Goal: Task Accomplishment & Management: Complete application form

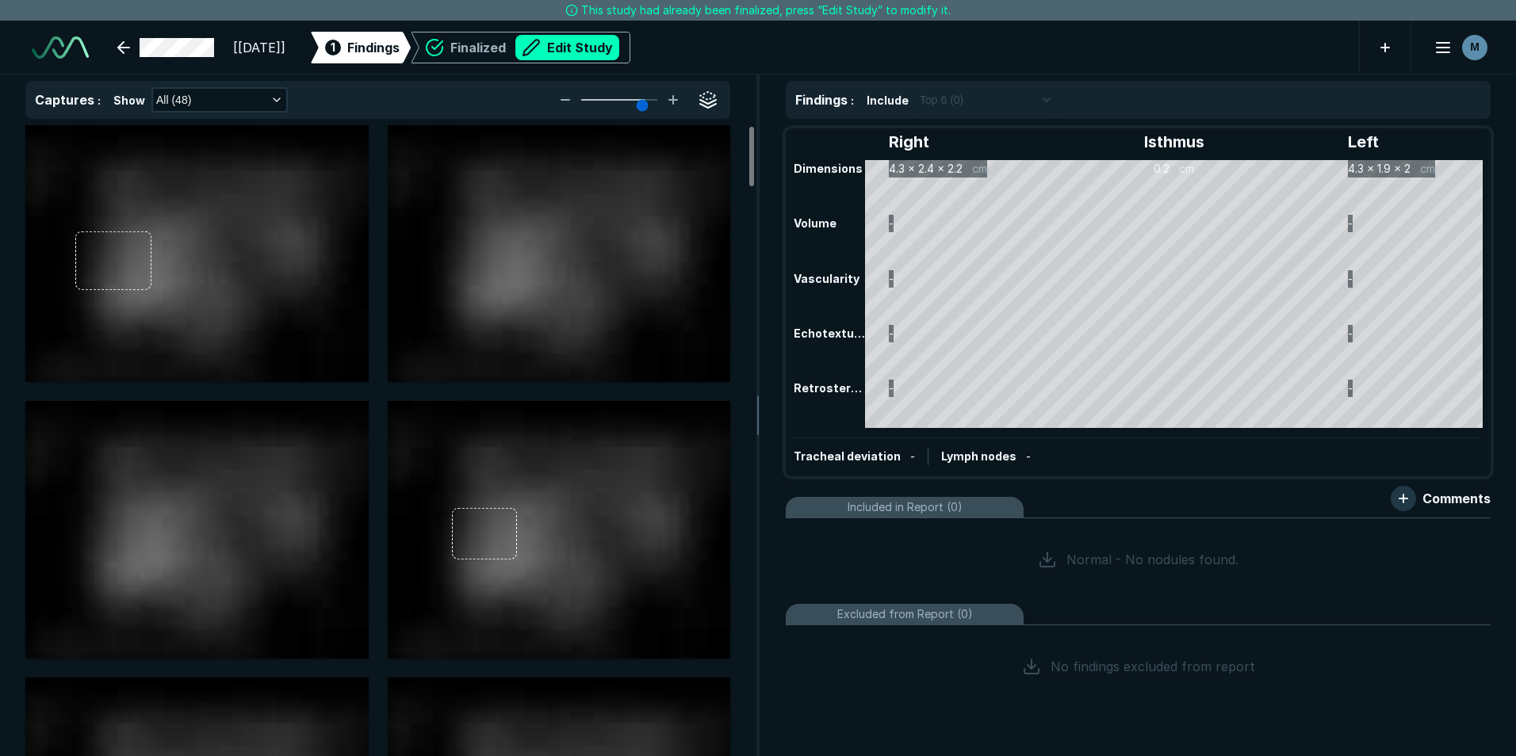
scroll to position [5073, 8861]
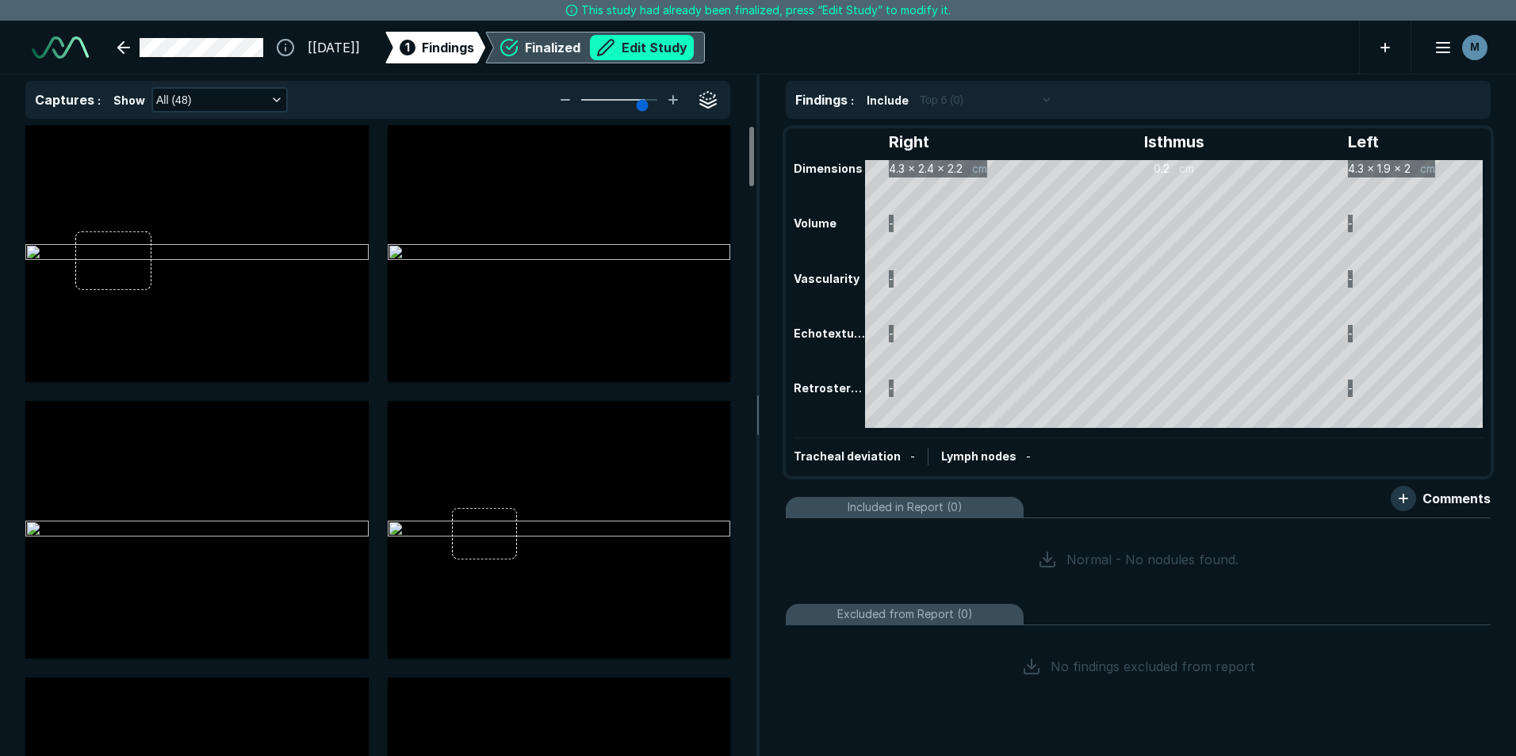
click at [672, 44] on button "Edit Study" at bounding box center [642, 47] width 104 height 25
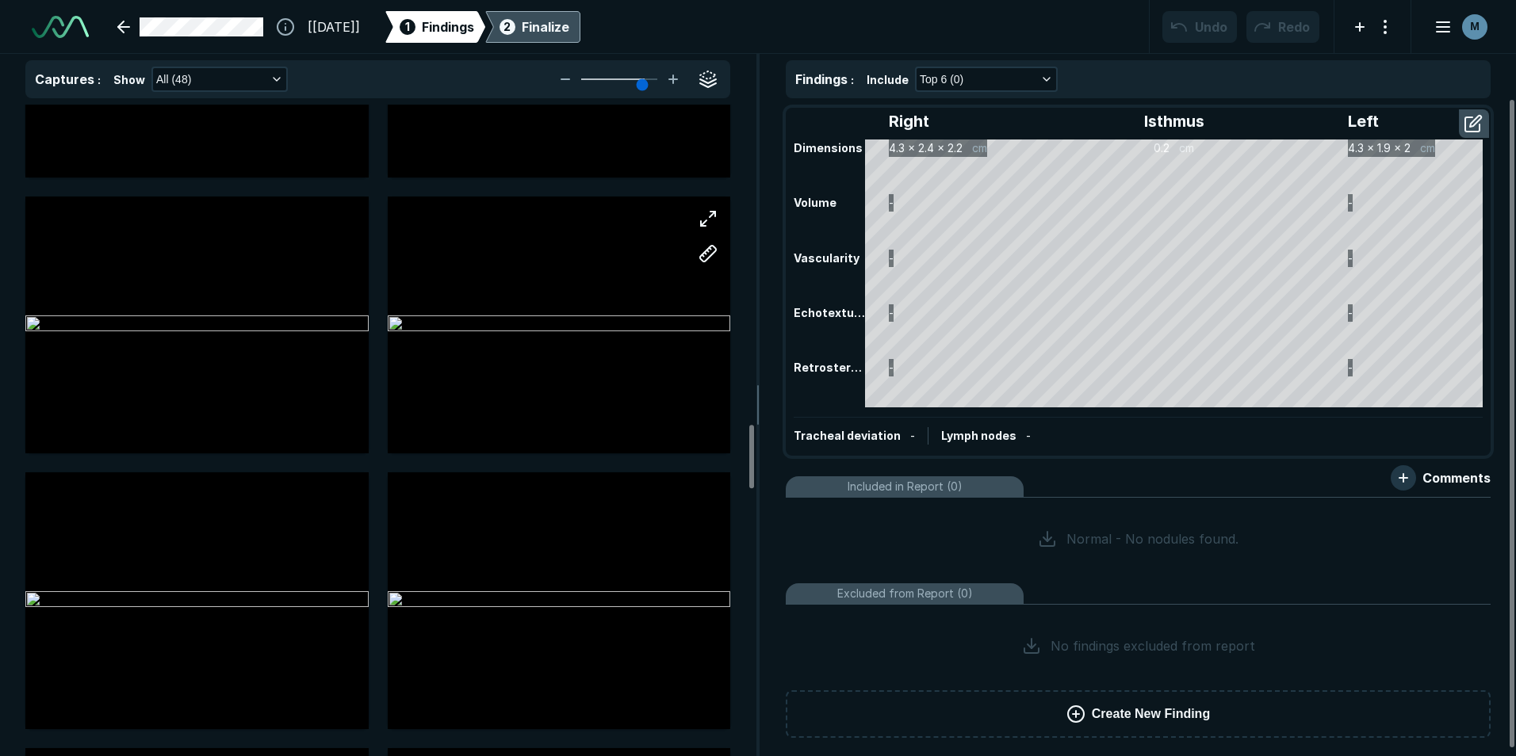
scroll to position [3251, 0]
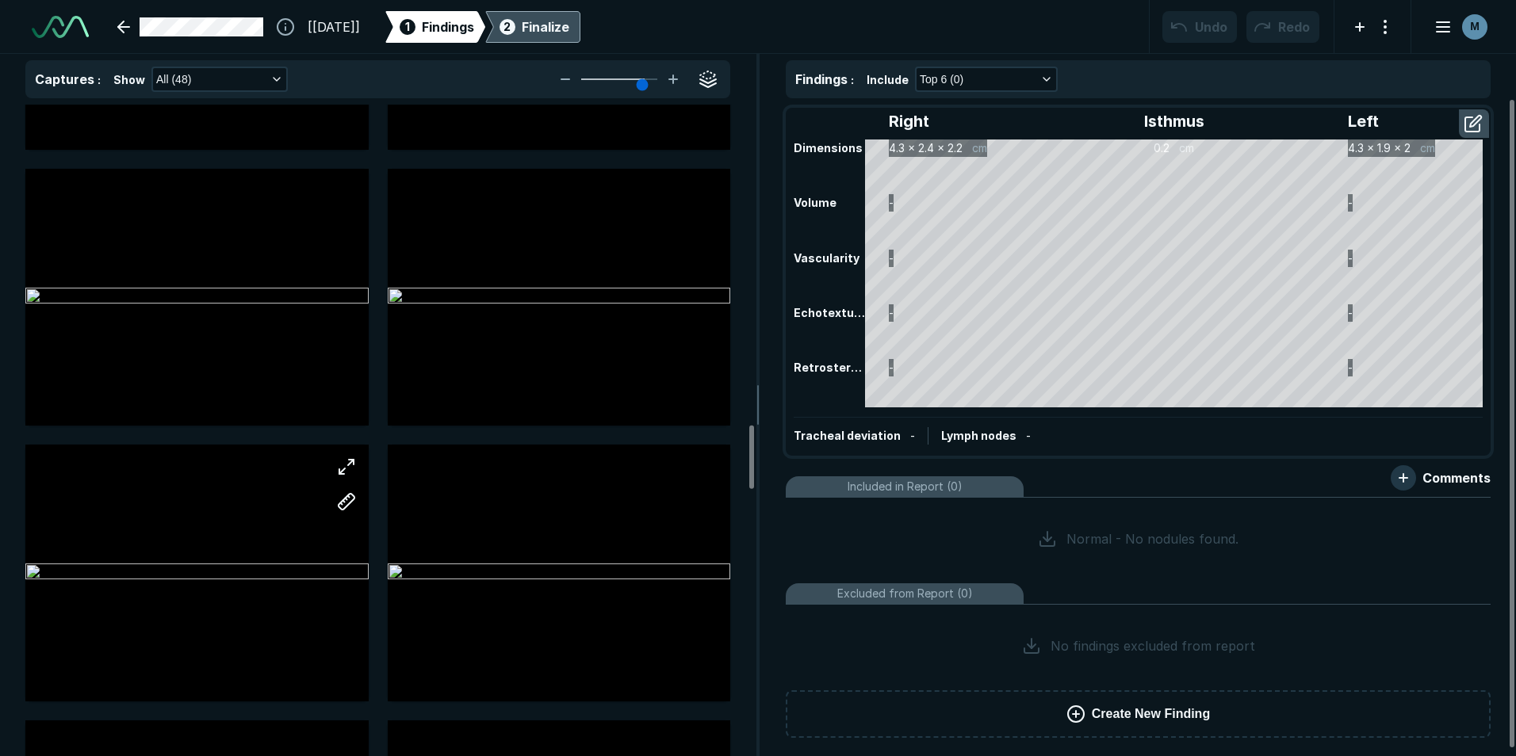
click at [308, 577] on div at bounding box center [196, 573] width 343 height 257
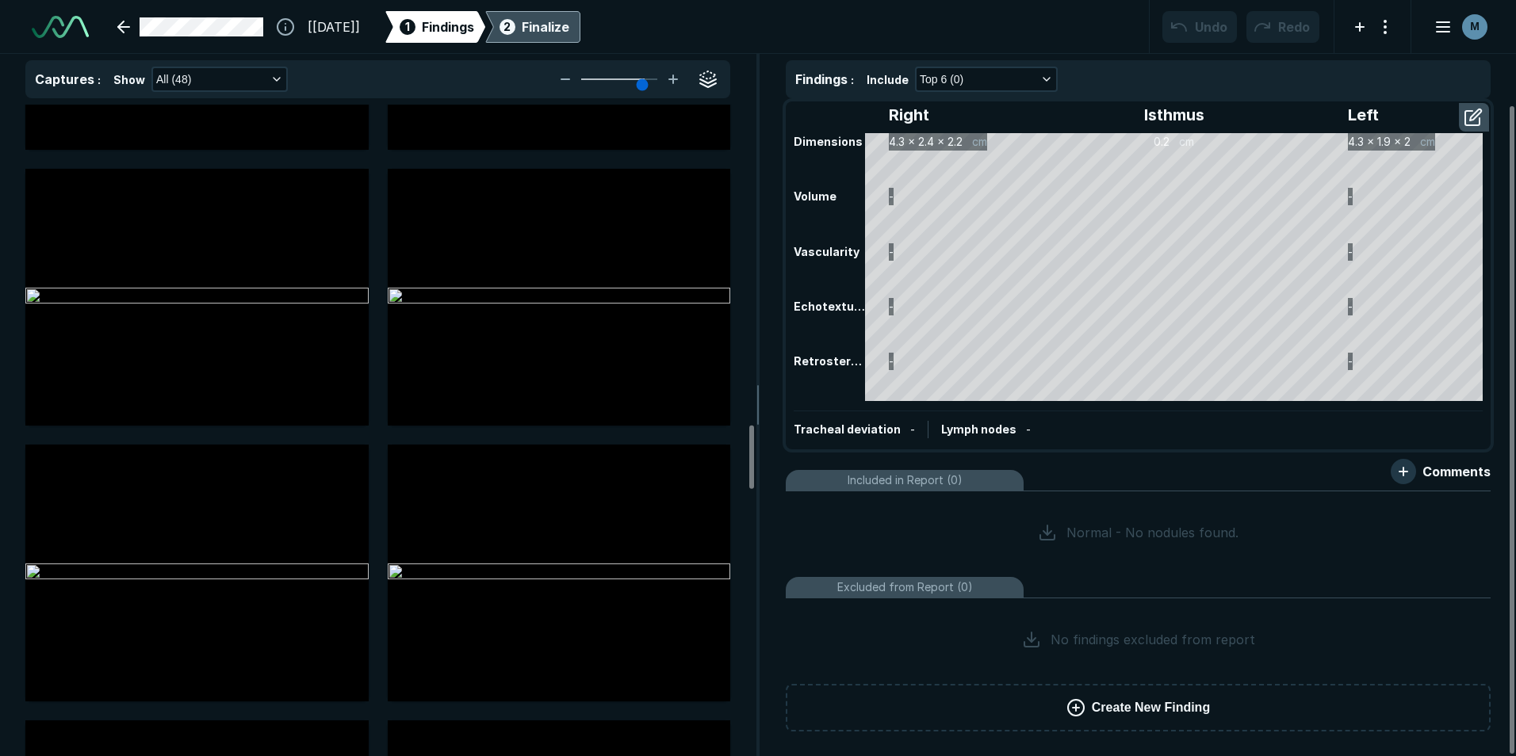
scroll to position [7, 0]
click at [966, 488] on div "Included in Report (0)" at bounding box center [905, 479] width 238 height 21
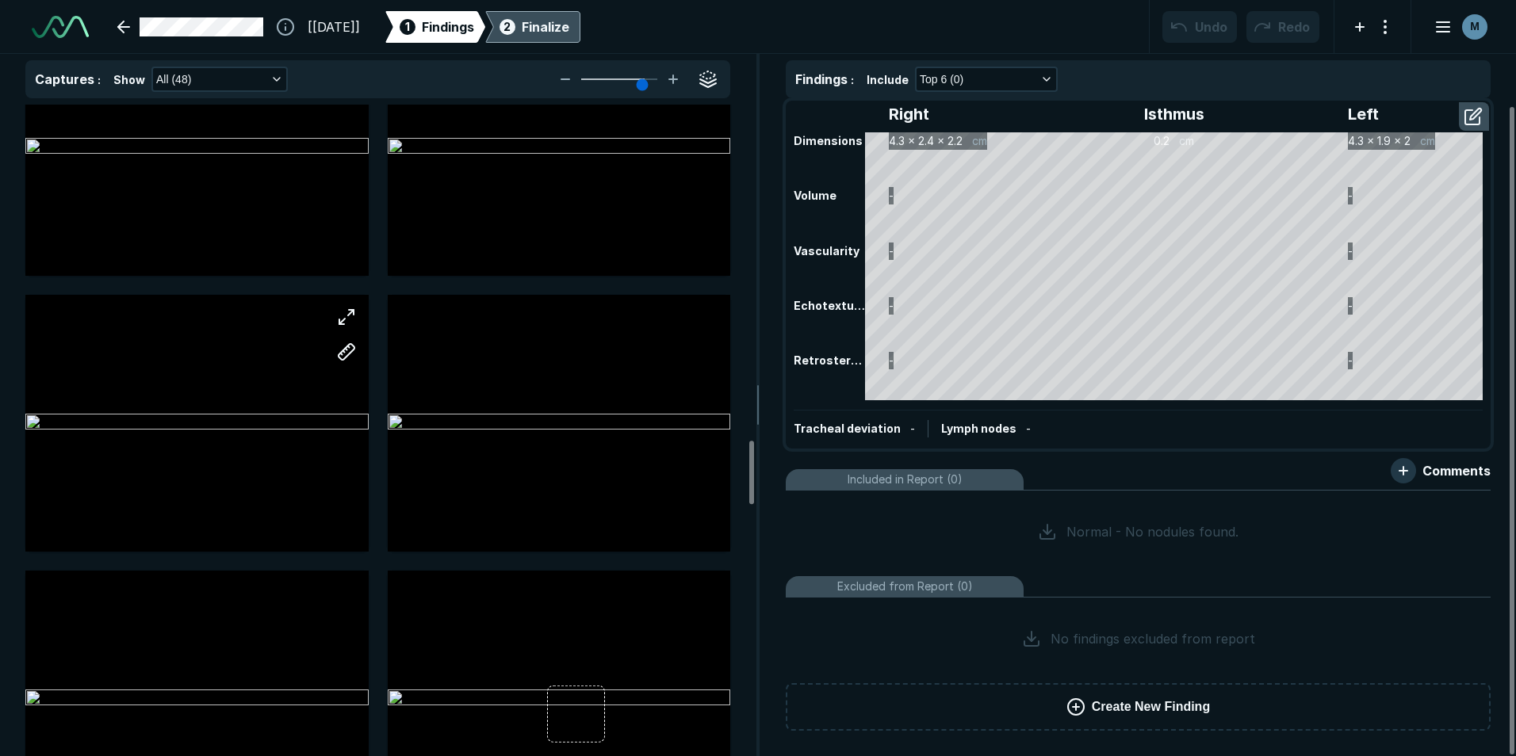
scroll to position [3410, 0]
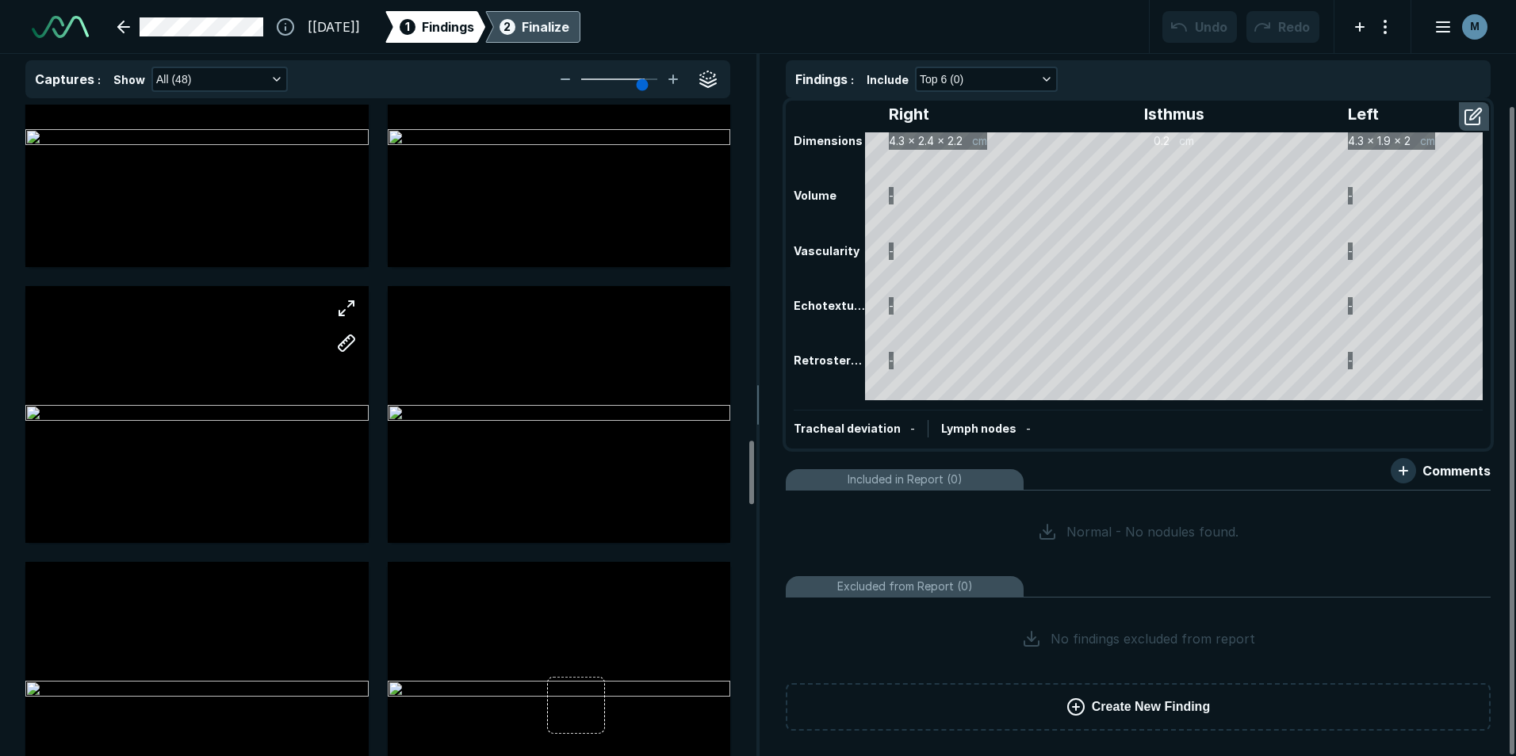
click at [251, 466] on div at bounding box center [196, 414] width 343 height 257
drag, startPoint x: 248, startPoint y: 448, endPoint x: 354, endPoint y: 337, distance: 153.1
click at [354, 337] on button "button" at bounding box center [347, 343] width 32 height 32
drag, startPoint x: 56, startPoint y: 382, endPoint x: 157, endPoint y: 430, distance: 111.4
click at [157, 430] on div at bounding box center [196, 414] width 343 height 257
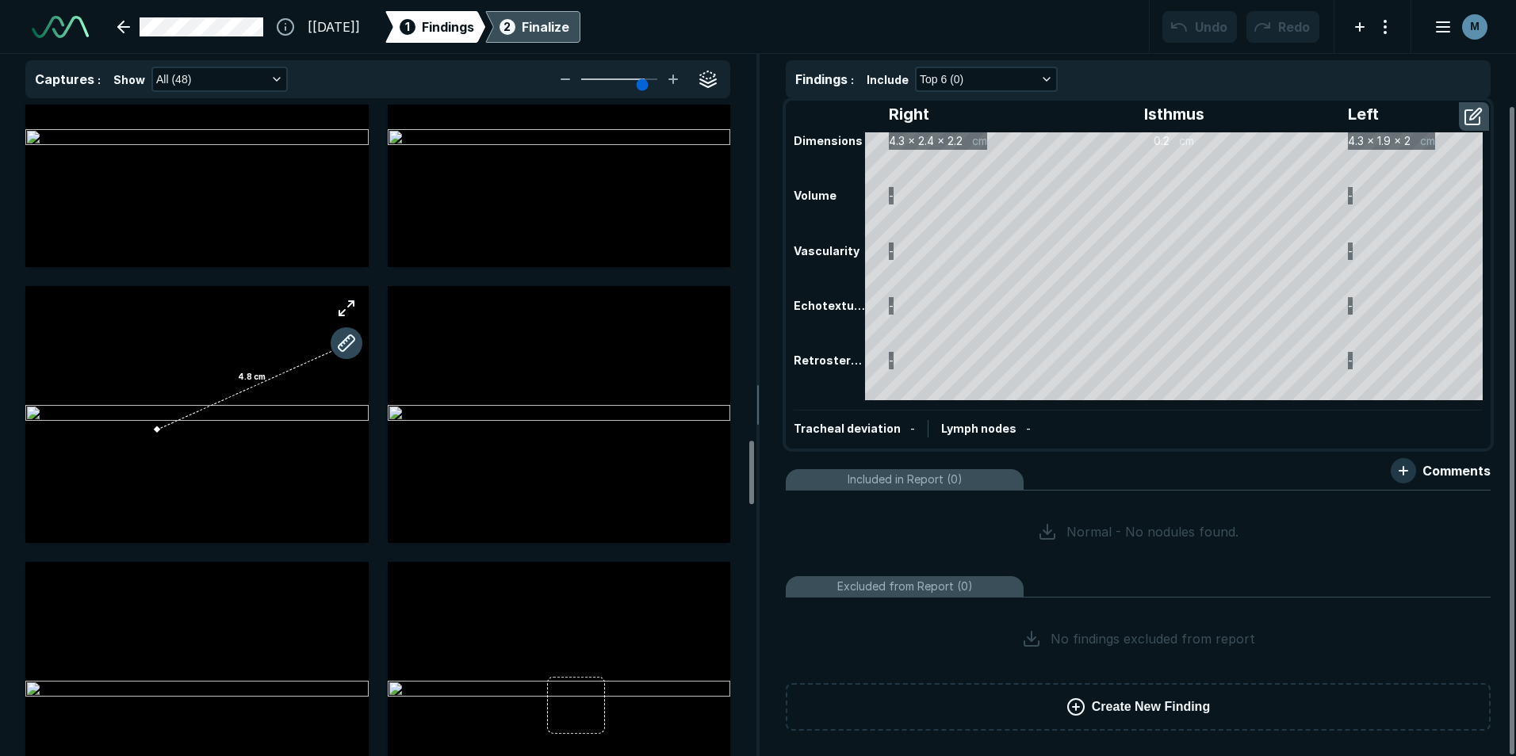
click at [344, 345] on button "button" at bounding box center [347, 343] width 32 height 32
click at [343, 343] on button "button" at bounding box center [347, 343] width 32 height 32
drag, startPoint x: 343, startPoint y: 343, endPoint x: 462, endPoint y: 22, distance: 342.2
click at [462, 22] on span "Findings" at bounding box center [448, 26] width 52 height 19
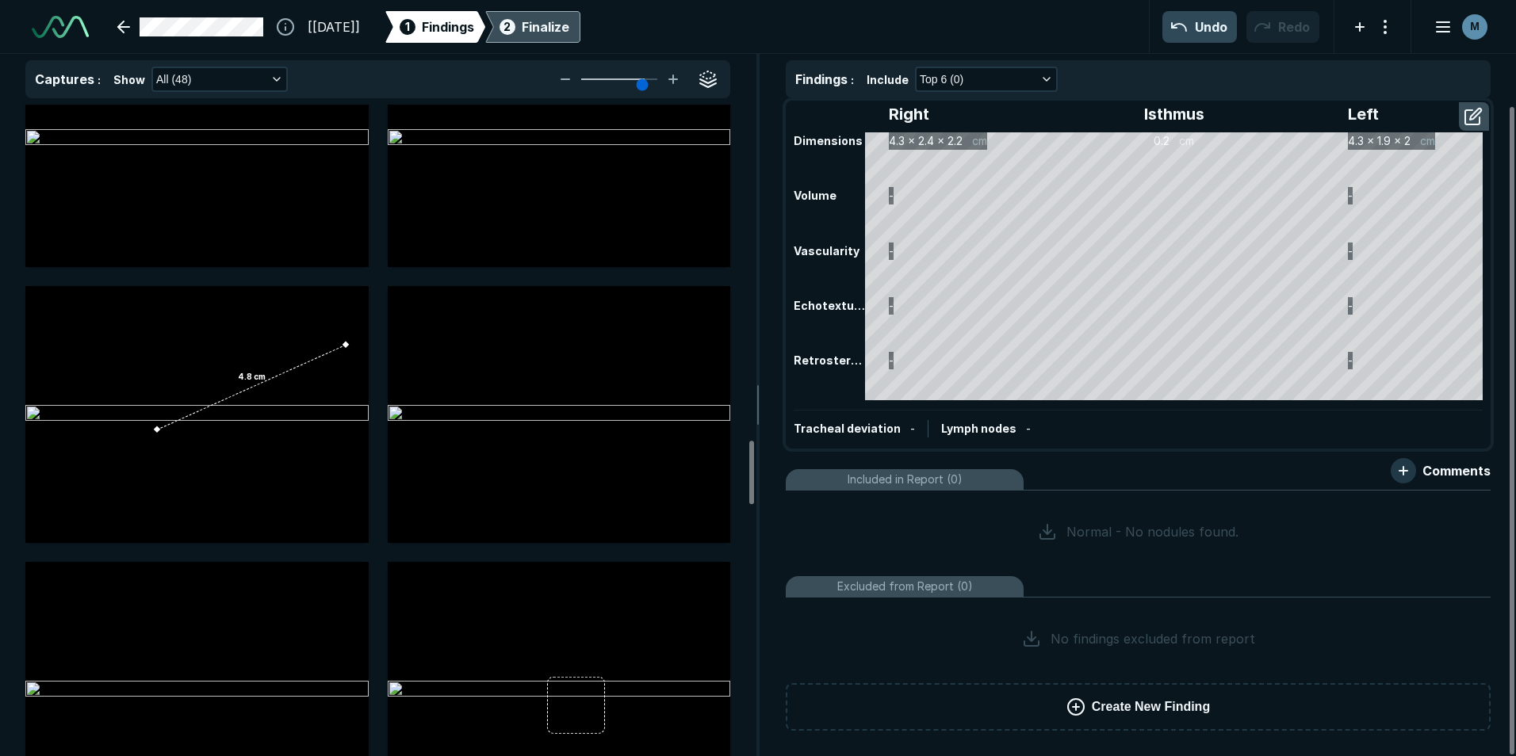
click at [1216, 31] on button "Undo" at bounding box center [1199, 27] width 75 height 32
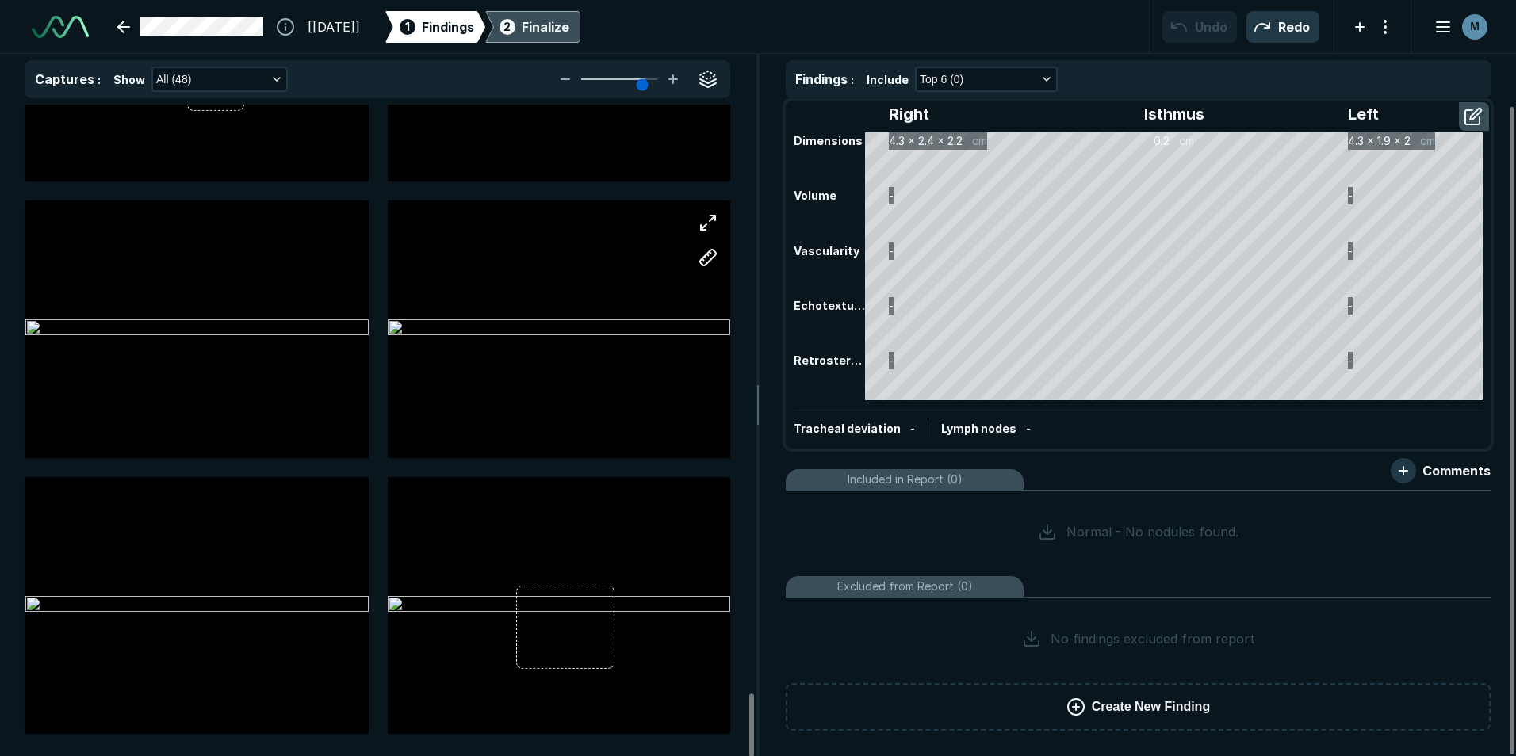
scroll to position [5985, 0]
click at [718, 82] on button "button" at bounding box center [707, 79] width 25 height 25
click at [716, 80] on button "button" at bounding box center [707, 79] width 25 height 25
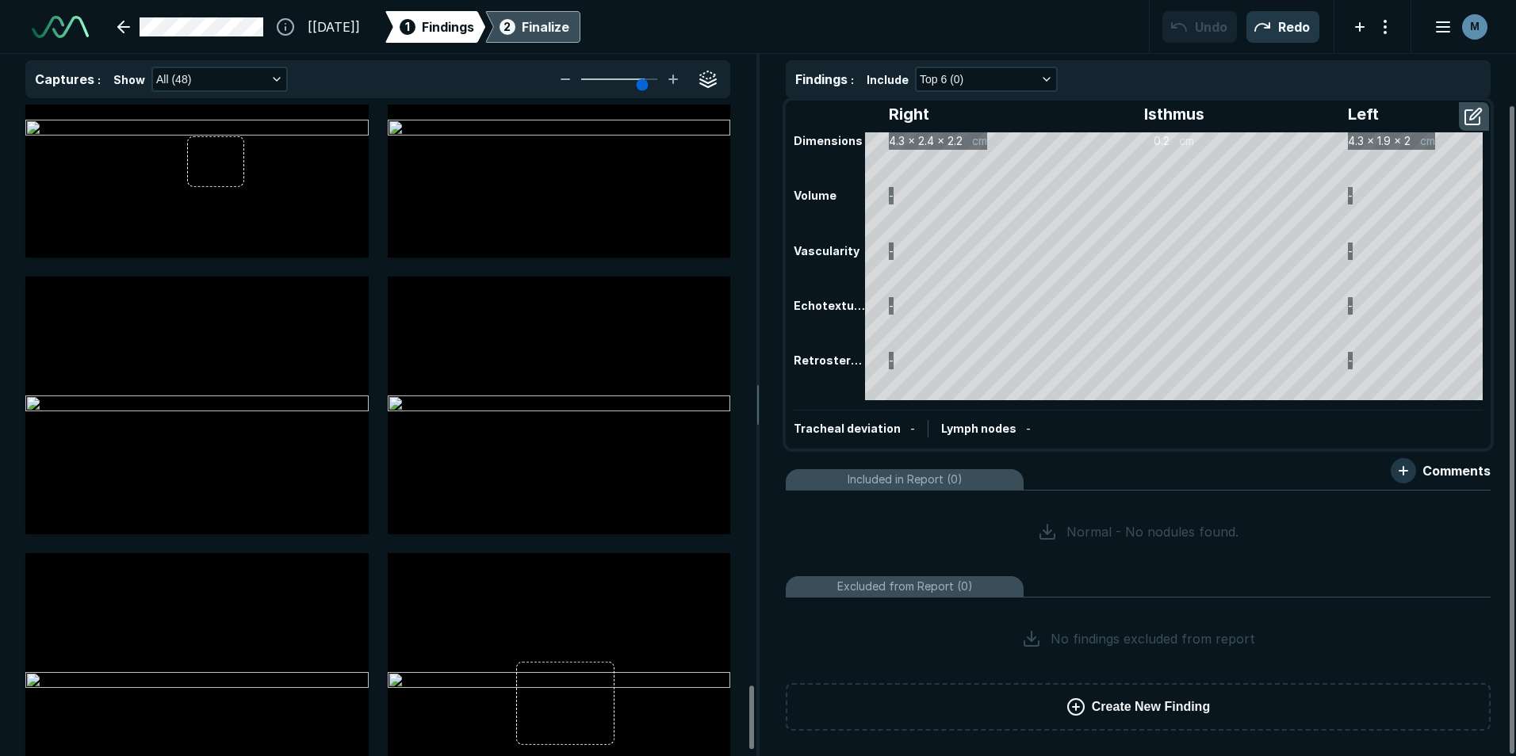
scroll to position [0, 0]
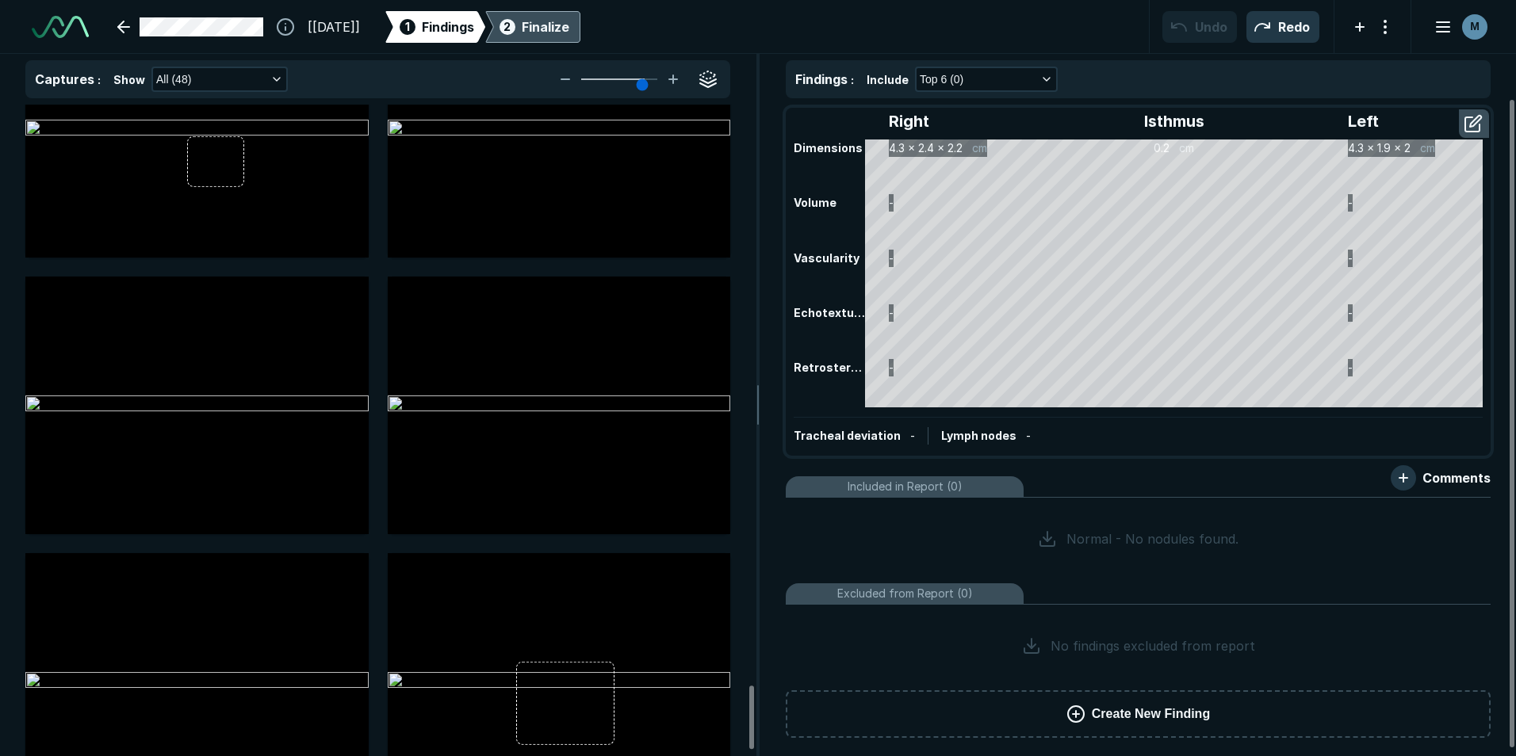
click at [1082, 707] on icon at bounding box center [1076, 714] width 19 height 19
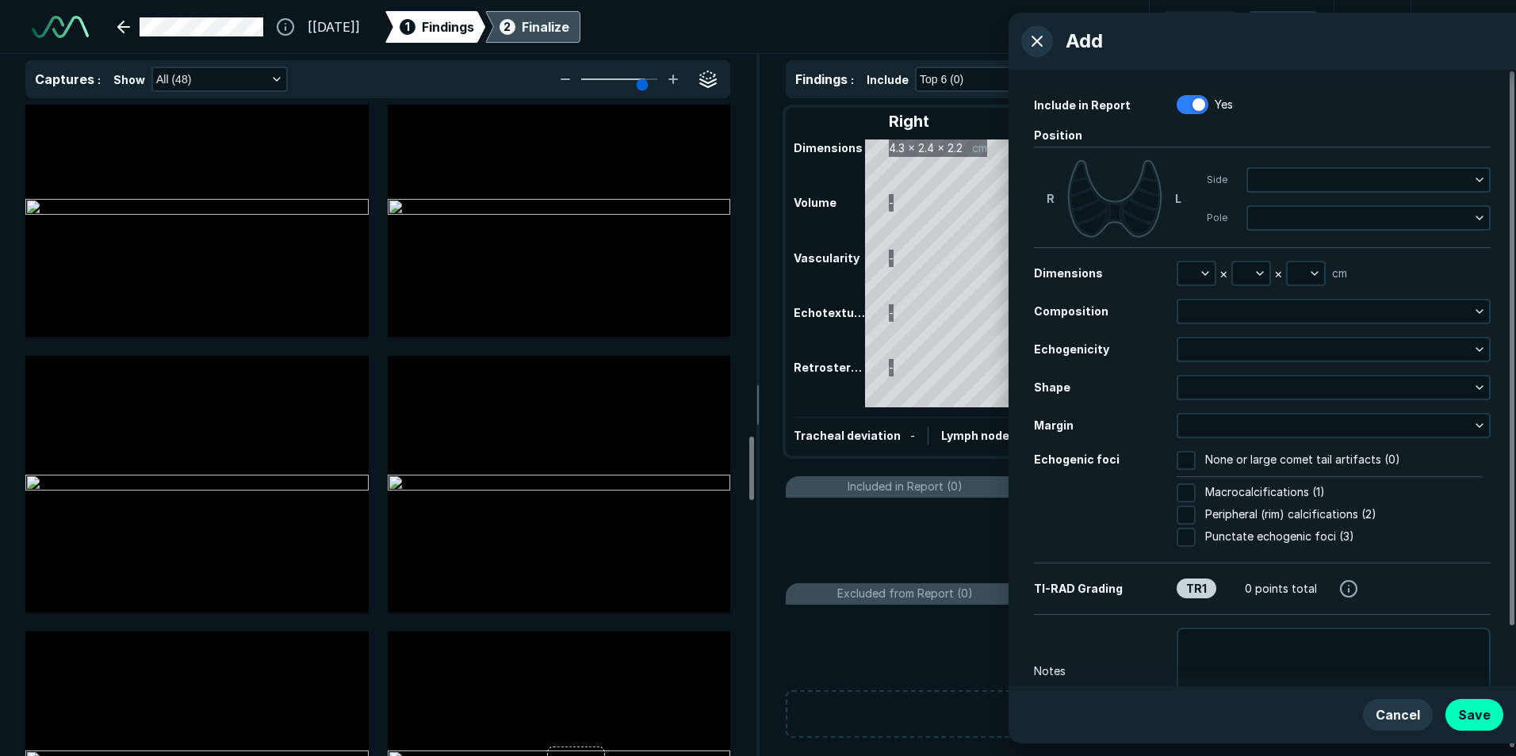
scroll to position [3368, 0]
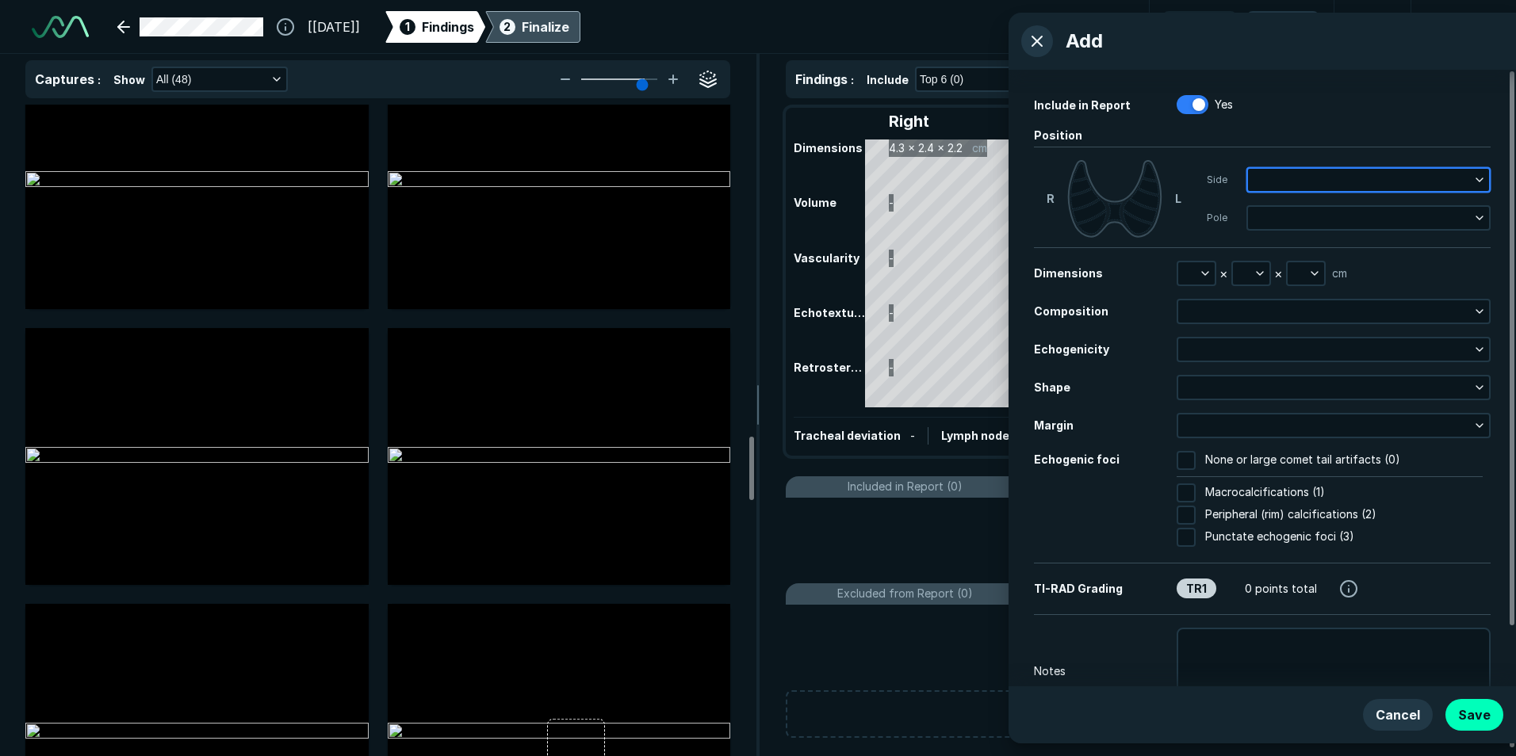
click at [1269, 180] on button "button" at bounding box center [1368, 180] width 241 height 22
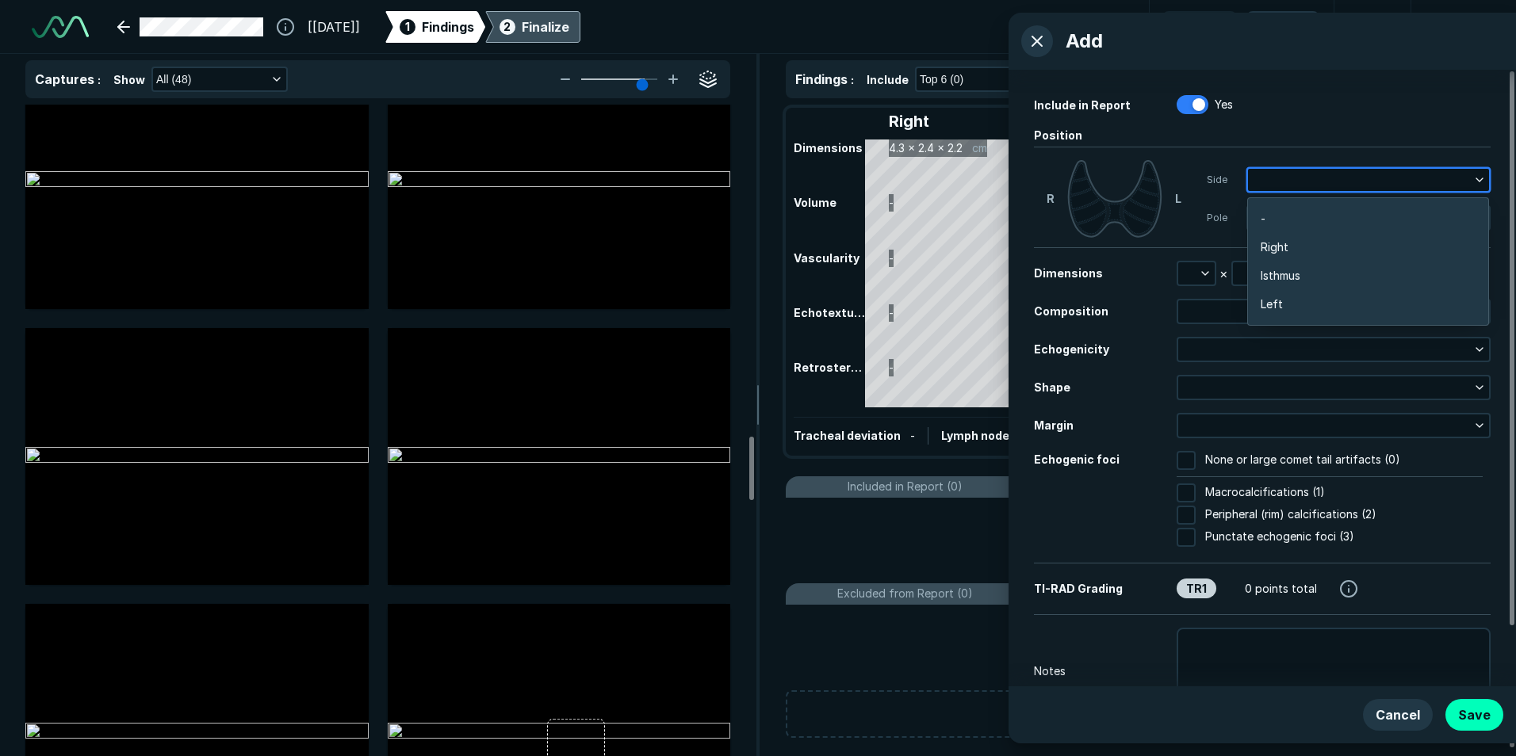
scroll to position [2518, 3120]
drag, startPoint x: 1281, startPoint y: 238, endPoint x: 1278, endPoint y: 220, distance: 18.5
click at [1280, 238] on li "Right" at bounding box center [1368, 247] width 240 height 29
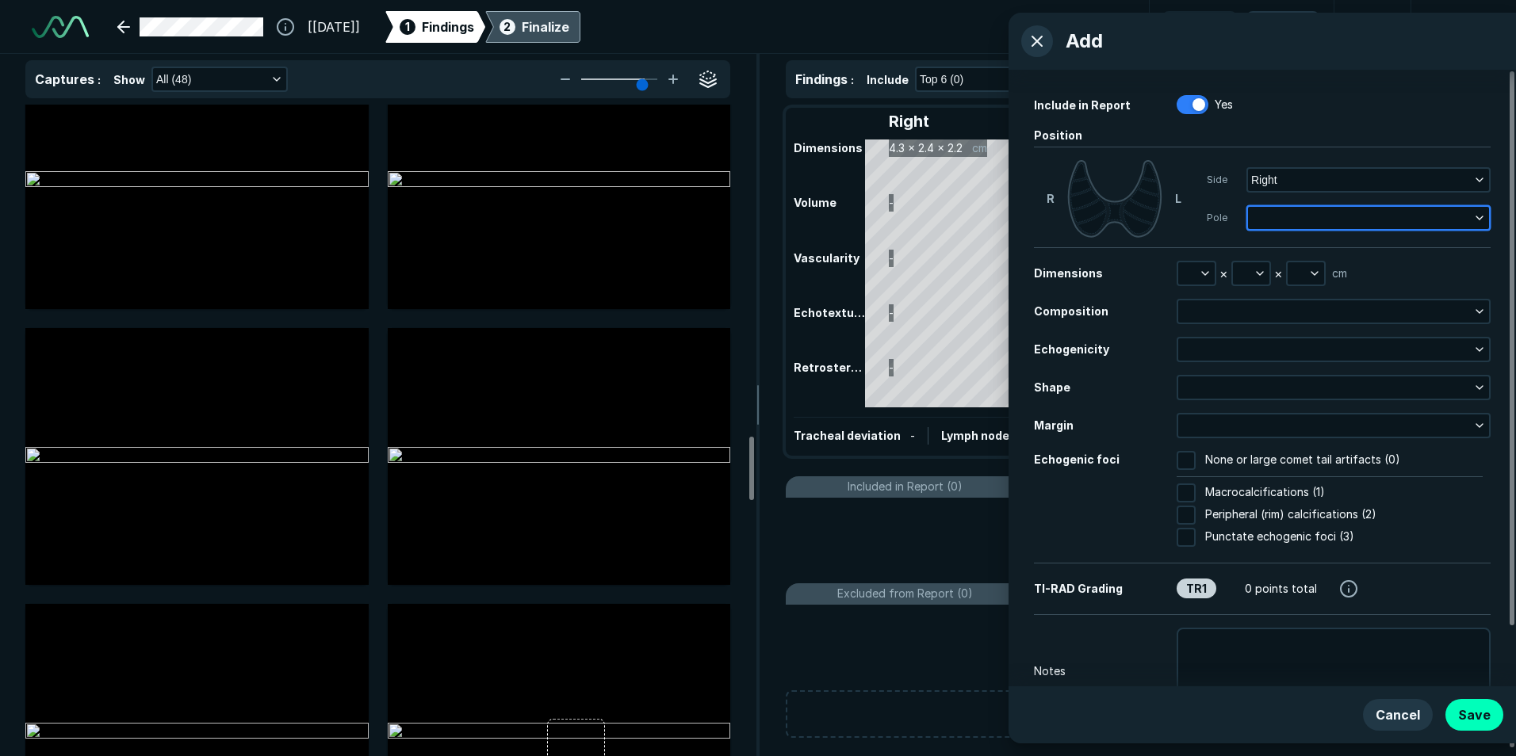
click at [1278, 218] on button "button" at bounding box center [1368, 218] width 241 height 22
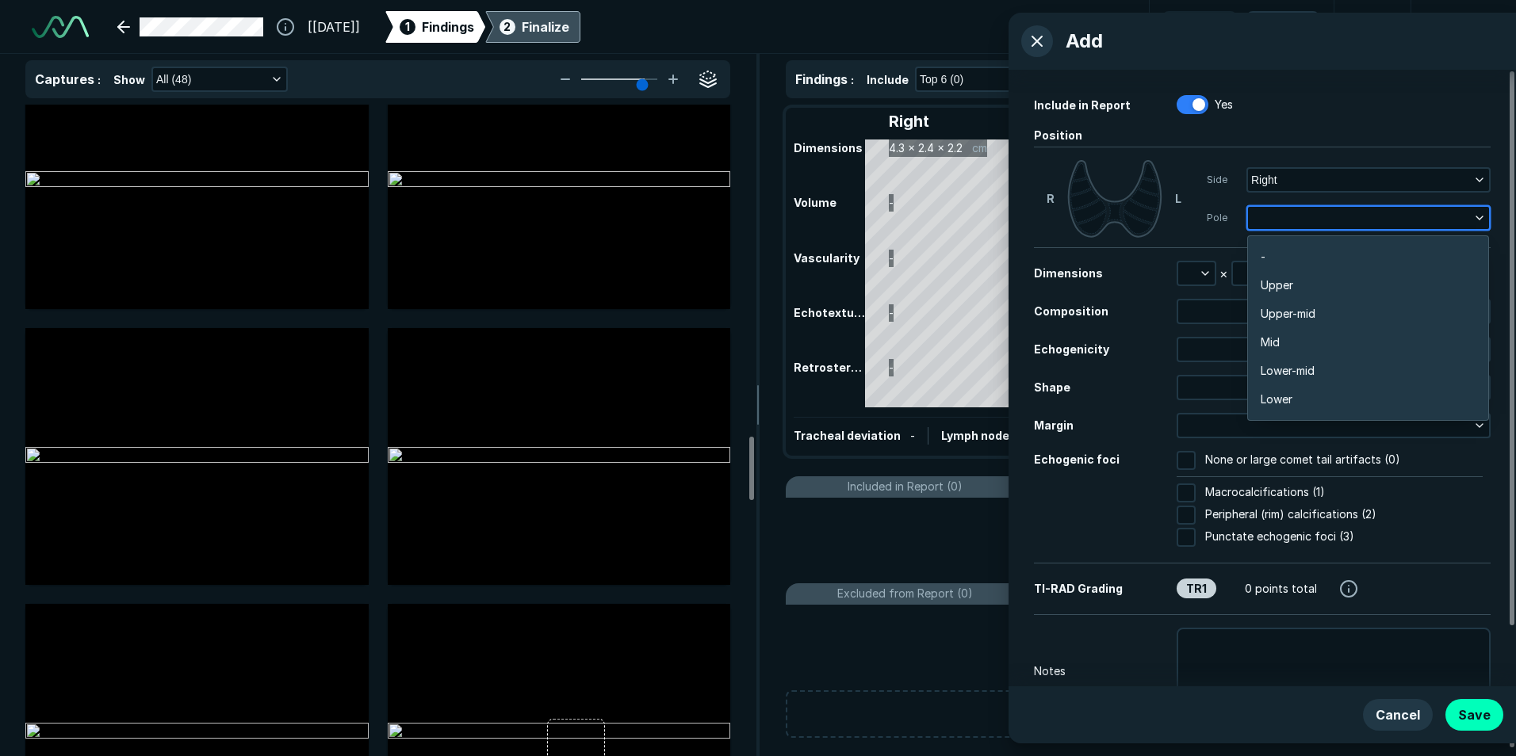
scroll to position [2775, 3120]
click at [1289, 334] on li "Mid" at bounding box center [1368, 342] width 240 height 29
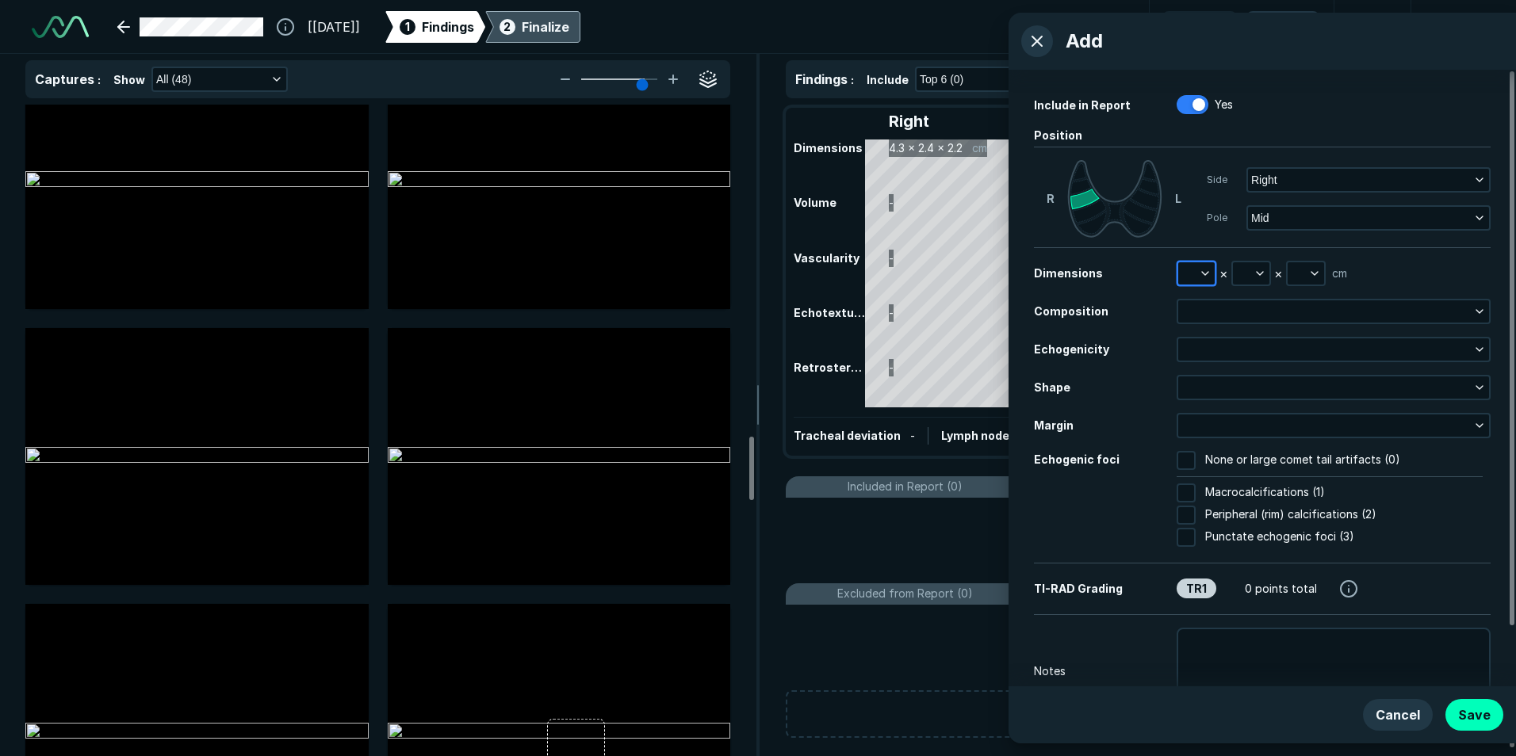
click at [1204, 275] on icon "button" at bounding box center [1205, 273] width 13 height 13
click at [1206, 339] on input "text" at bounding box center [1218, 346] width 62 height 22
type input "2.5"
drag, startPoint x: 1217, startPoint y: 384, endPoint x: 1217, endPoint y: 358, distance: 26.2
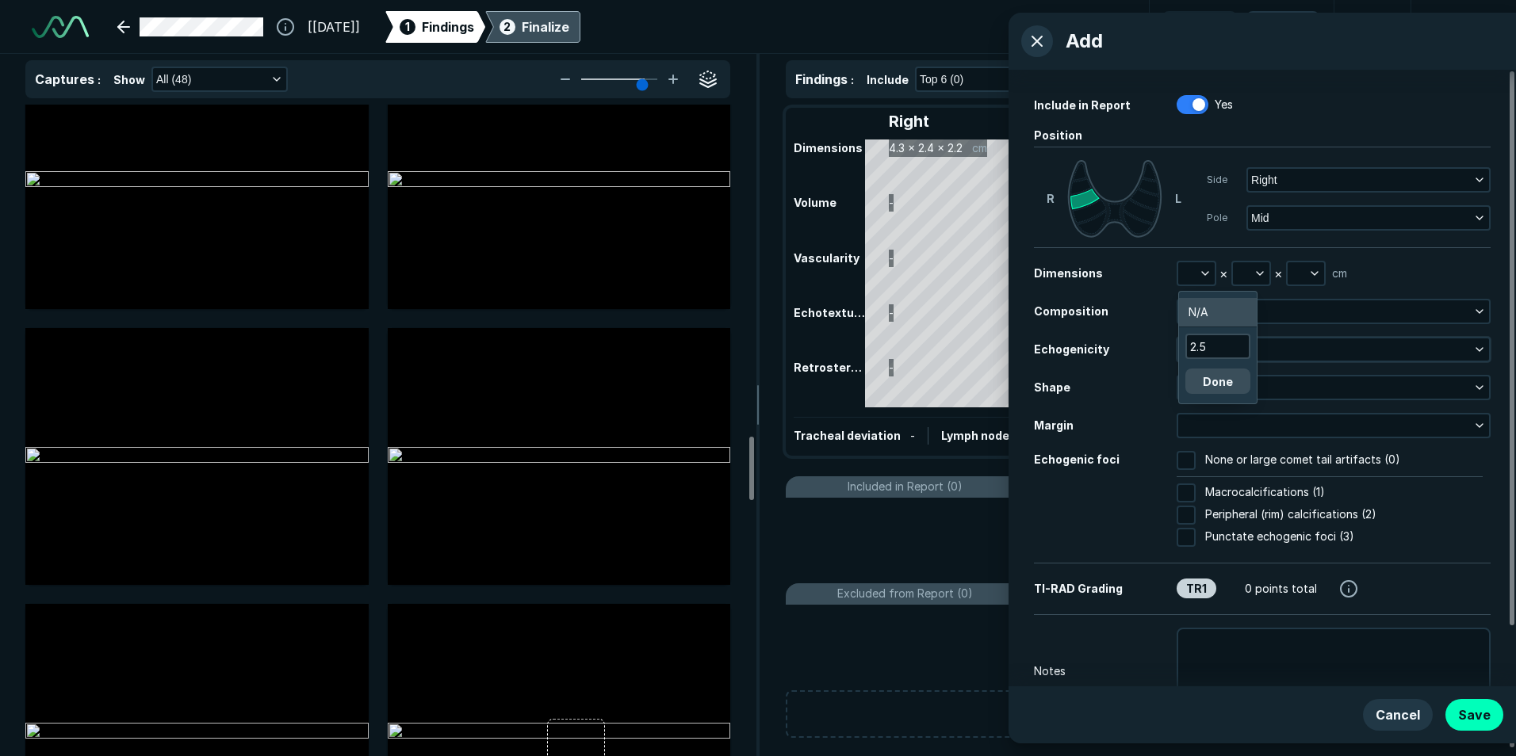
click at [1217, 376] on button "Done" at bounding box center [1217, 381] width 65 height 25
click at [1243, 279] on button "button" at bounding box center [1251, 273] width 36 height 22
click at [1275, 335] on div at bounding box center [1272, 346] width 65 height 25
click at [1275, 337] on input "text" at bounding box center [1273, 346] width 62 height 22
type input "2.1"
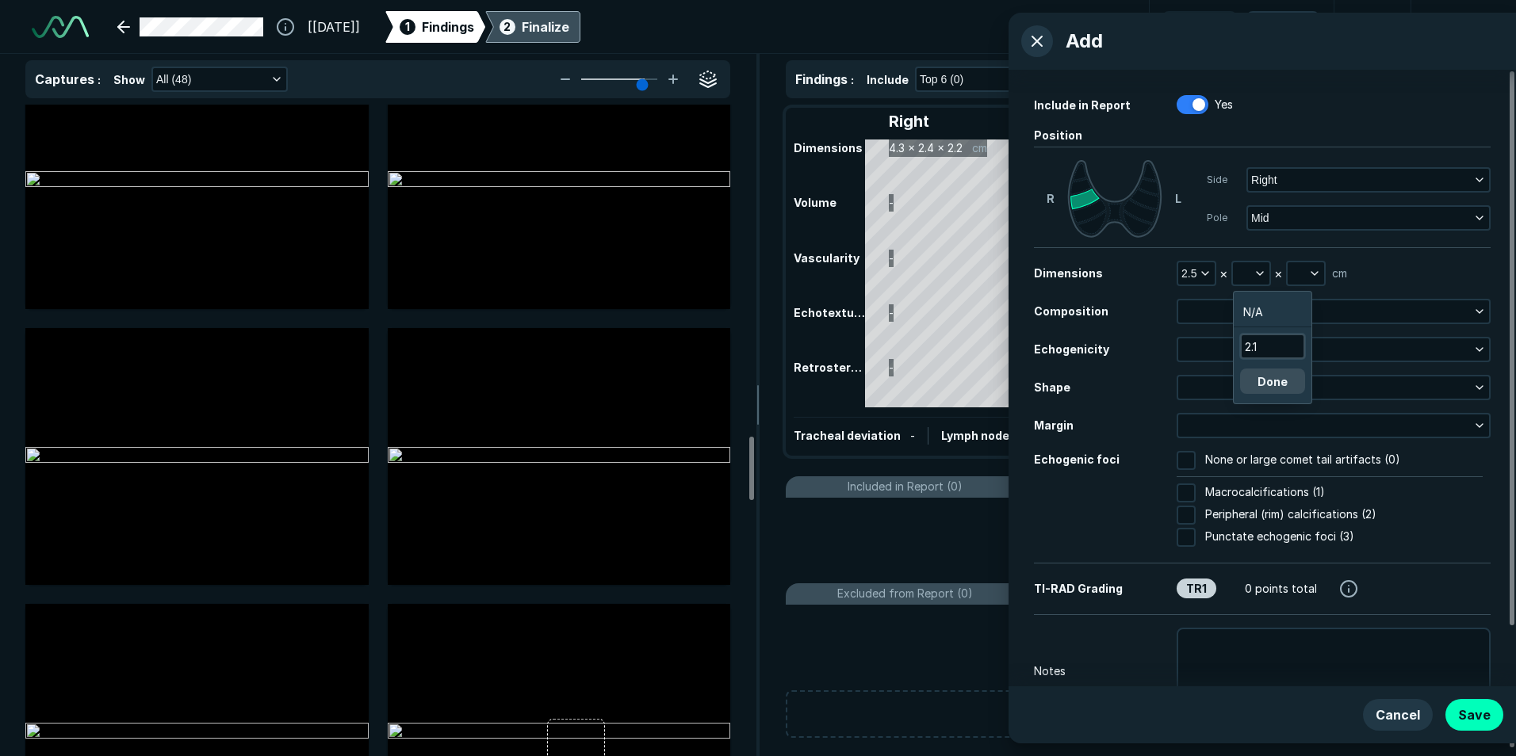
drag, startPoint x: 1277, startPoint y: 370, endPoint x: 1280, endPoint y: 352, distance: 17.7
click at [1277, 366] on div "2.1 Done" at bounding box center [1272, 364] width 65 height 60
click at [1290, 386] on button "Done" at bounding box center [1272, 381] width 65 height 25
click at [1304, 275] on button "button" at bounding box center [1306, 273] width 36 height 22
click at [1331, 346] on input "text" at bounding box center [1327, 346] width 62 height 22
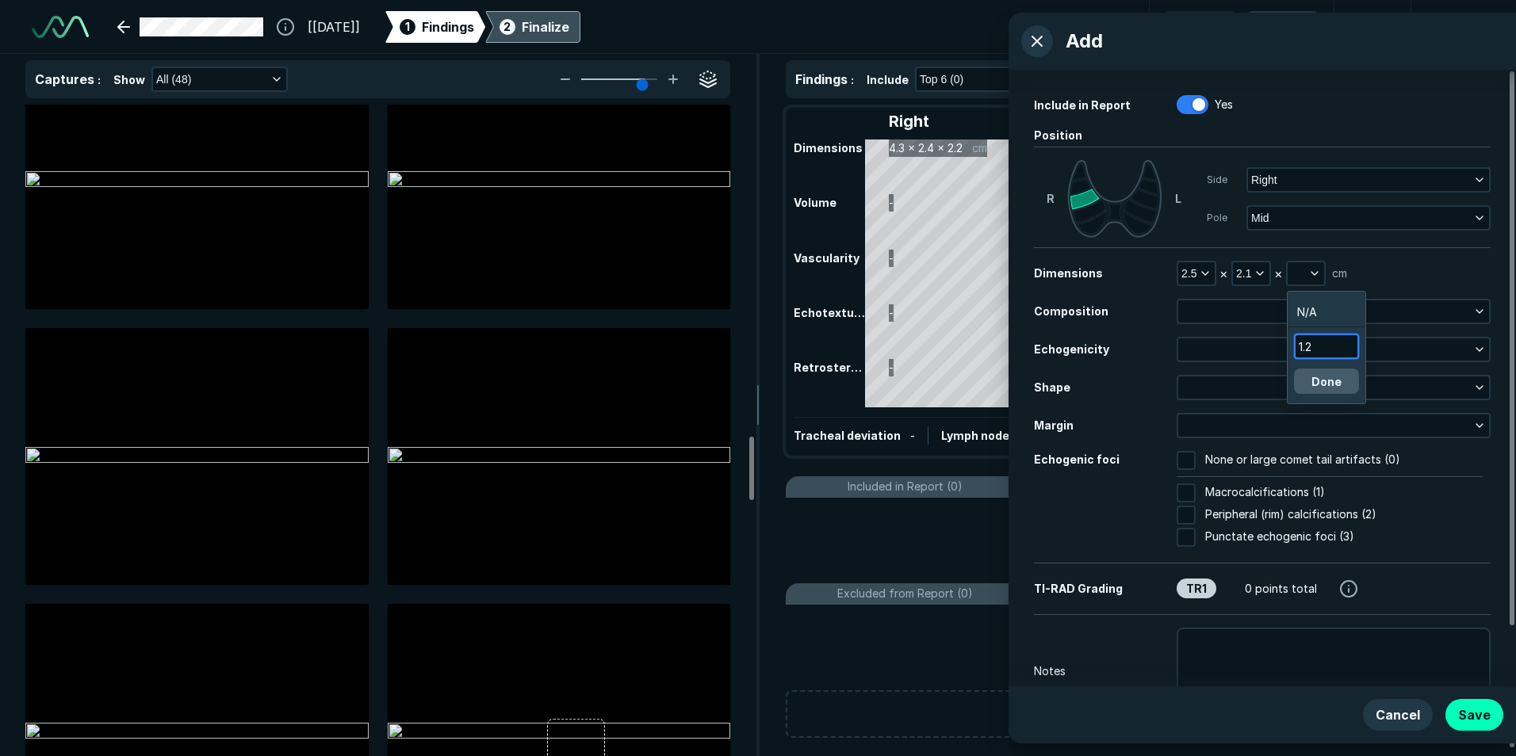
type input "1.2"
click at [1313, 376] on button "Done" at bounding box center [1326, 381] width 65 height 25
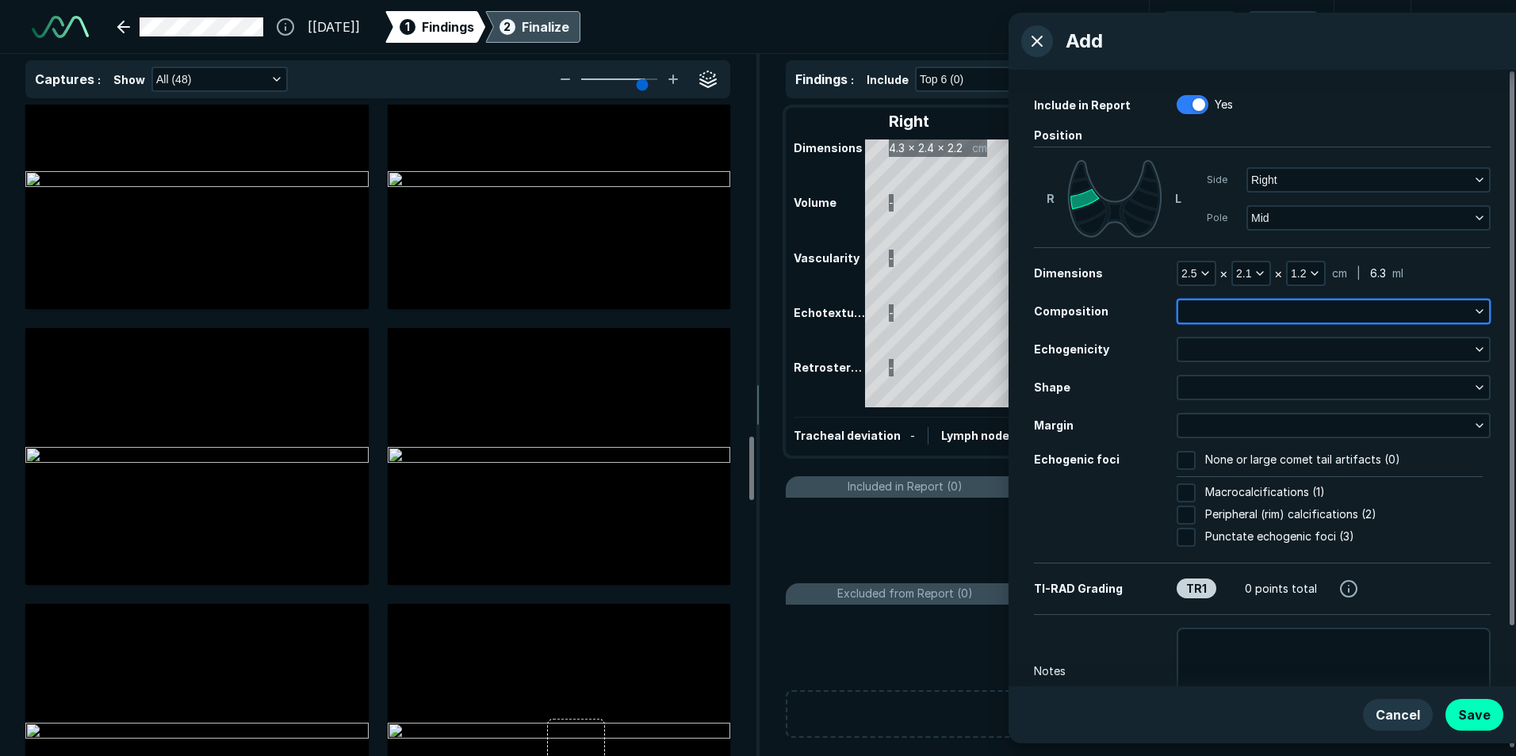
click at [1250, 313] on button "button" at bounding box center [1333, 312] width 311 height 22
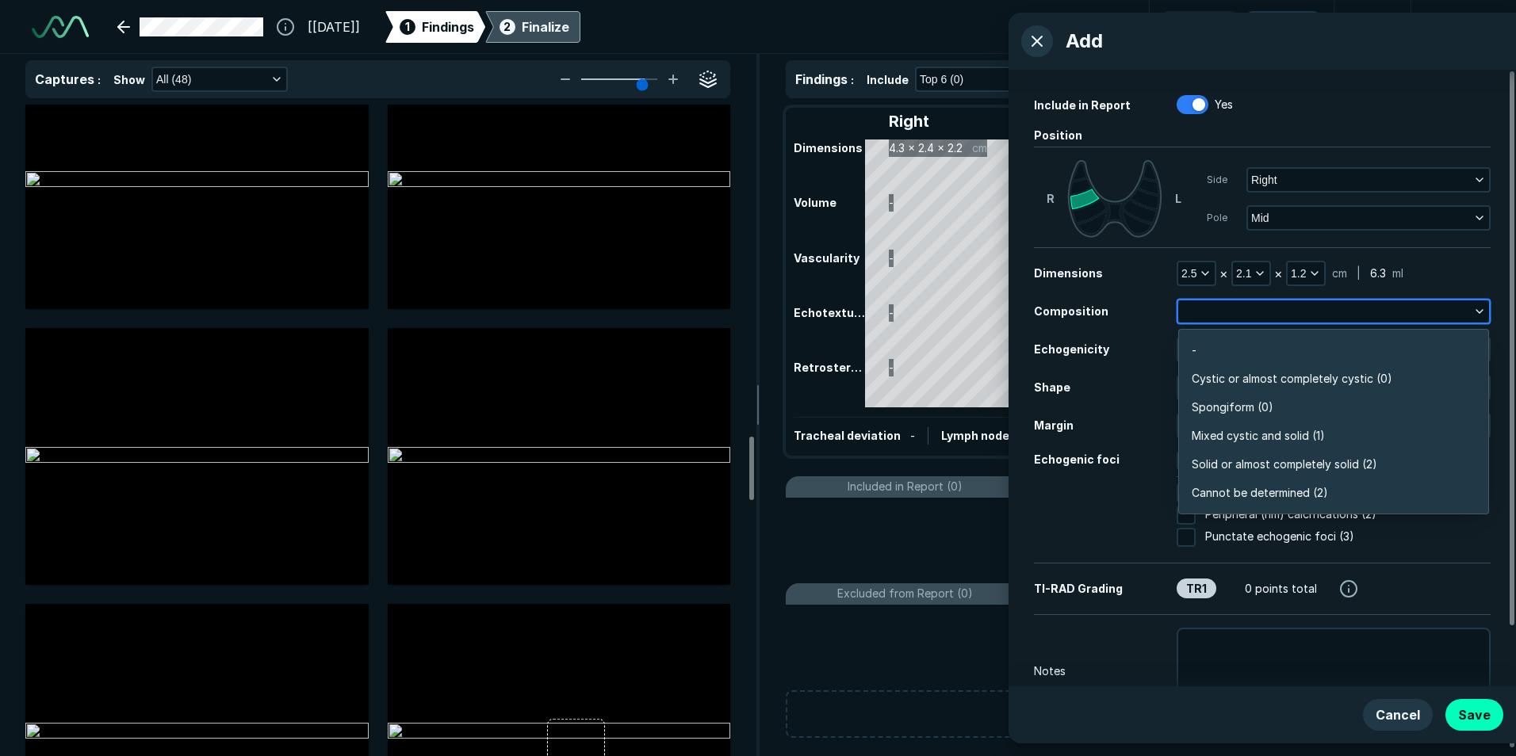
scroll to position [2775, 3430]
click at [1250, 462] on span "Solid or almost completely solid (2)" at bounding box center [1285, 464] width 186 height 17
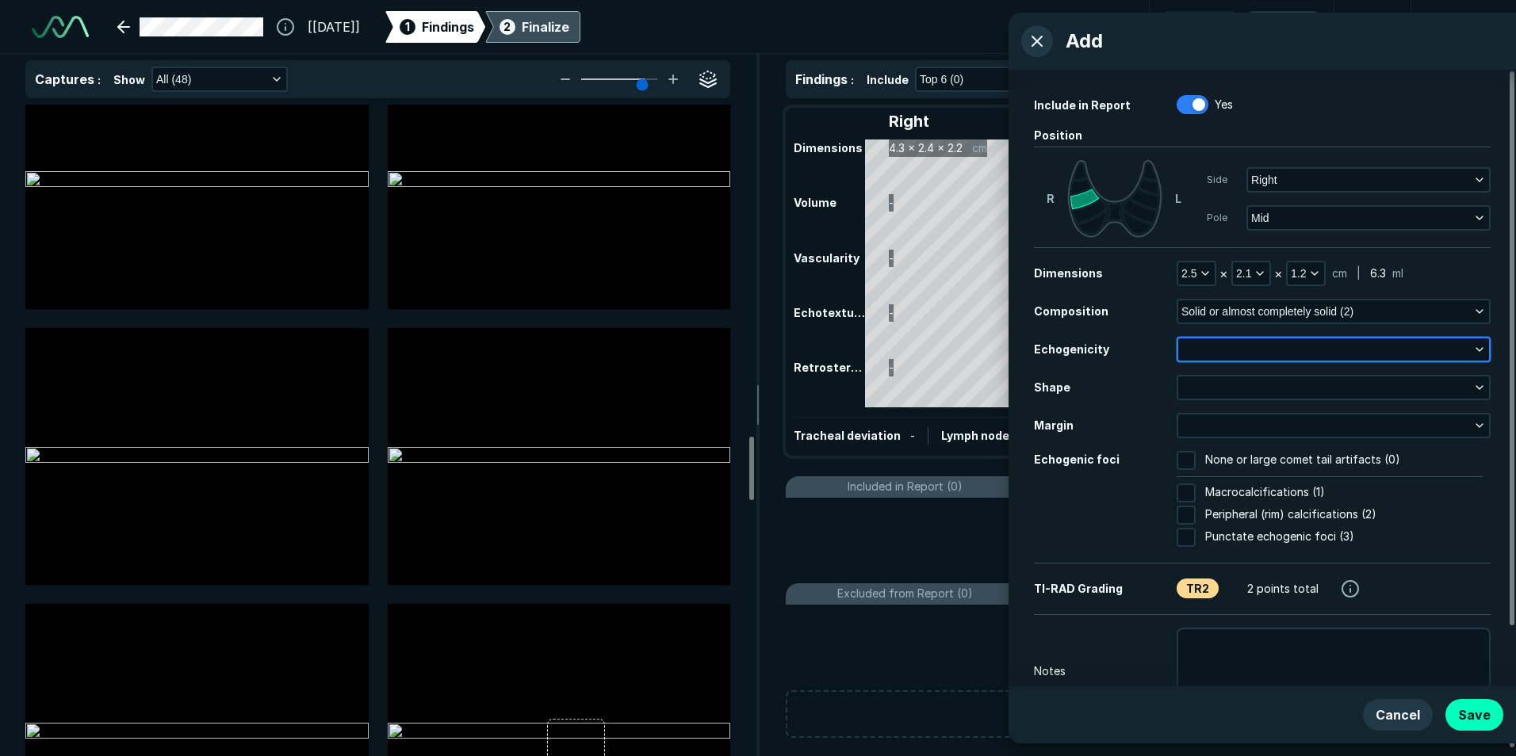
click at [1208, 354] on button "button" at bounding box center [1333, 350] width 311 height 22
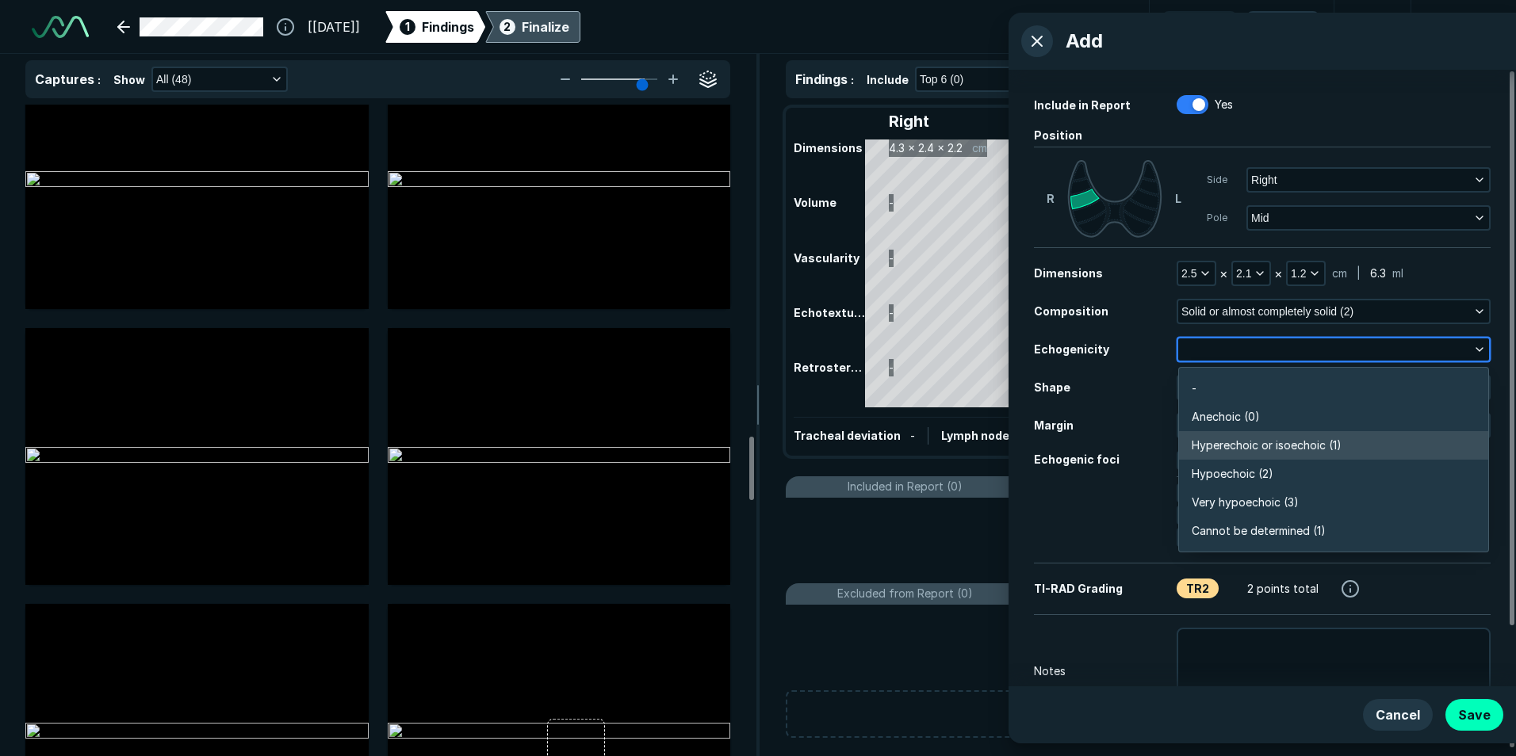
click at [1237, 439] on span "Hyperechoic or isoechoic (1)" at bounding box center [1267, 445] width 150 height 17
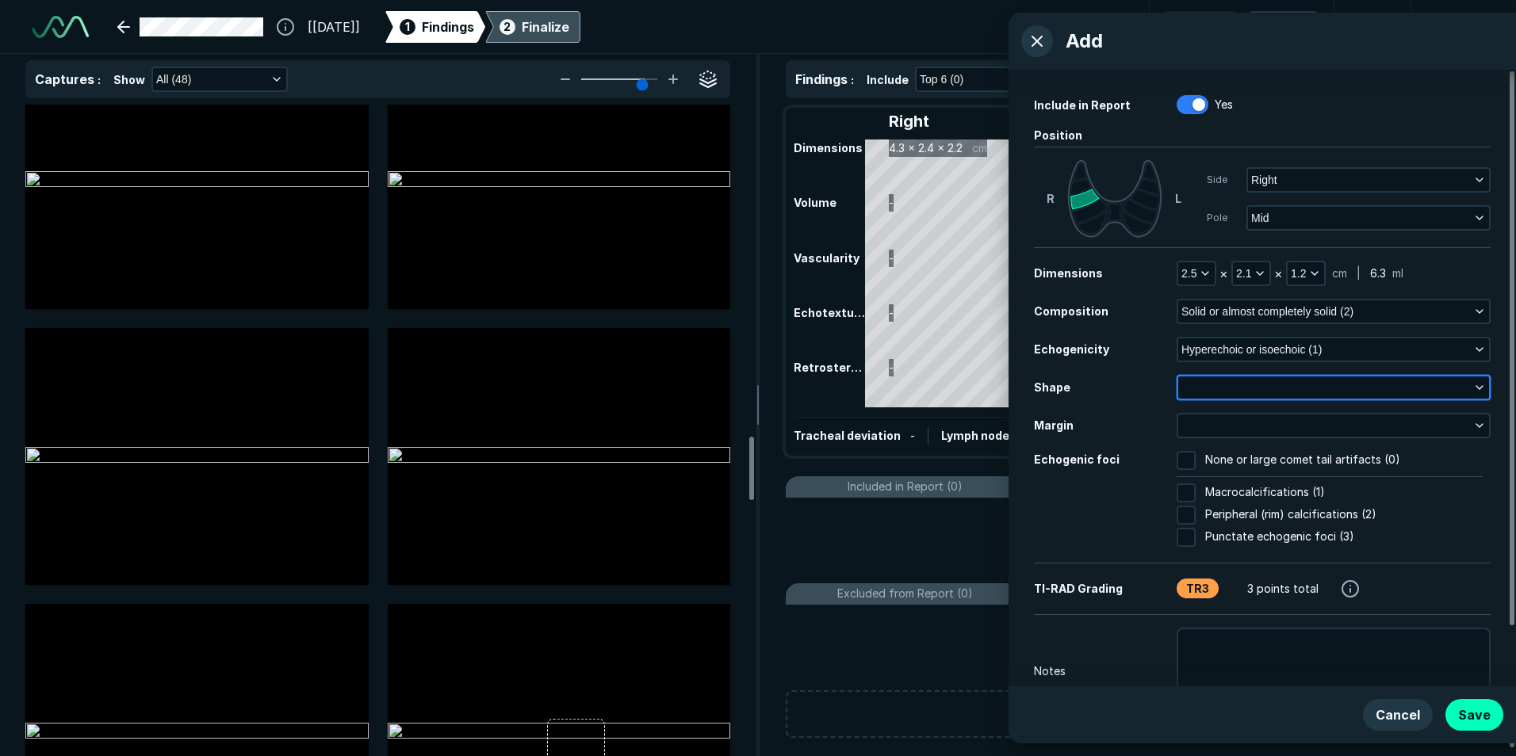
click at [1223, 397] on button "button" at bounding box center [1333, 388] width 311 height 22
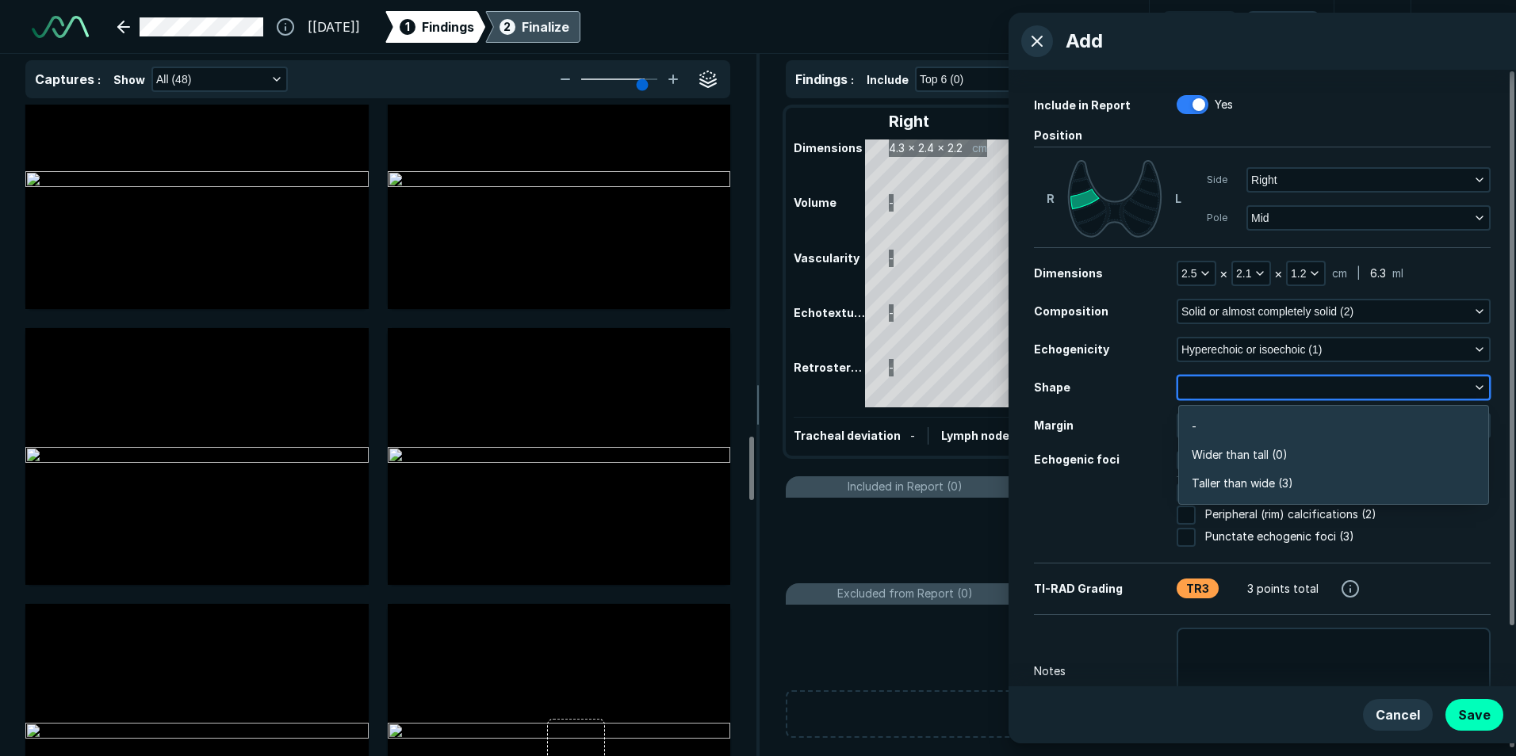
scroll to position [2389, 3430]
click at [1221, 460] on span "Wider than tall (0)" at bounding box center [1240, 454] width 96 height 17
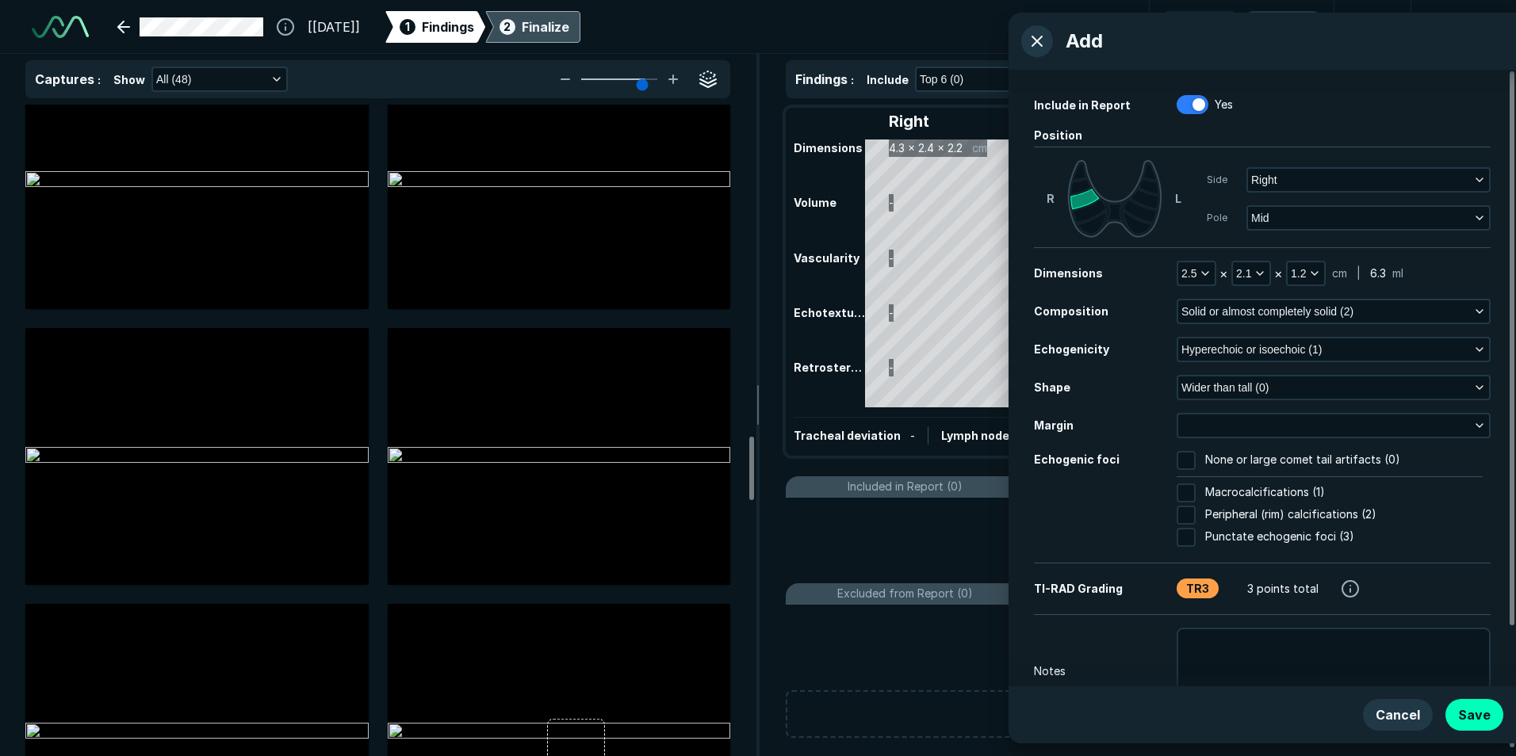
click at [1221, 458] on span "None or large comet tail artifacts (0)" at bounding box center [1302, 460] width 195 height 19
click at [1196, 458] on input "None or large comet tail artifacts (0)" at bounding box center [1186, 460] width 19 height 19
checkbox input "true"
click at [1247, 424] on button "button" at bounding box center [1333, 426] width 311 height 22
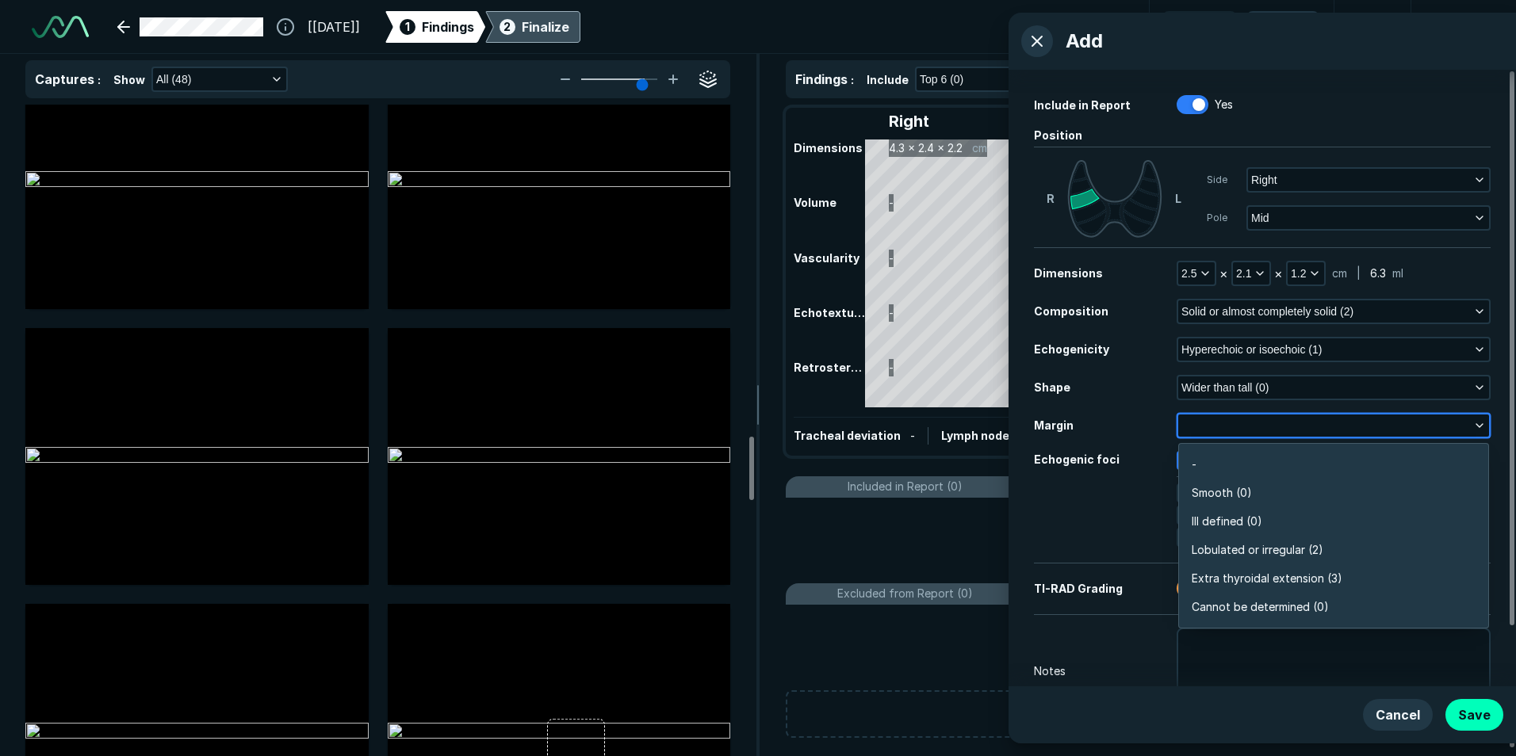
scroll to position [2775, 3430]
click at [1237, 488] on span "Smooth (0)" at bounding box center [1222, 493] width 60 height 17
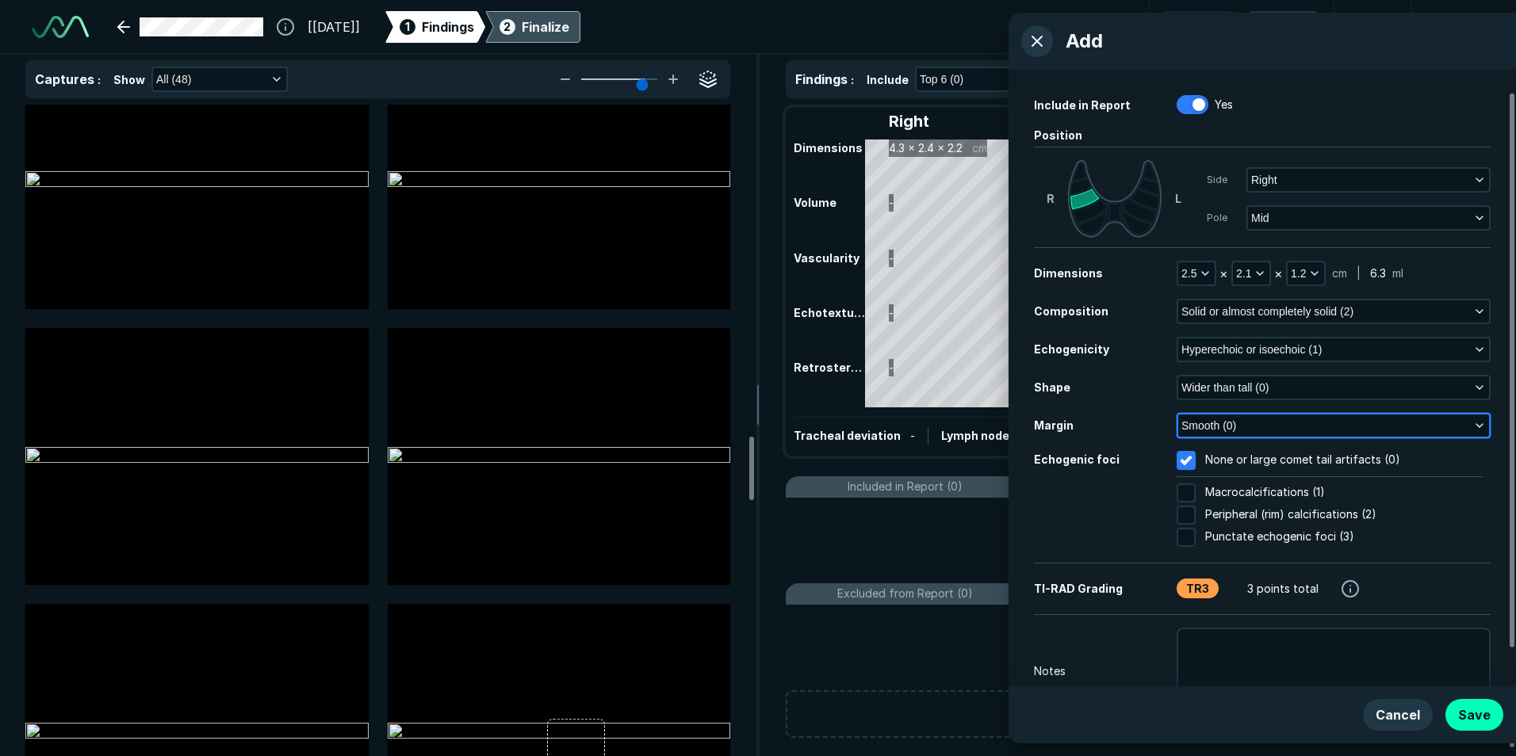
scroll to position [67, 0]
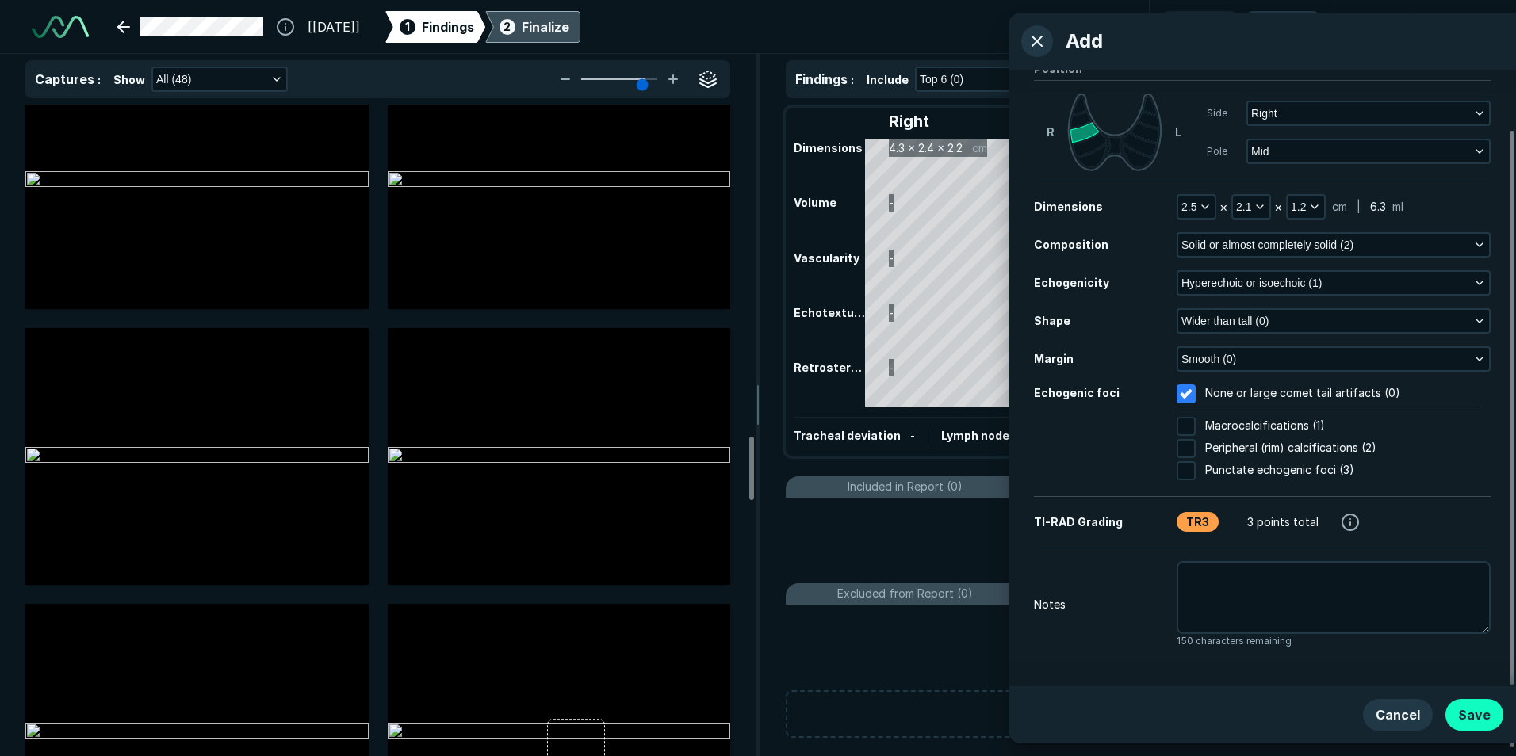
click at [1469, 714] on button "Save" at bounding box center [1475, 715] width 58 height 32
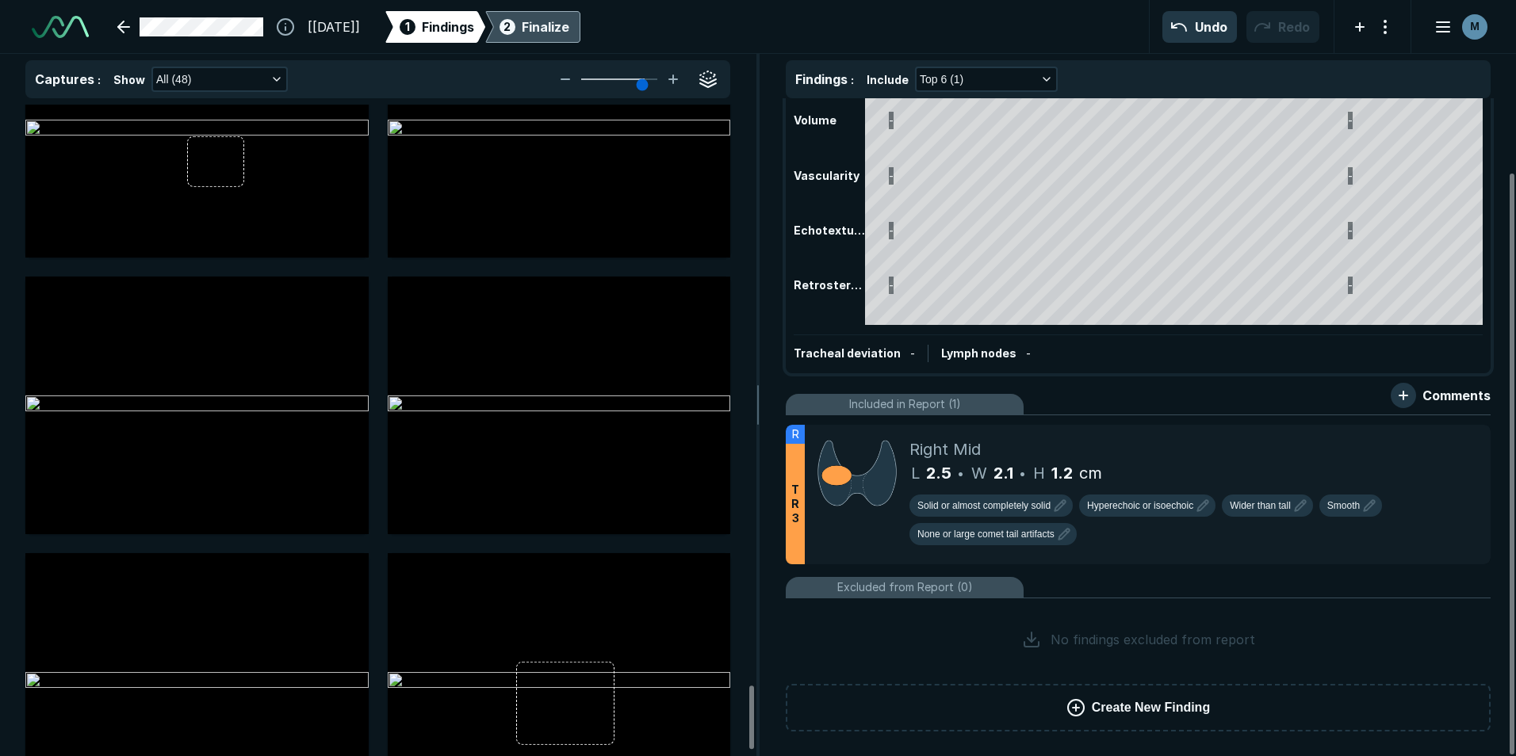
scroll to position [83, 0]
click at [1147, 710] on span "Create New Finding" at bounding box center [1151, 707] width 118 height 19
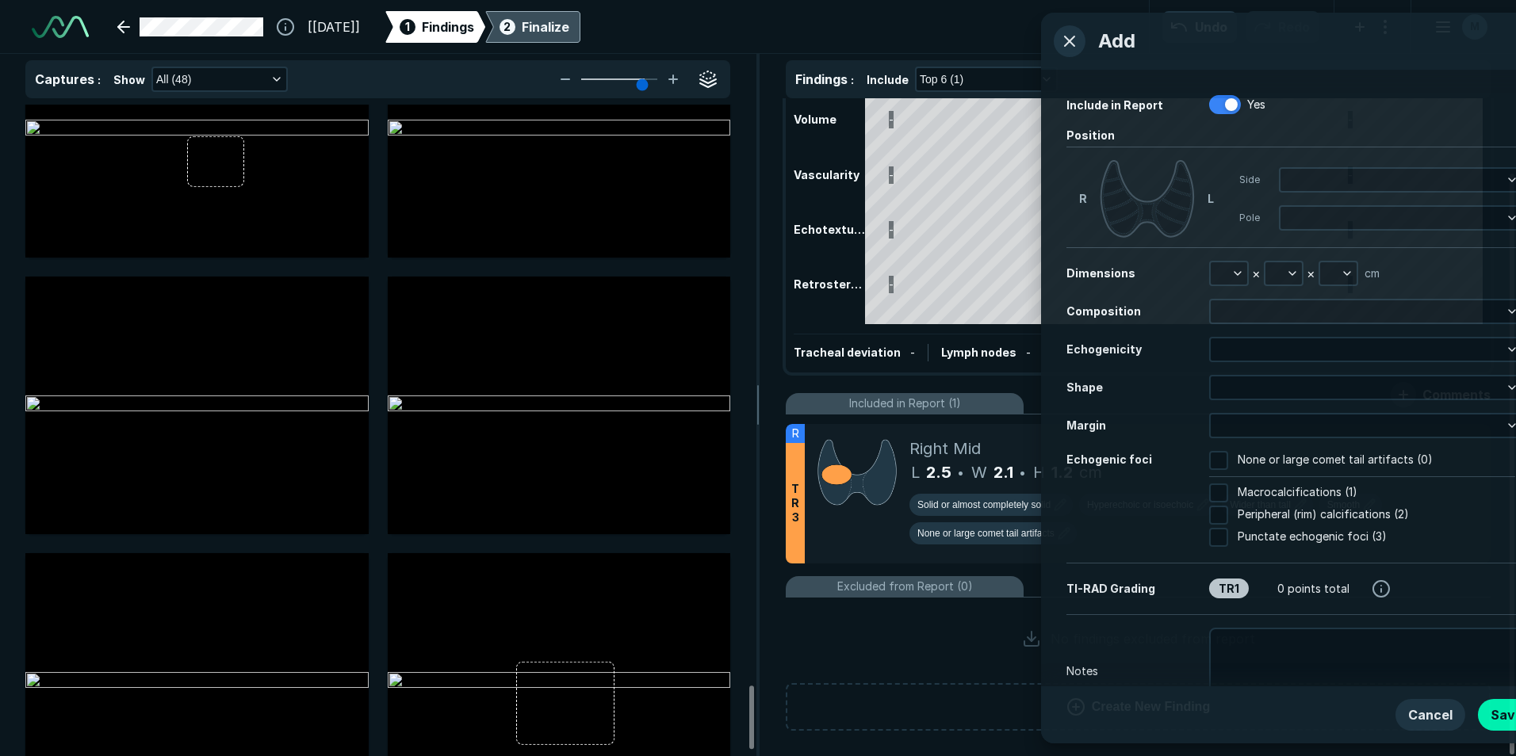
scroll to position [4526, 4068]
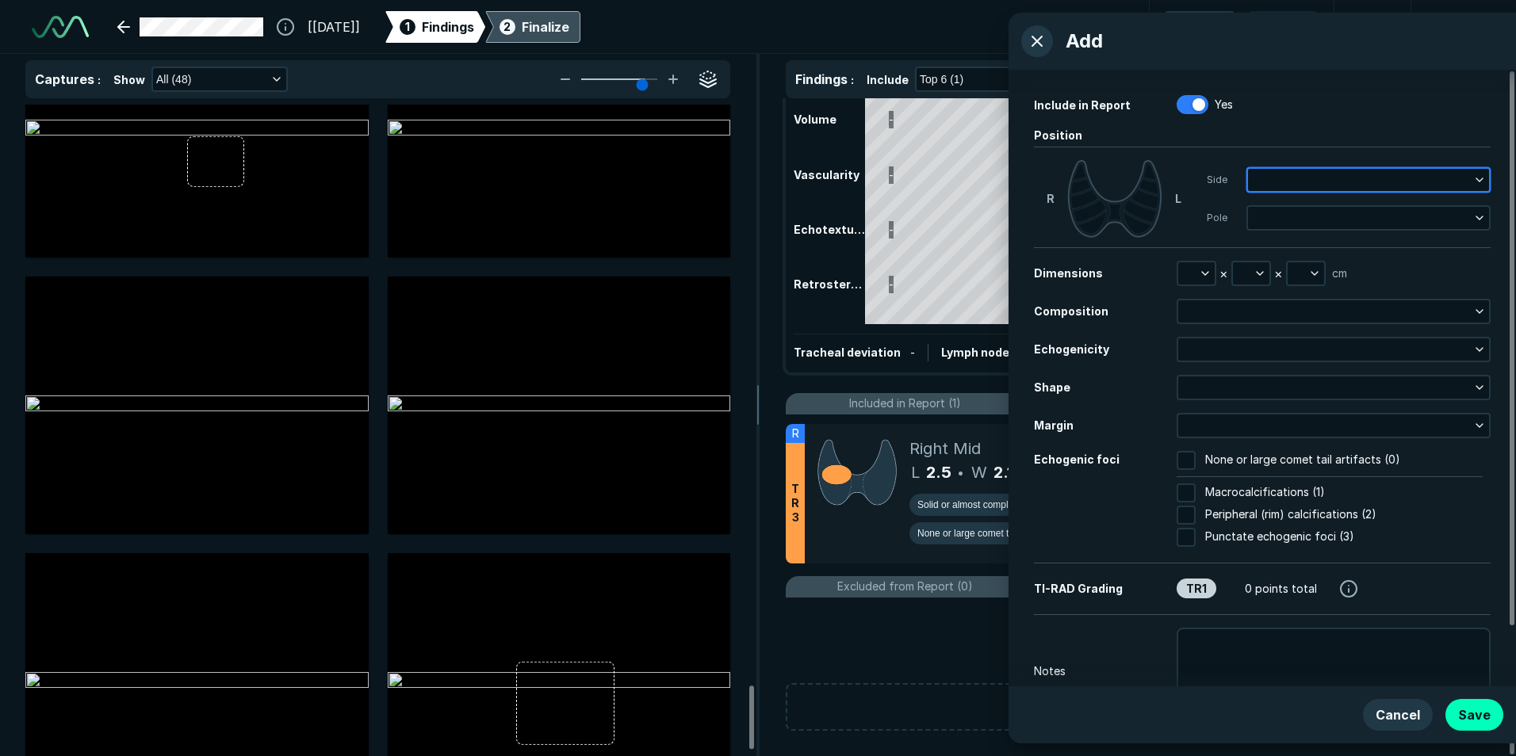
click at [1250, 176] on button "button" at bounding box center [1368, 180] width 241 height 22
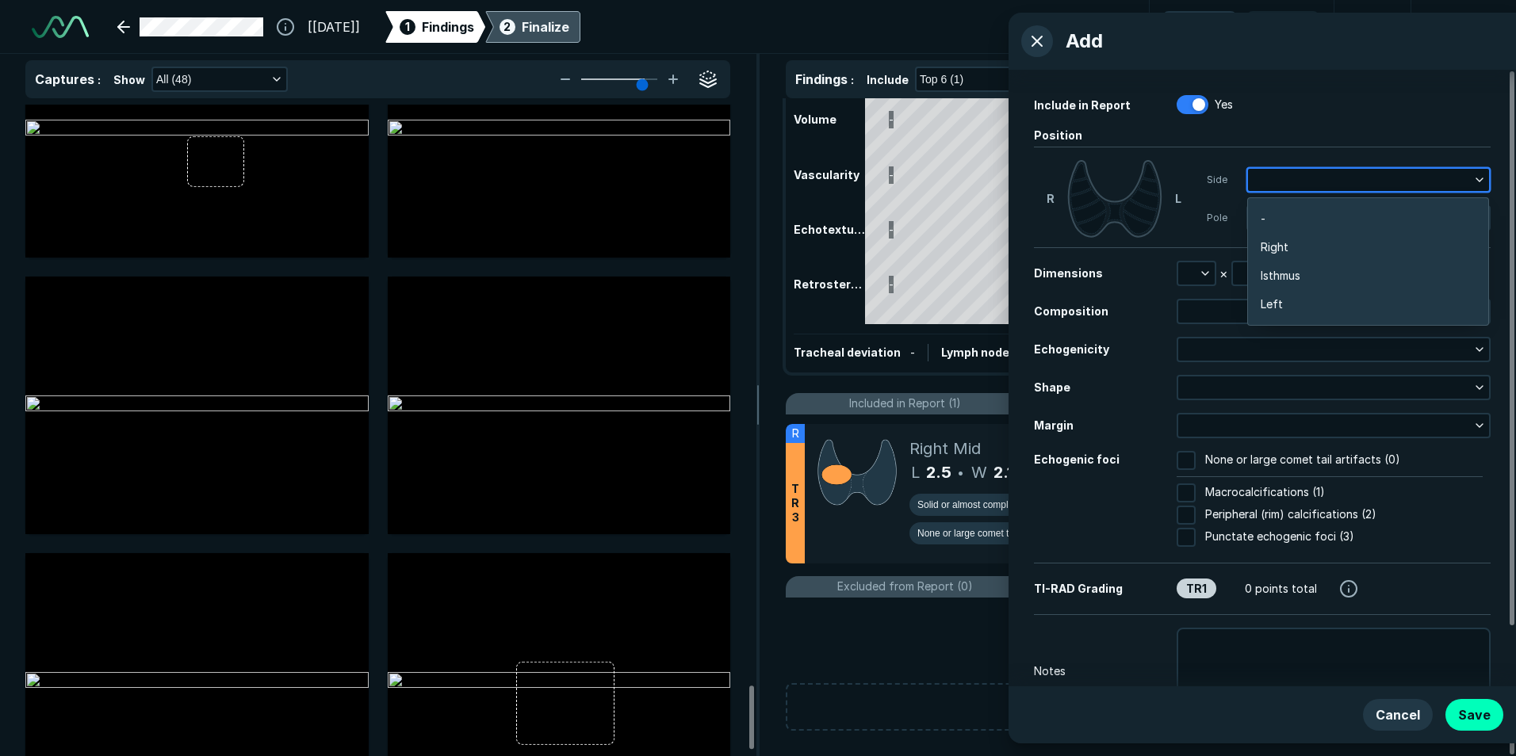
scroll to position [2518, 3120]
click at [1281, 303] on li "Left" at bounding box center [1368, 304] width 240 height 29
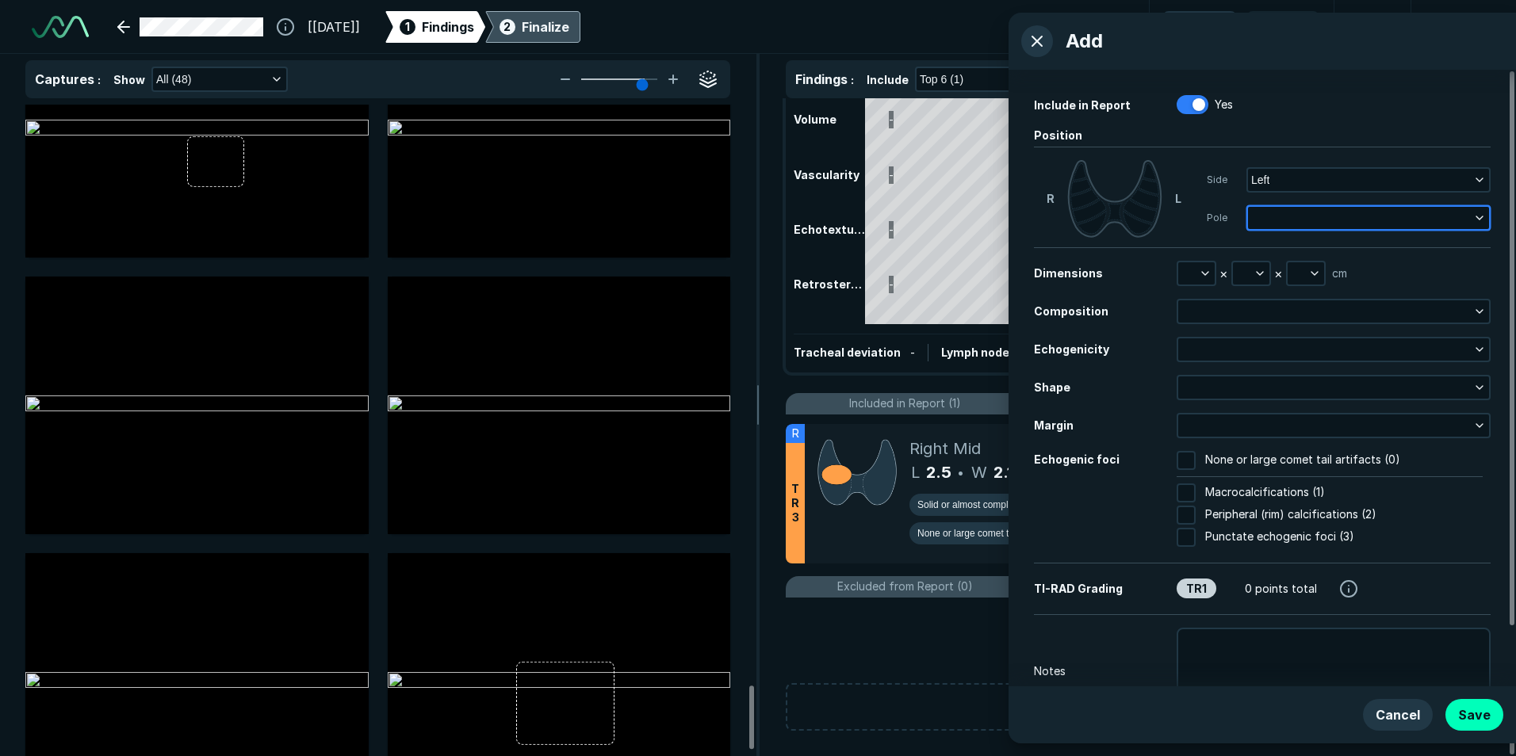
click at [1274, 225] on button "button" at bounding box center [1368, 218] width 241 height 22
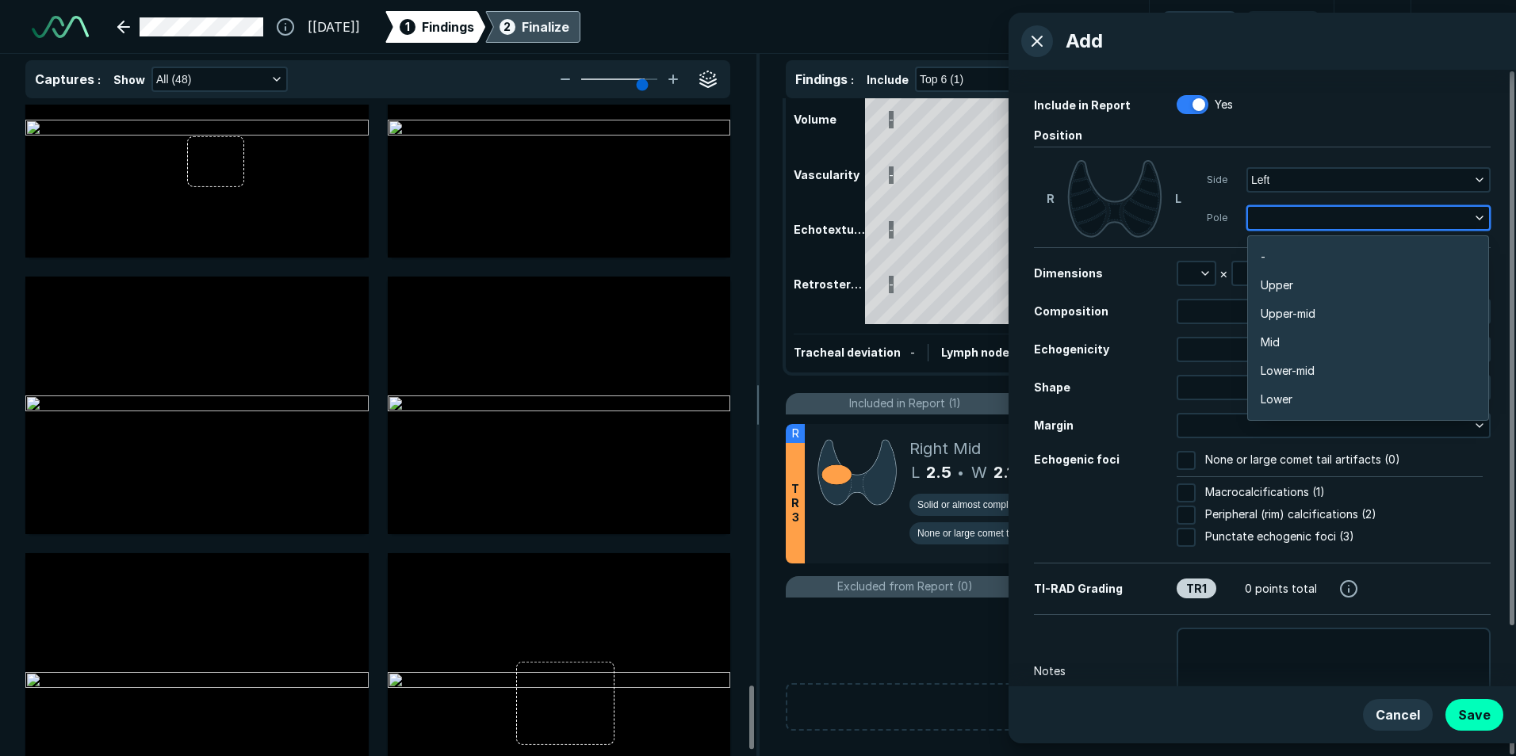
scroll to position [2775, 3120]
click at [1284, 394] on span "Lower" at bounding box center [1277, 399] width 32 height 17
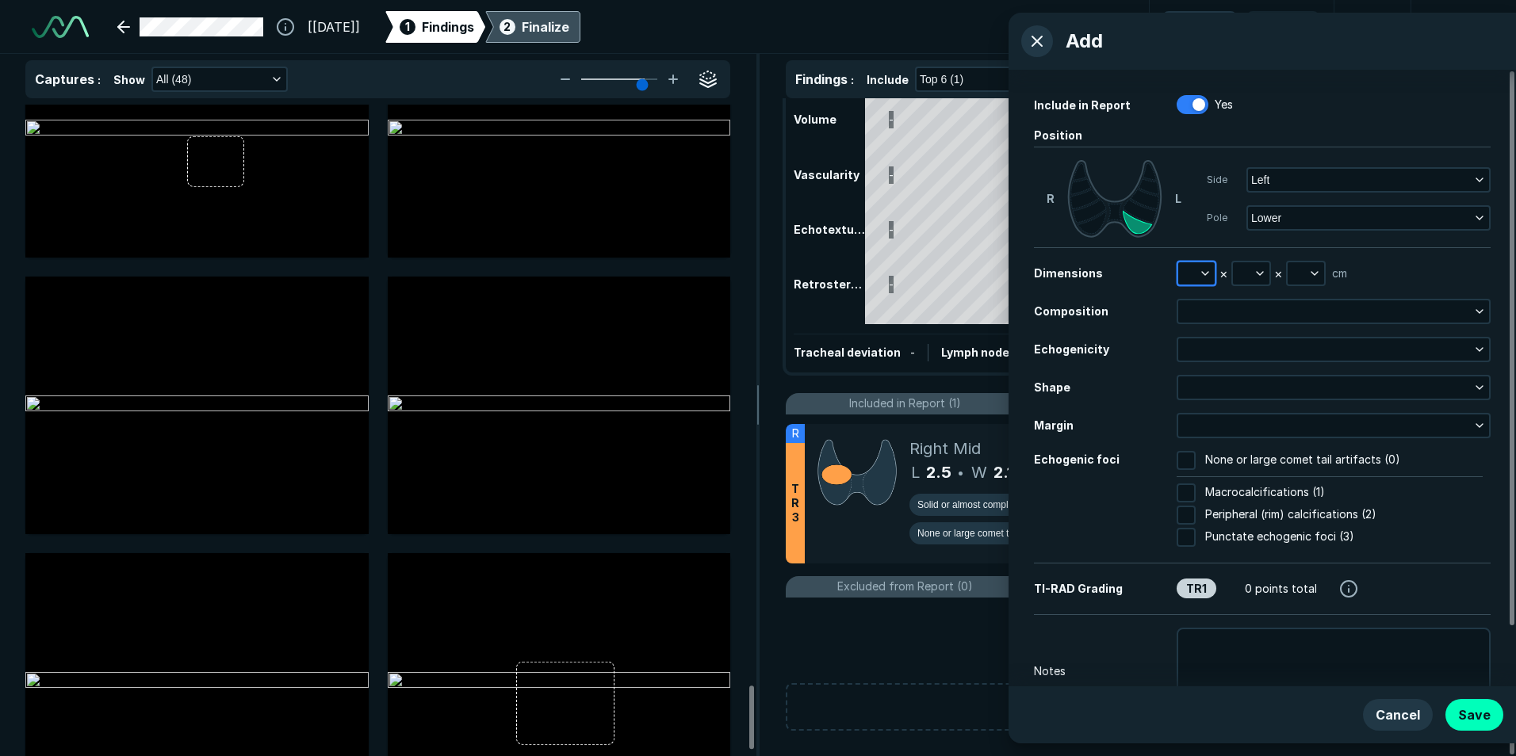
click at [1205, 270] on icon "button" at bounding box center [1205, 273] width 13 height 13
click at [1201, 344] on input "text" at bounding box center [1218, 346] width 62 height 22
type input "1.7"
drag, startPoint x: 1217, startPoint y: 376, endPoint x: 1216, endPoint y: 356, distance: 19.9
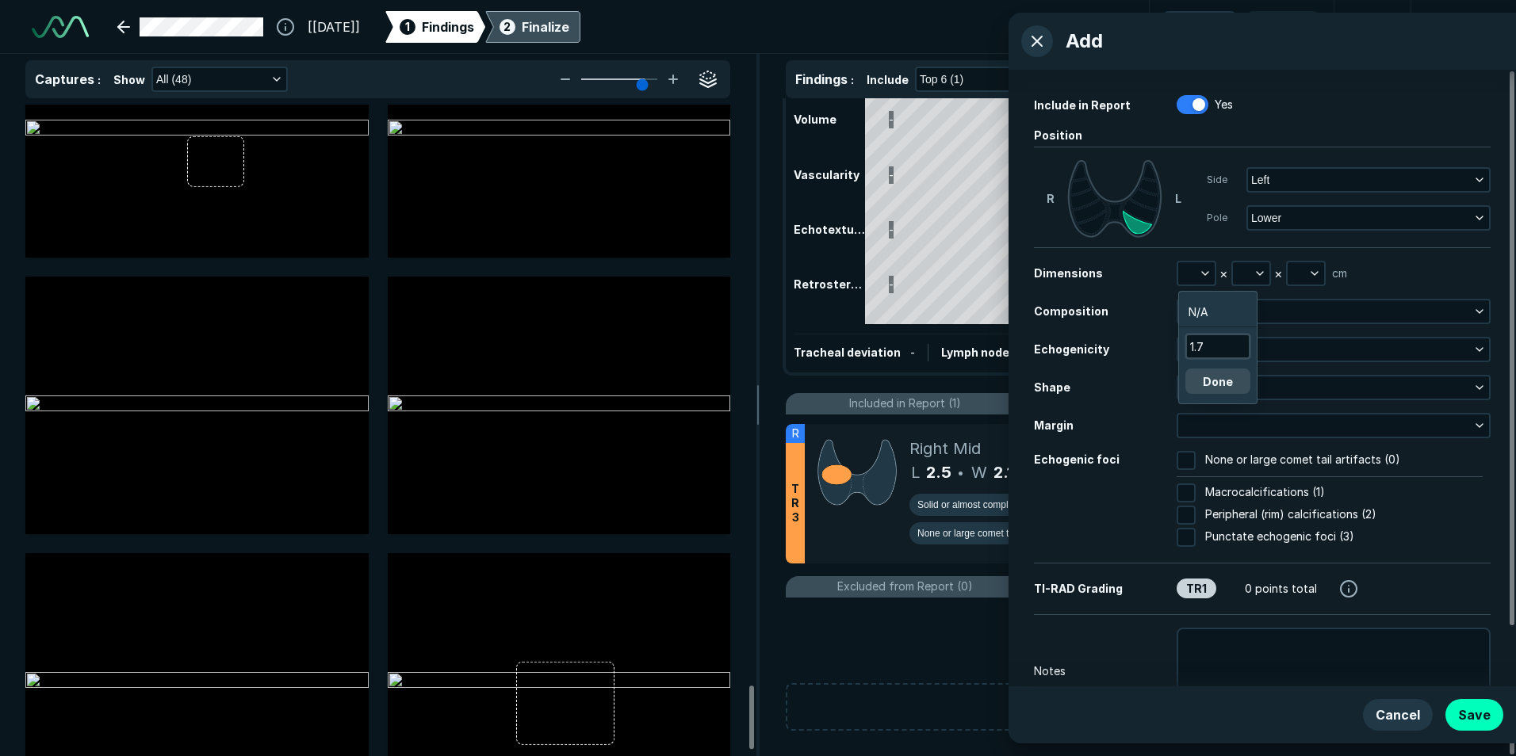
click at [1216, 368] on div "1.7 Done" at bounding box center [1217, 364] width 65 height 60
click at [1219, 379] on button "Done" at bounding box center [1217, 381] width 65 height 25
click at [1247, 273] on button "button" at bounding box center [1251, 273] width 36 height 22
click at [1274, 354] on input "text" at bounding box center [1273, 346] width 62 height 22
type input "1.5"
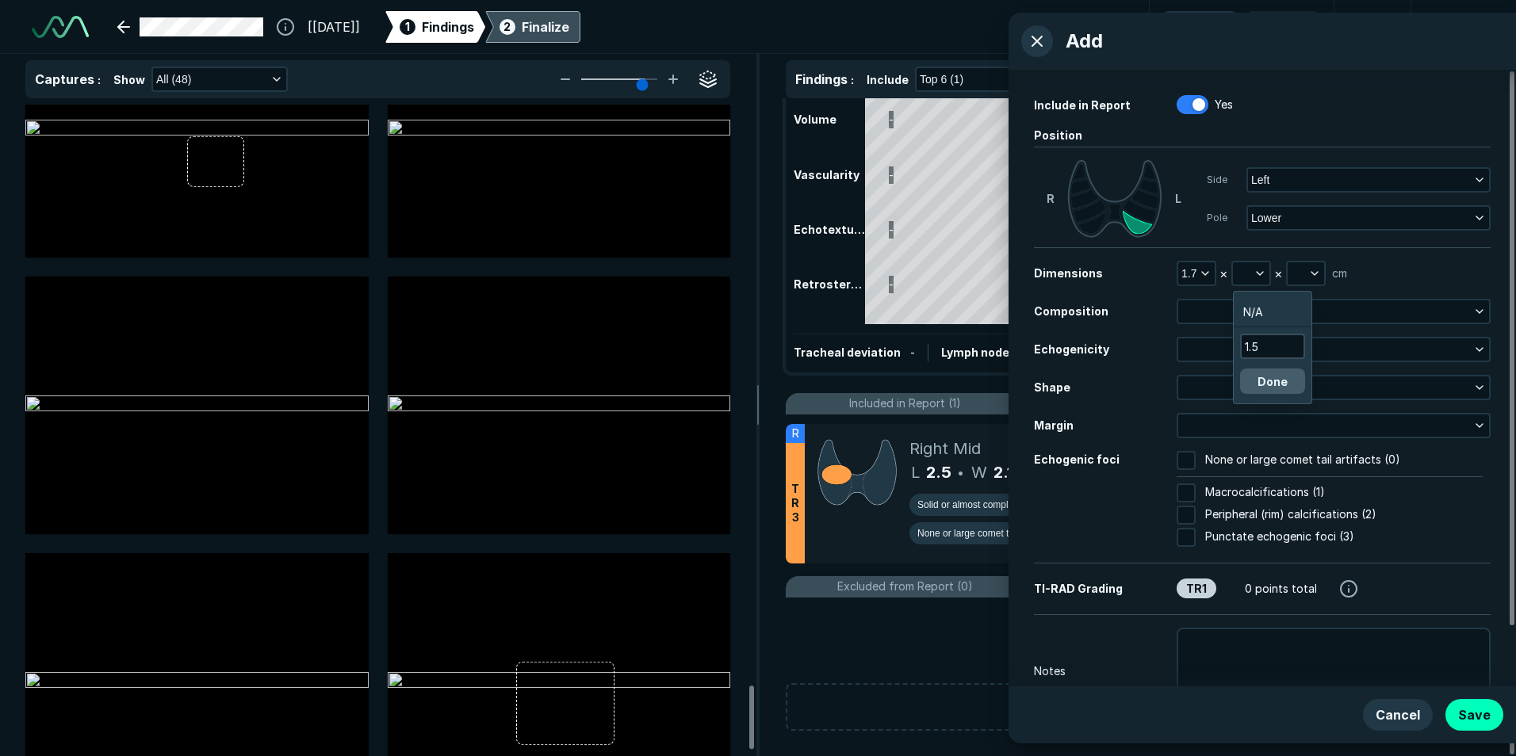
click at [1273, 378] on button "Done" at bounding box center [1272, 381] width 65 height 25
click at [1309, 277] on icon "button" at bounding box center [1314, 273] width 13 height 13
click at [1314, 354] on input "text" at bounding box center [1327, 346] width 62 height 22
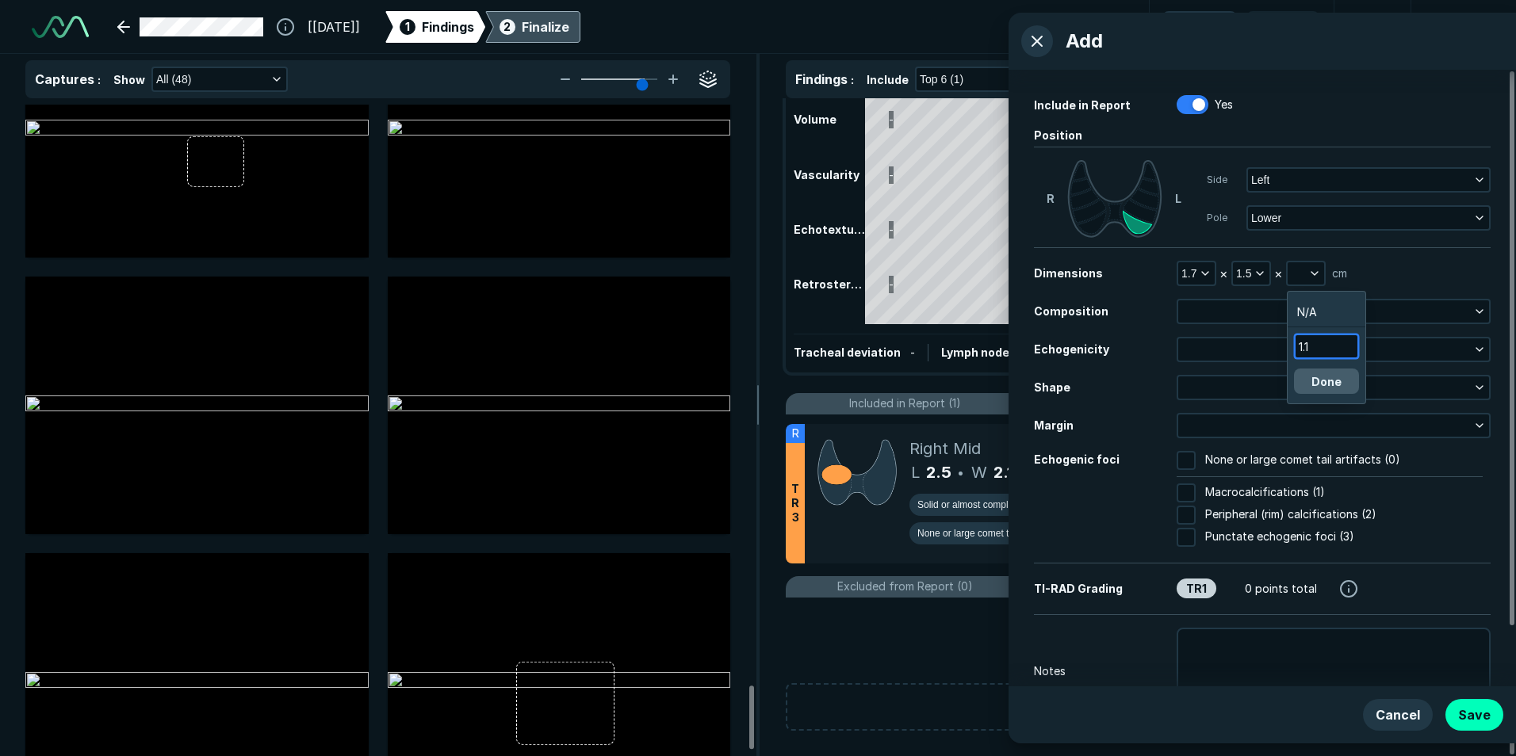
type input "1.1"
click at [1324, 378] on button "Done" at bounding box center [1326, 381] width 65 height 25
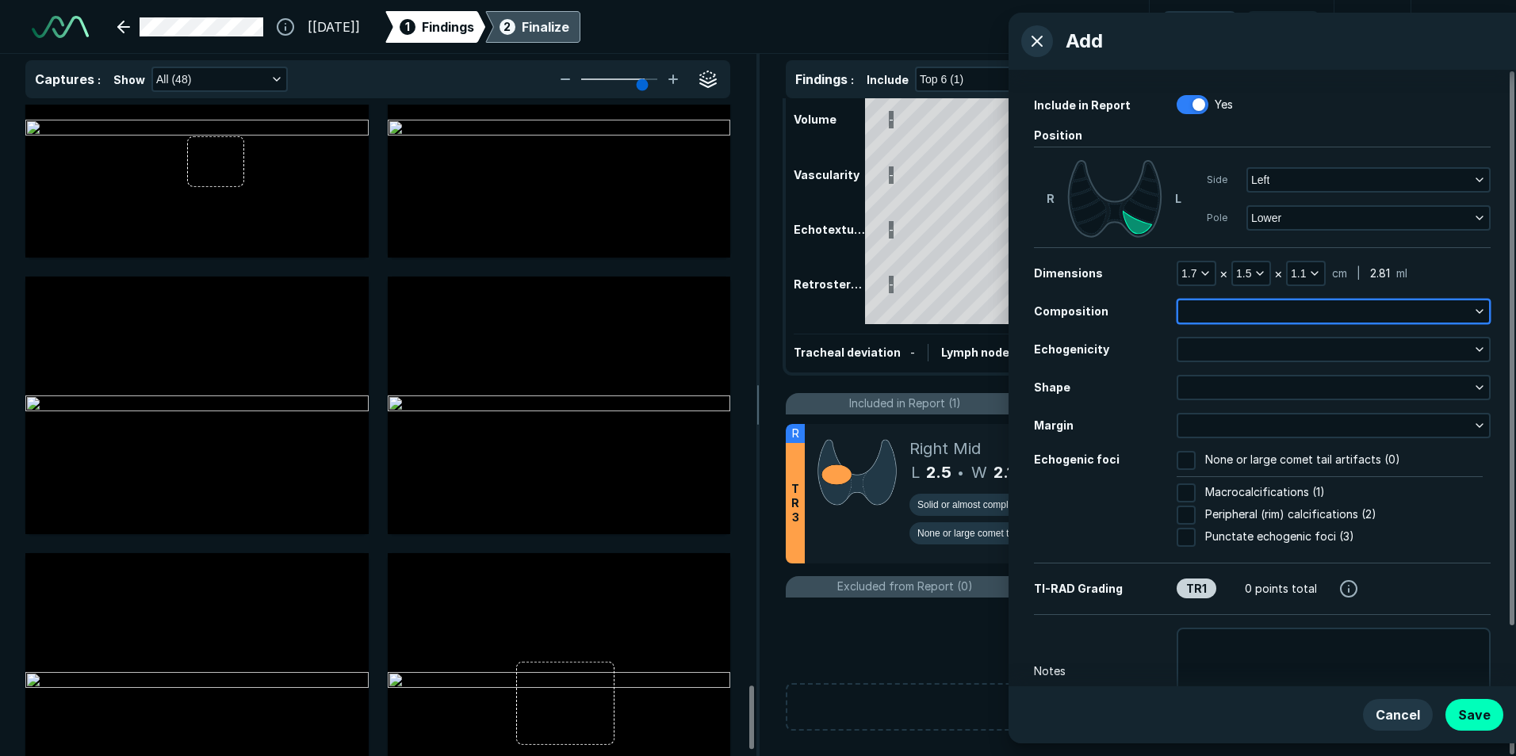
click at [1228, 312] on button "button" at bounding box center [1333, 312] width 311 height 22
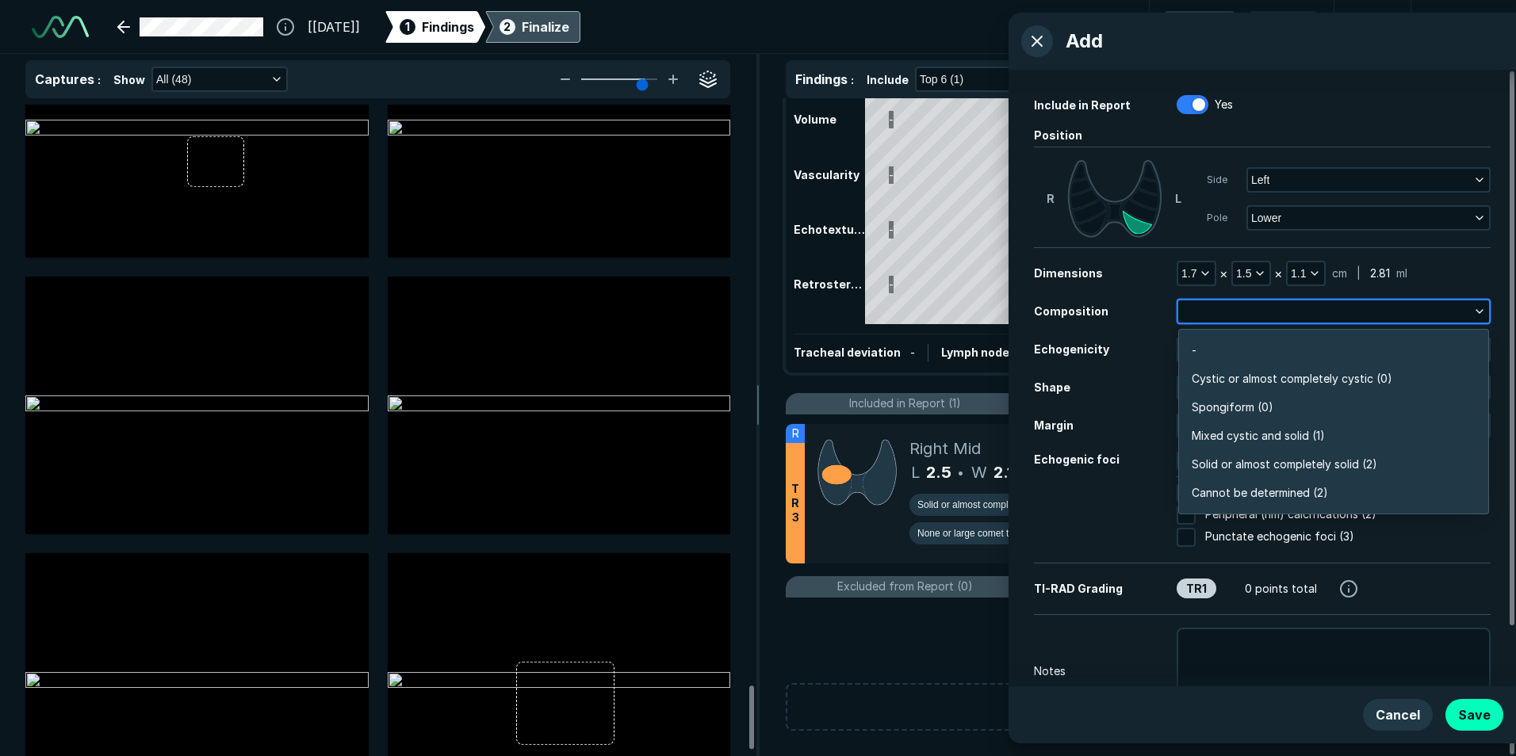
scroll to position [2775, 3430]
click at [1227, 397] on li "Spongiform (0)" at bounding box center [1333, 407] width 309 height 29
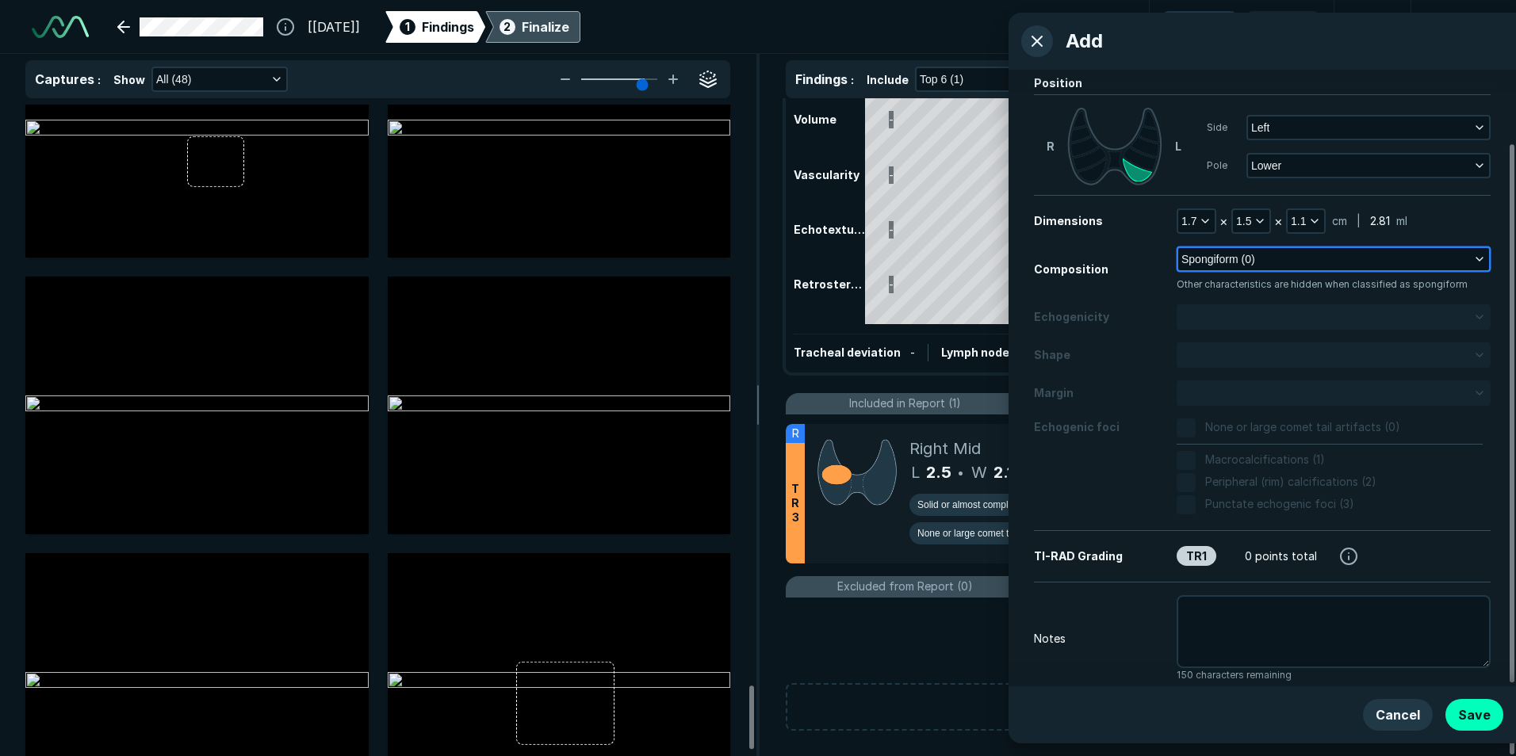
scroll to position [86, 0]
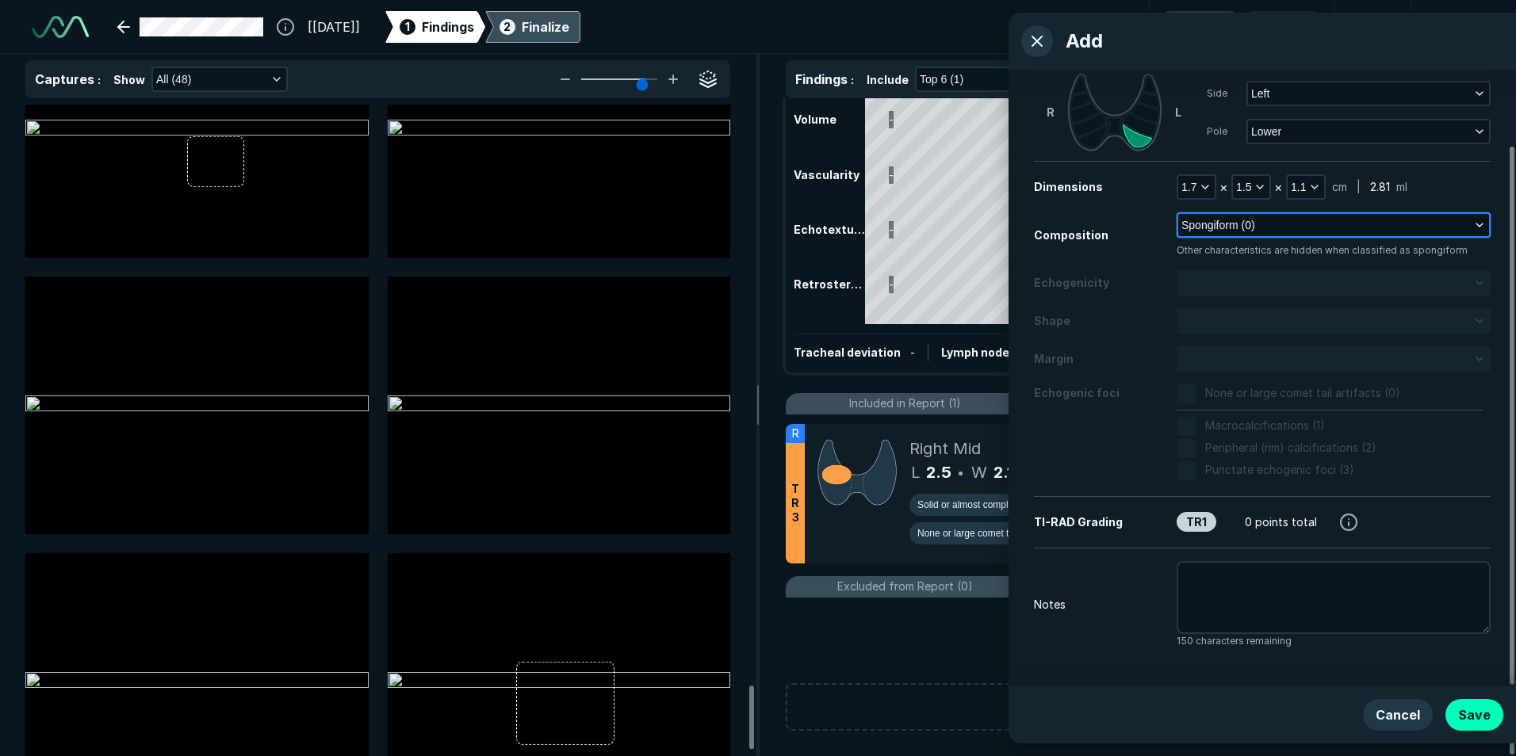
click at [1278, 234] on button "Spongiform (0)" at bounding box center [1333, 225] width 311 height 22
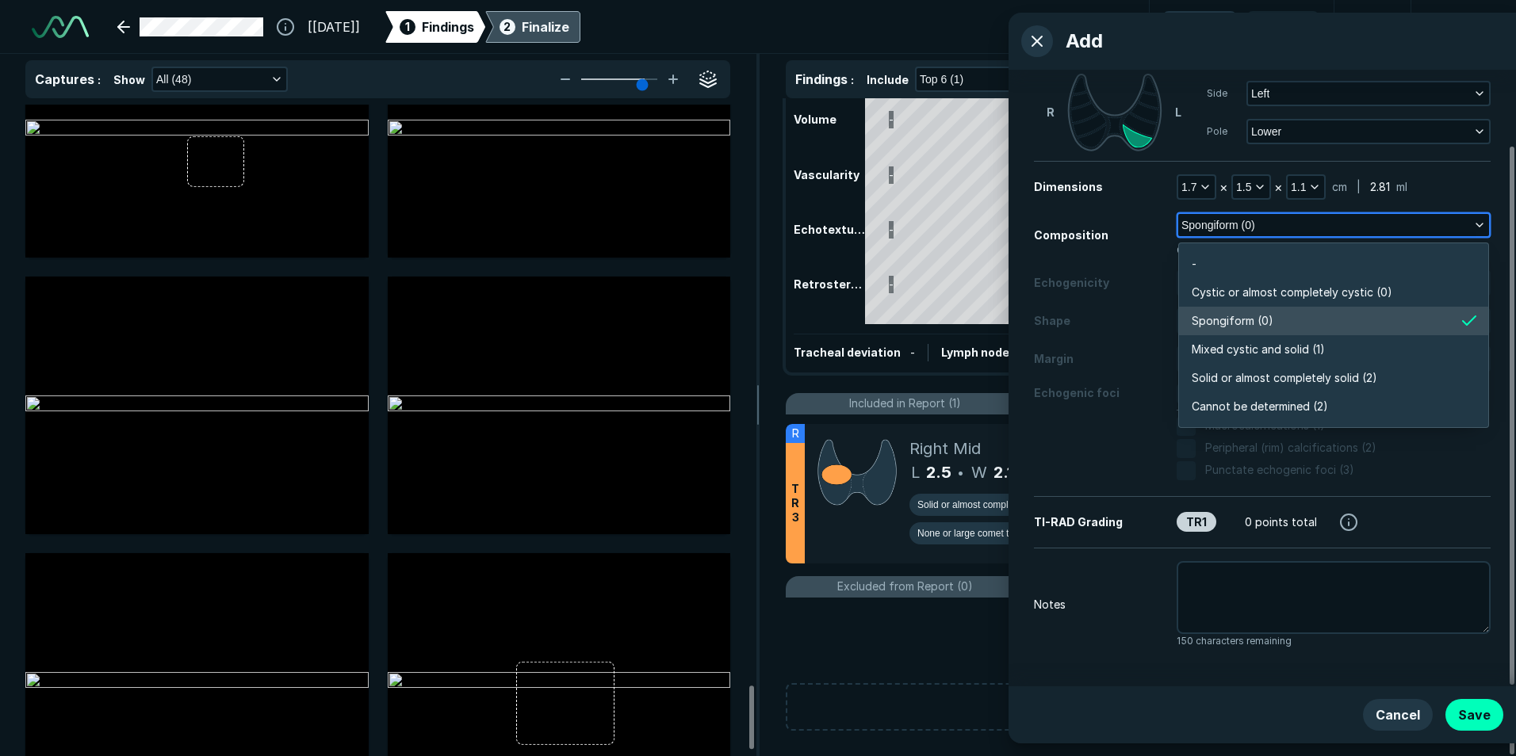
scroll to position [2775, 3430]
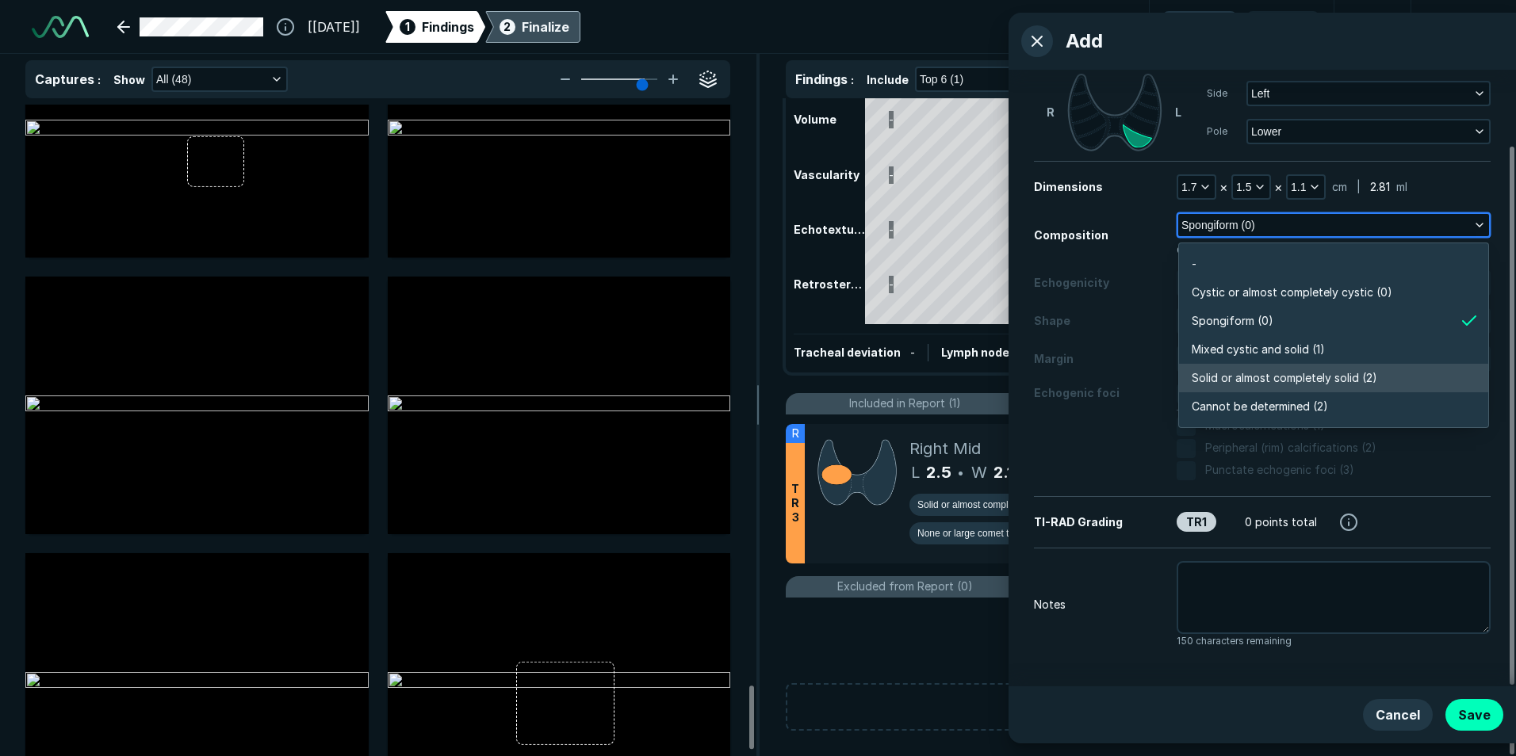
click at [1273, 379] on span "Solid or almost completely solid (2)" at bounding box center [1285, 378] width 186 height 17
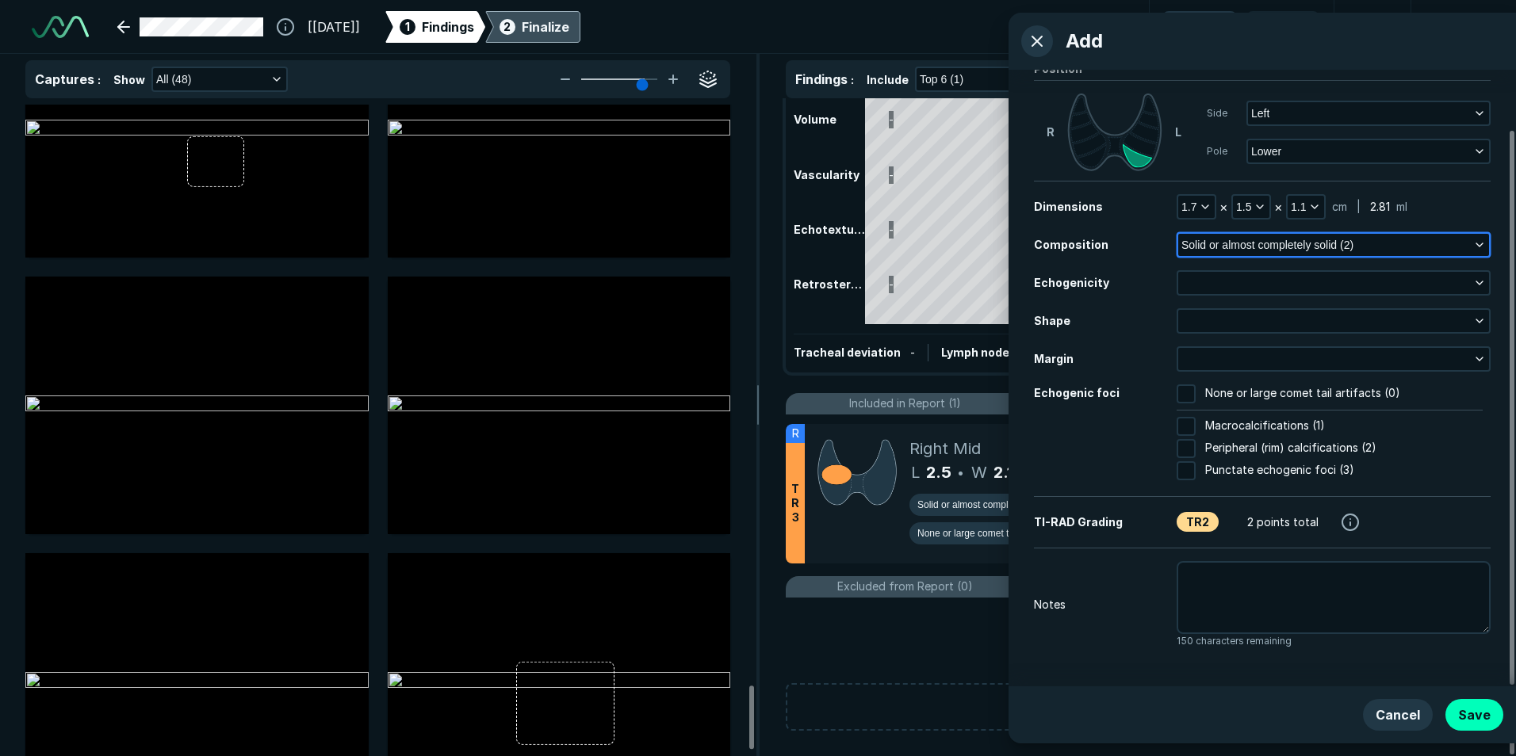
scroll to position [67, 0]
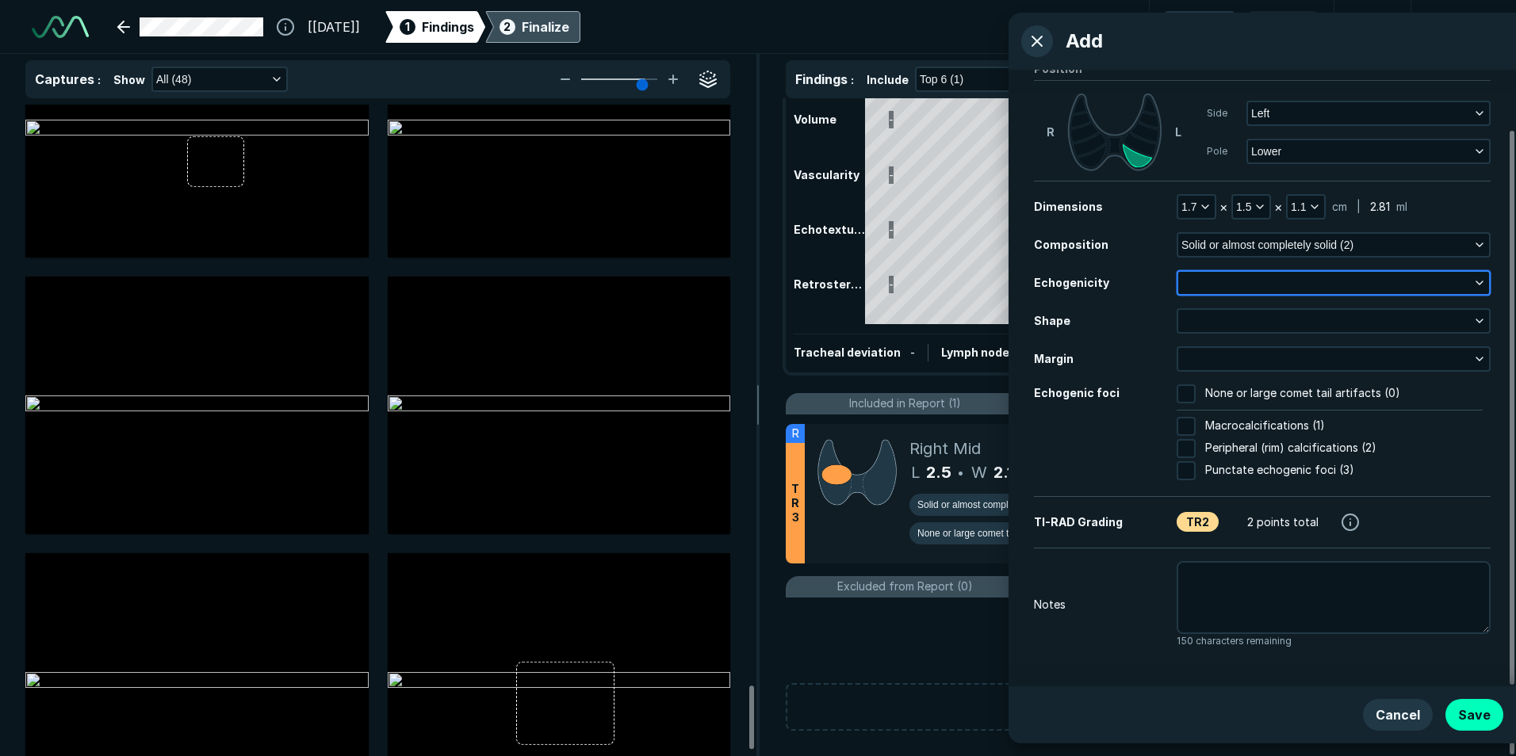
click at [1228, 280] on button "button" at bounding box center [1333, 283] width 311 height 22
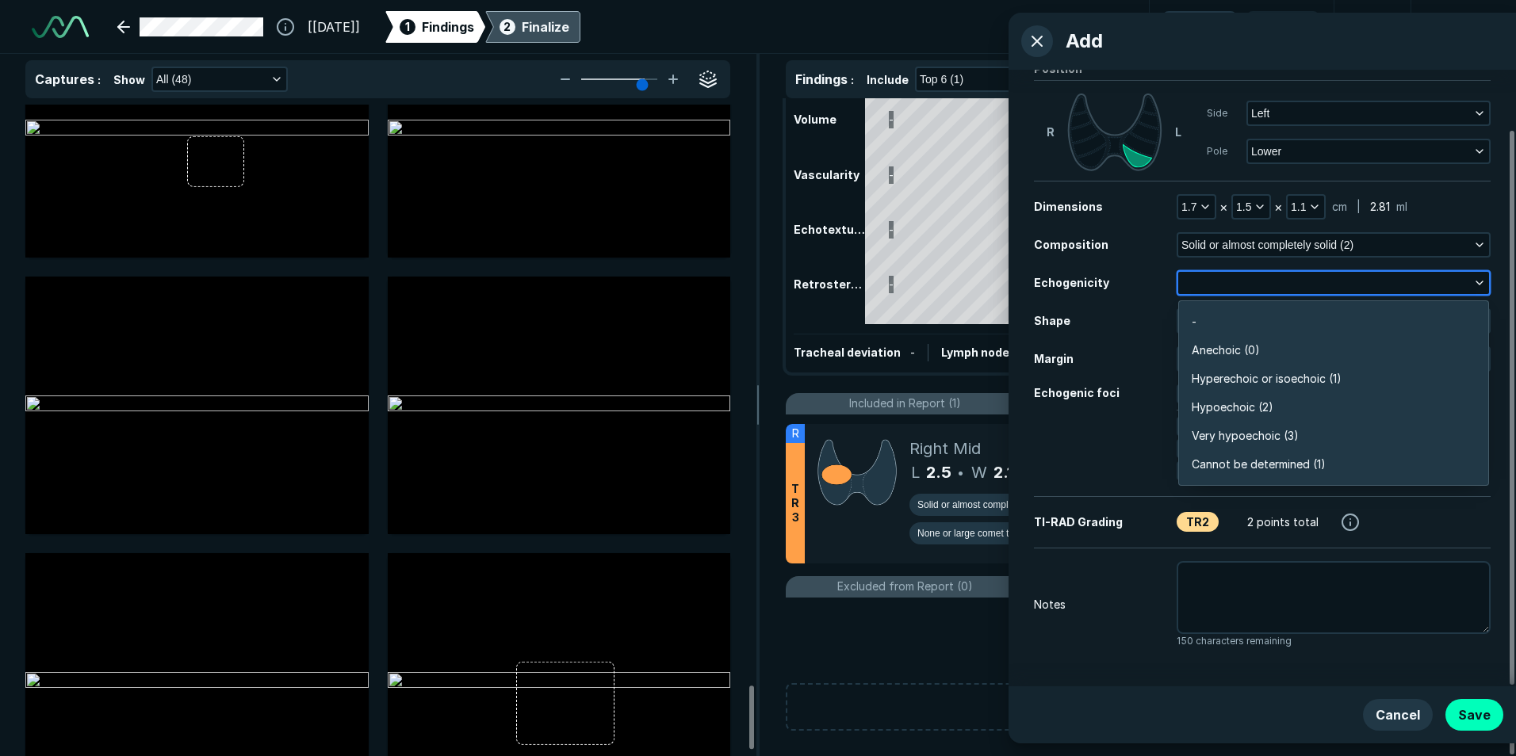
scroll to position [2775, 3430]
click at [1244, 376] on span "Hyperechoic or isoechoic (1)" at bounding box center [1267, 378] width 150 height 17
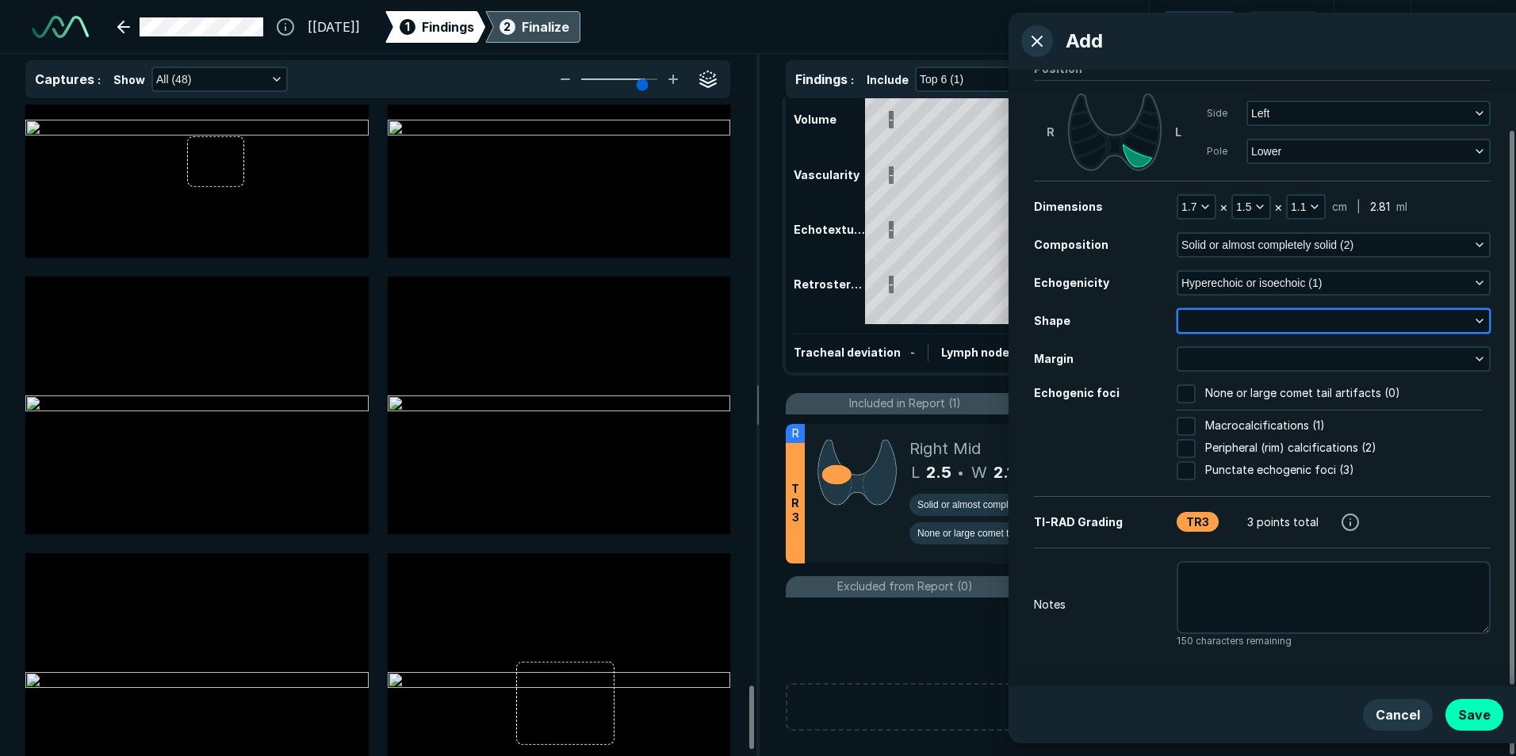
click at [1221, 318] on button "button" at bounding box center [1333, 321] width 311 height 22
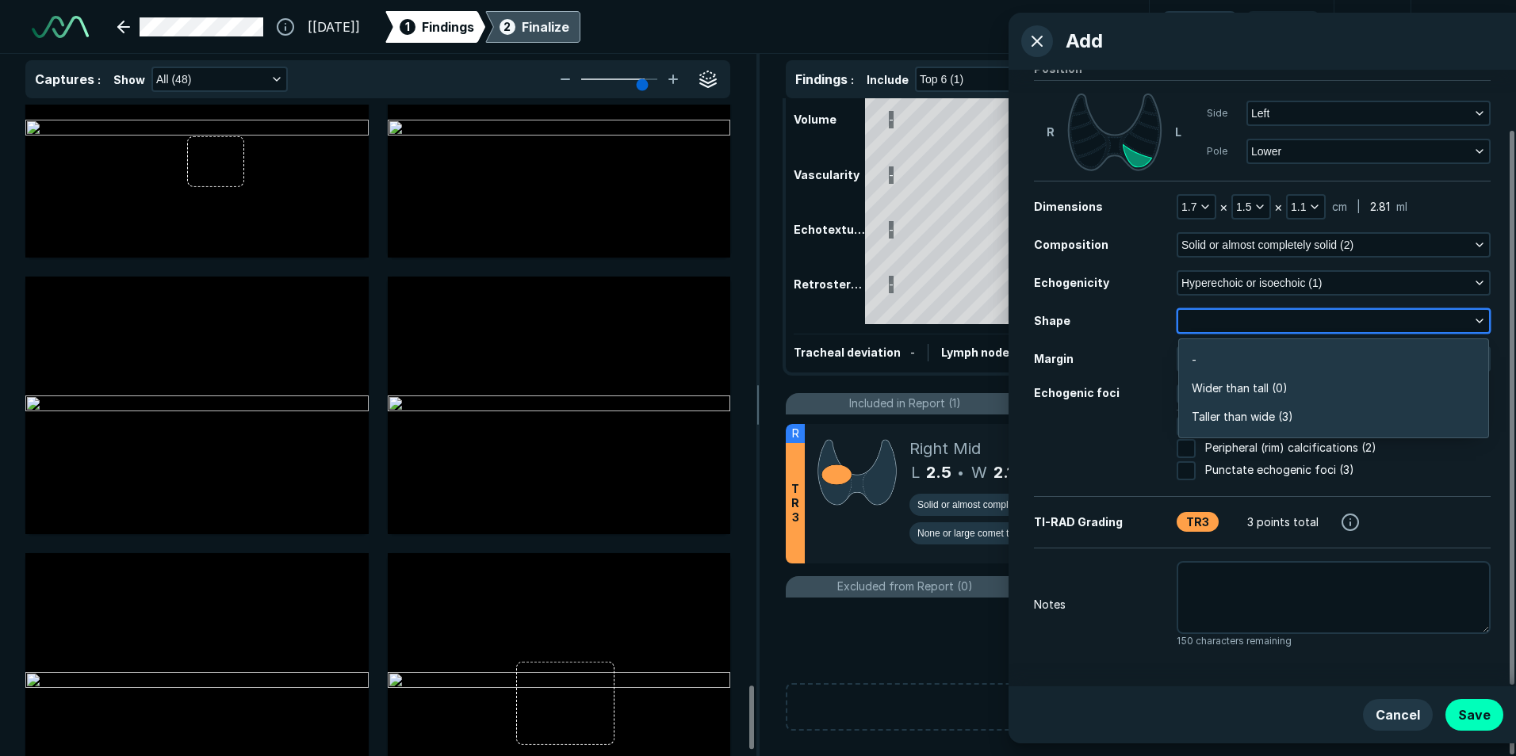
scroll to position [2389, 3430]
click at [1233, 391] on span "Wider than tall (0)" at bounding box center [1240, 388] width 96 height 17
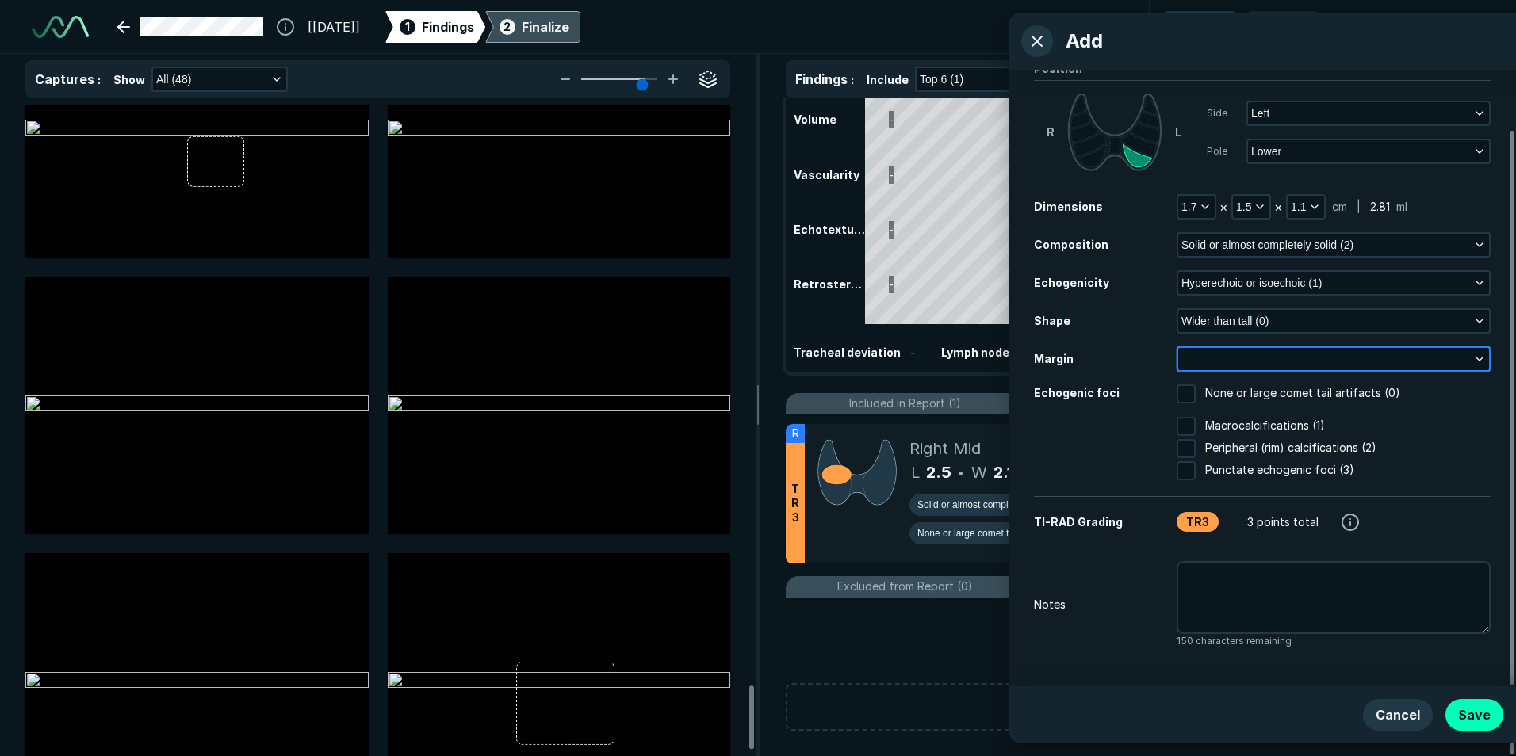
click at [1220, 355] on button "button" at bounding box center [1333, 359] width 311 height 22
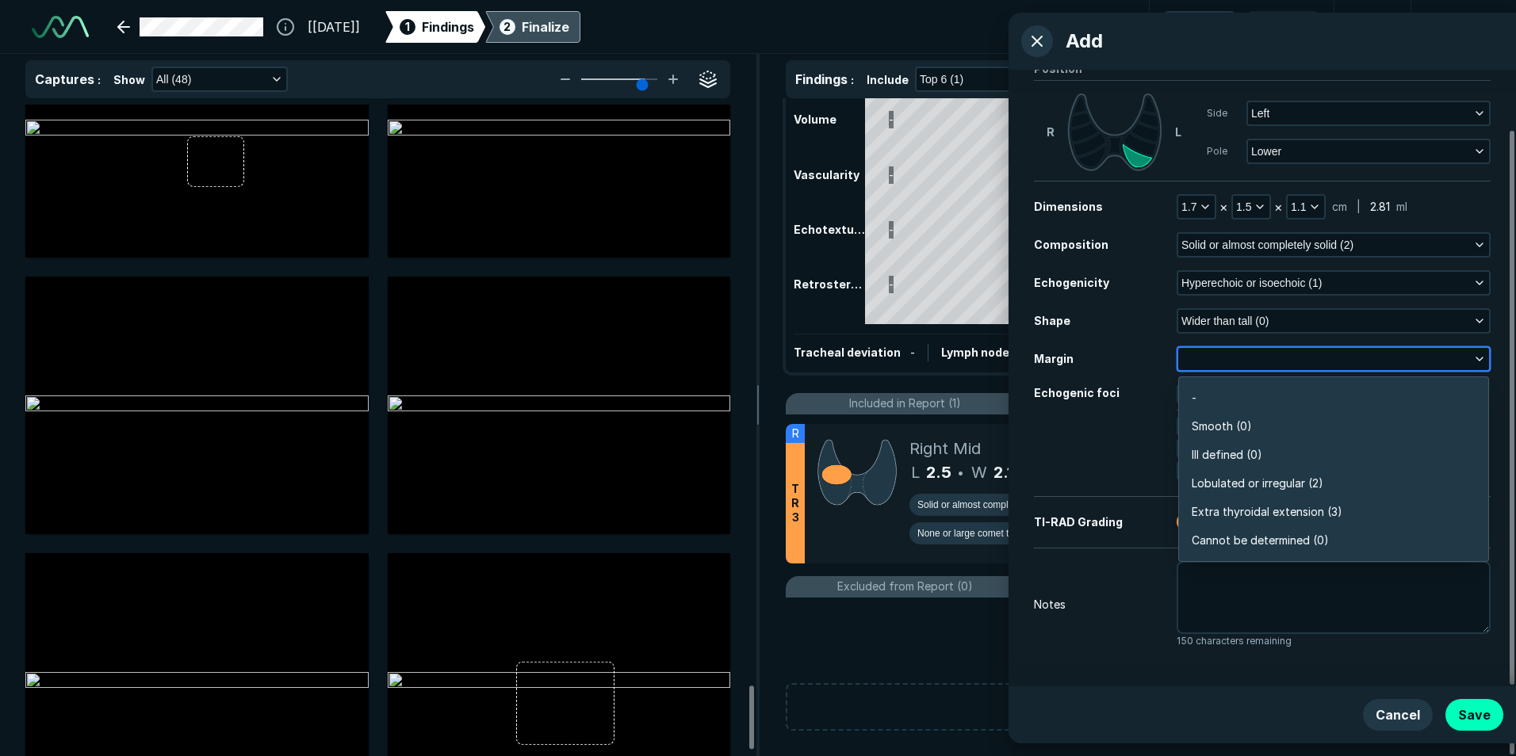
scroll to position [2775, 3430]
click at [1226, 427] on span "Smooth (0)" at bounding box center [1222, 426] width 60 height 17
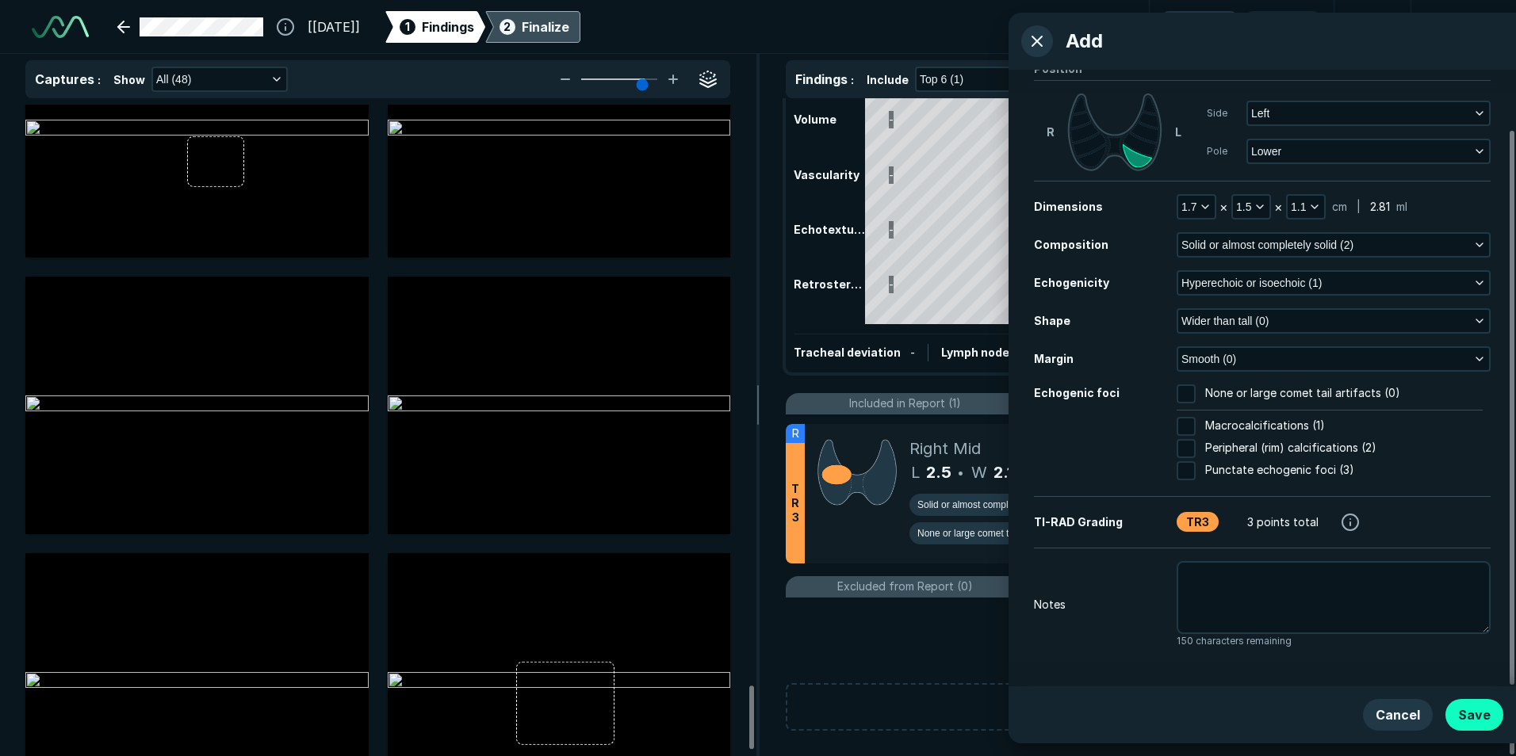
click at [1485, 704] on button "Save" at bounding box center [1475, 715] width 58 height 32
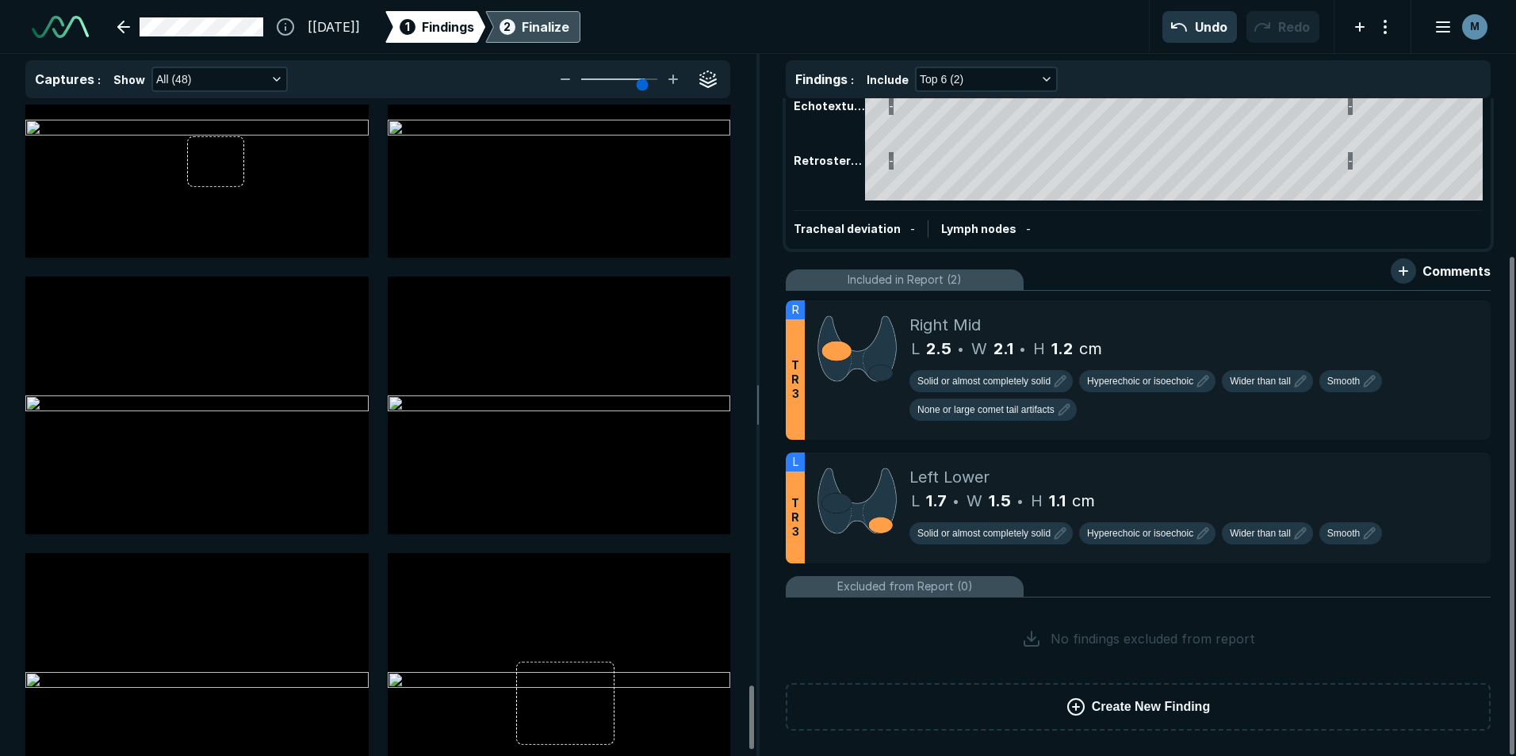
scroll to position [0, 0]
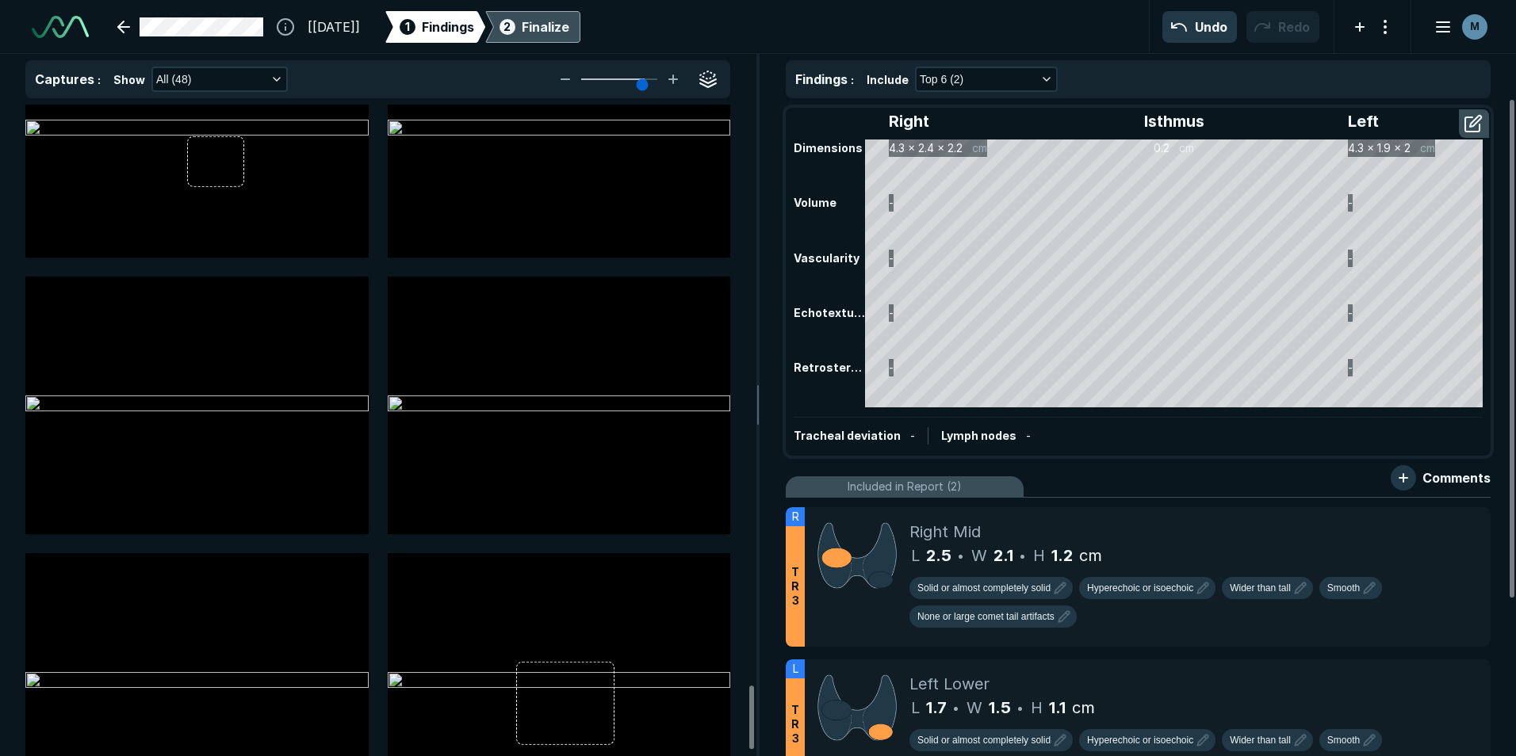
click at [569, 35] on div "Finalize" at bounding box center [546, 26] width 48 height 19
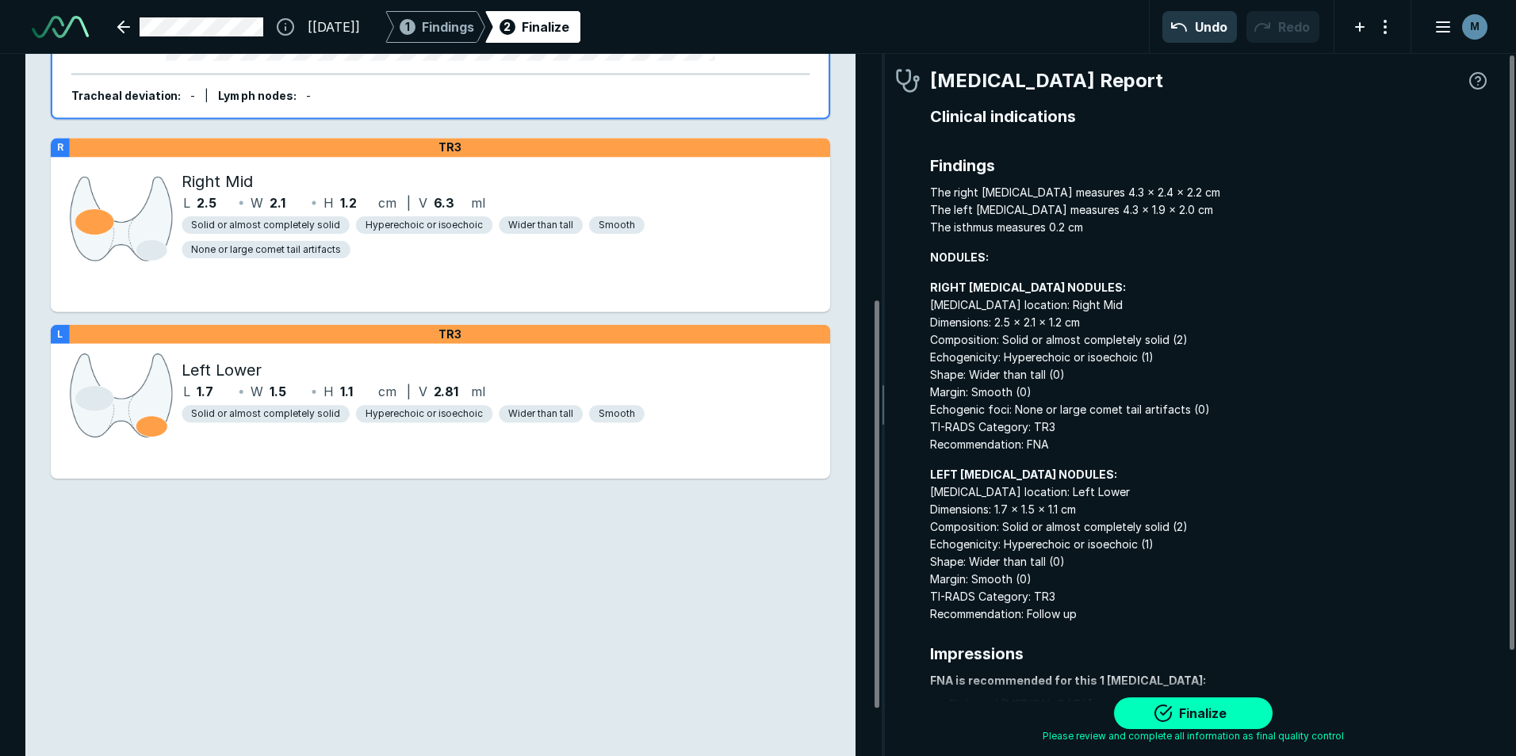
scroll to position [504, 0]
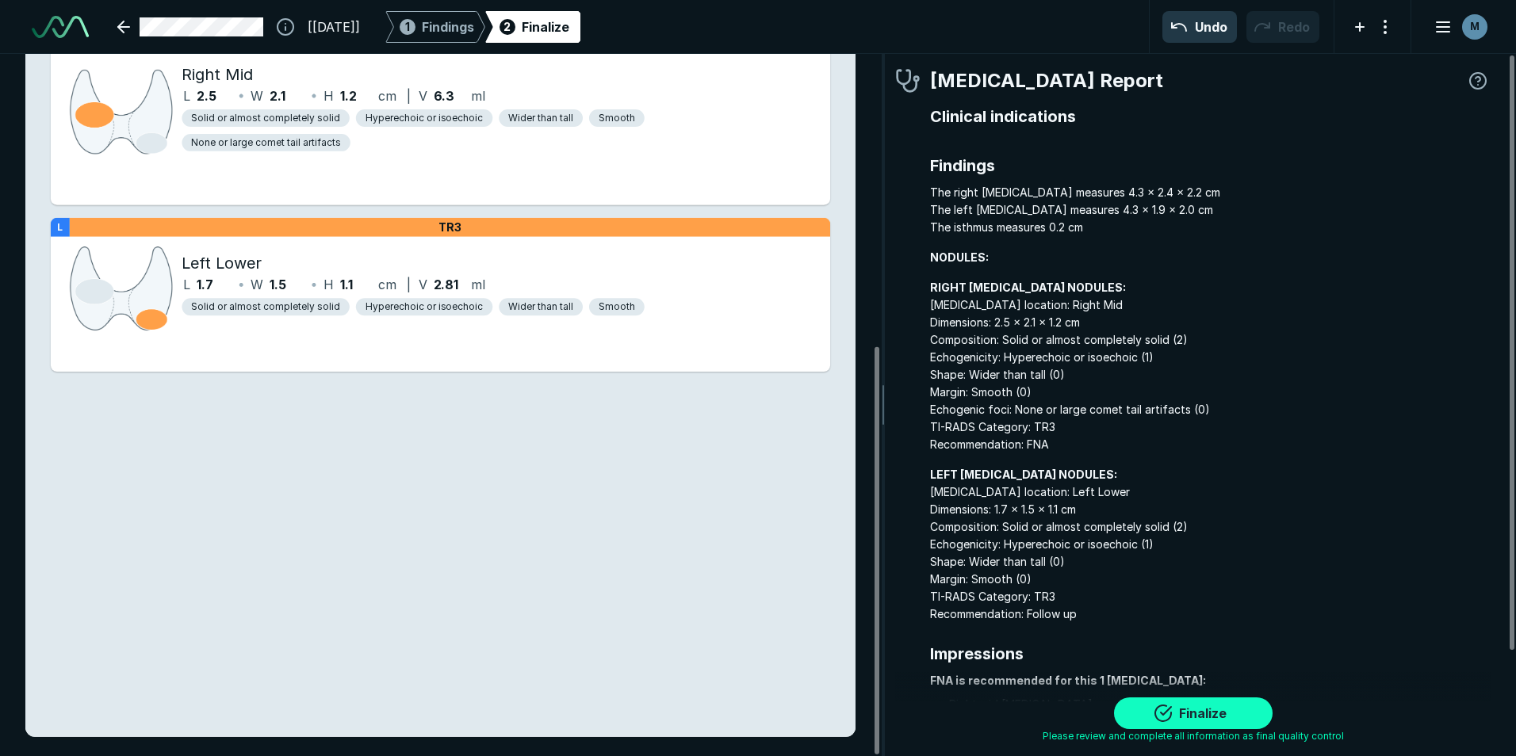
click at [1192, 707] on button "Finalize" at bounding box center [1193, 714] width 159 height 32
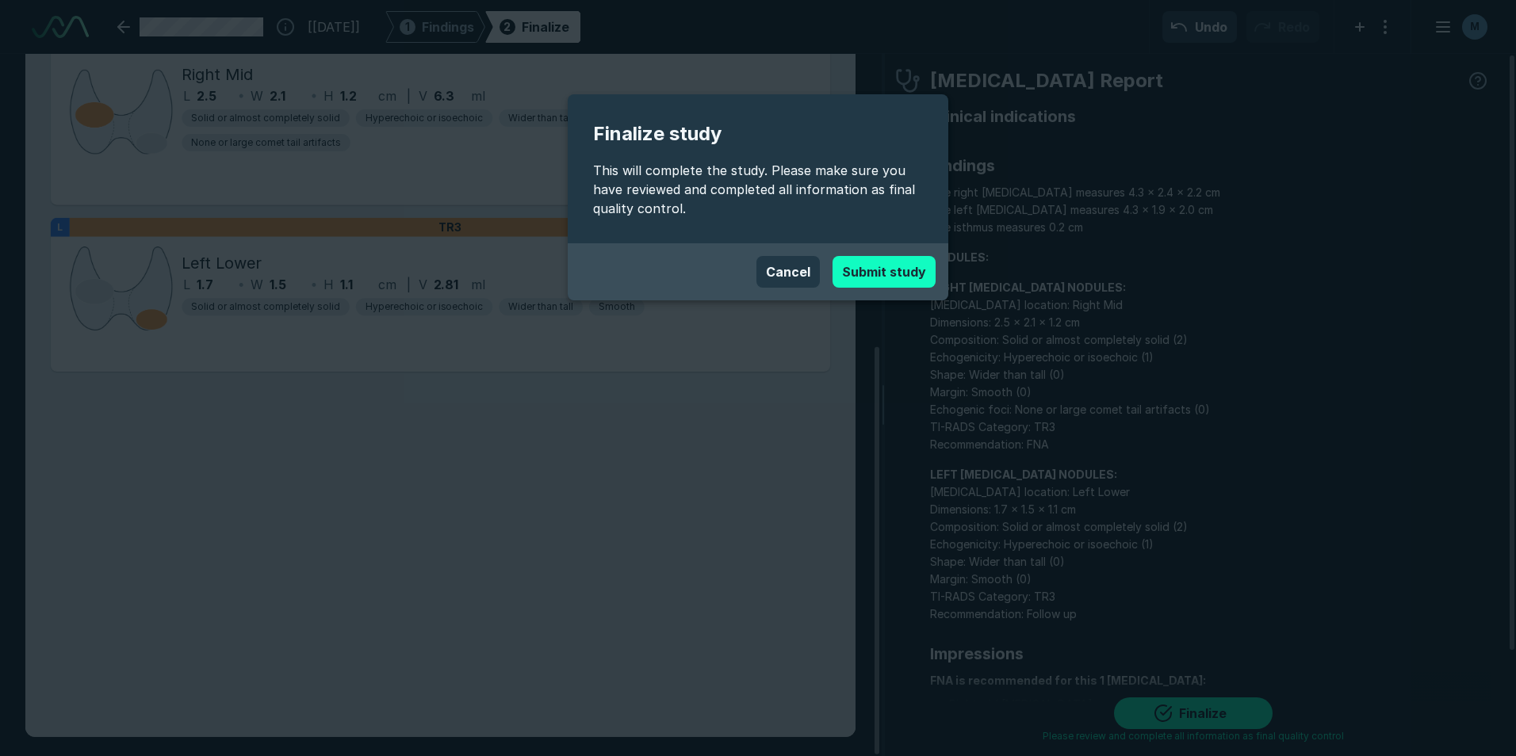
click at [902, 268] on button "Submit study" at bounding box center [884, 272] width 103 height 32
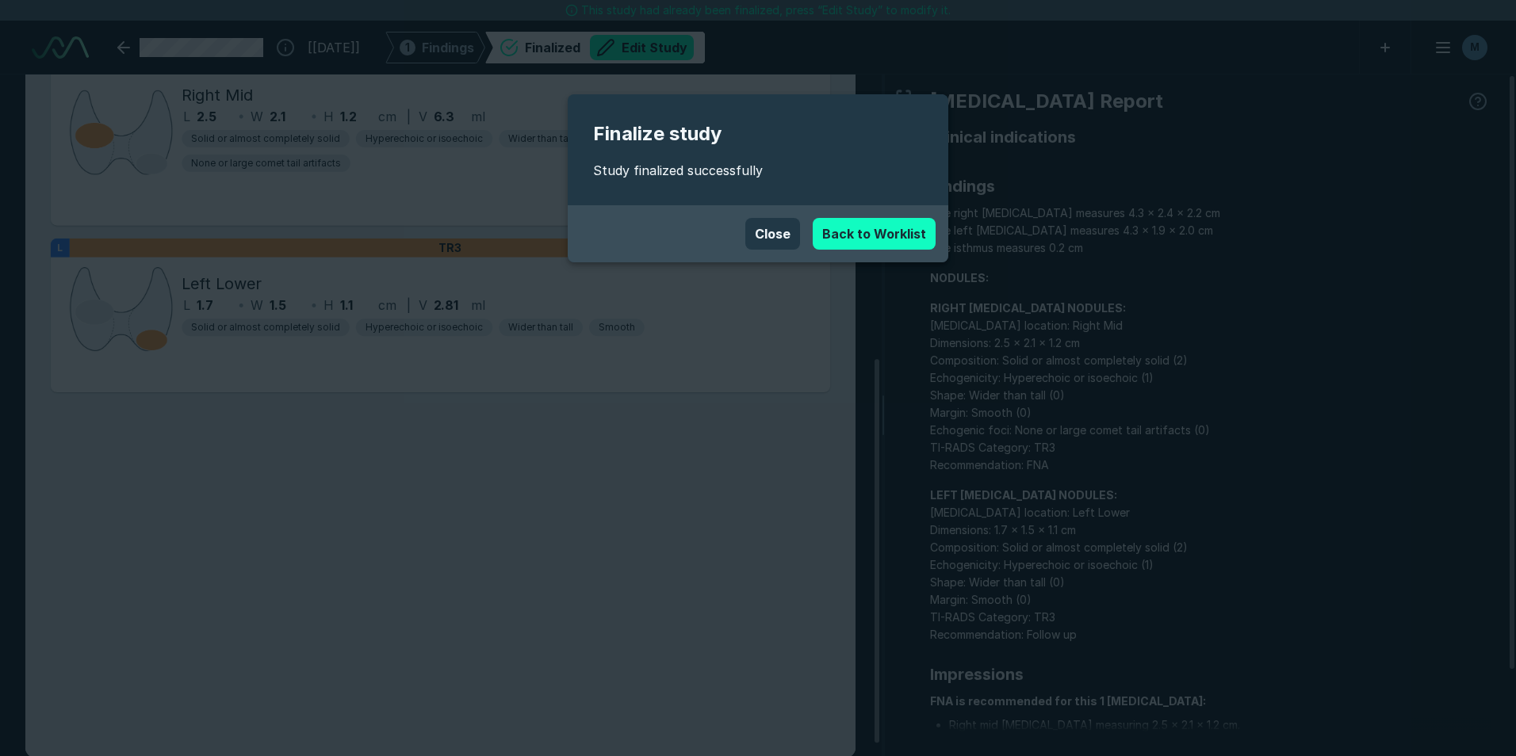
click at [889, 232] on link "Back to Worklist" at bounding box center [874, 234] width 123 height 32
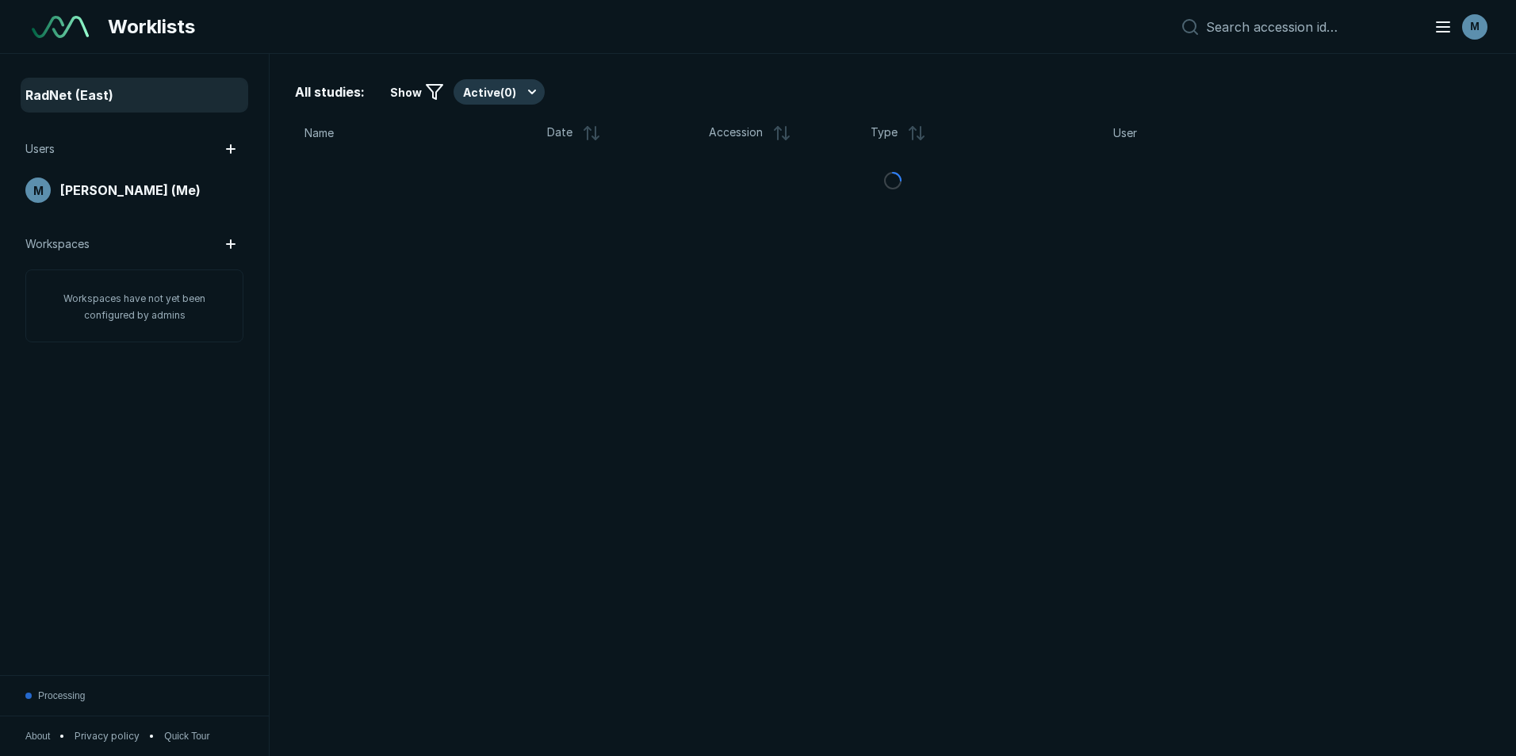
scroll to position [4912, 7394]
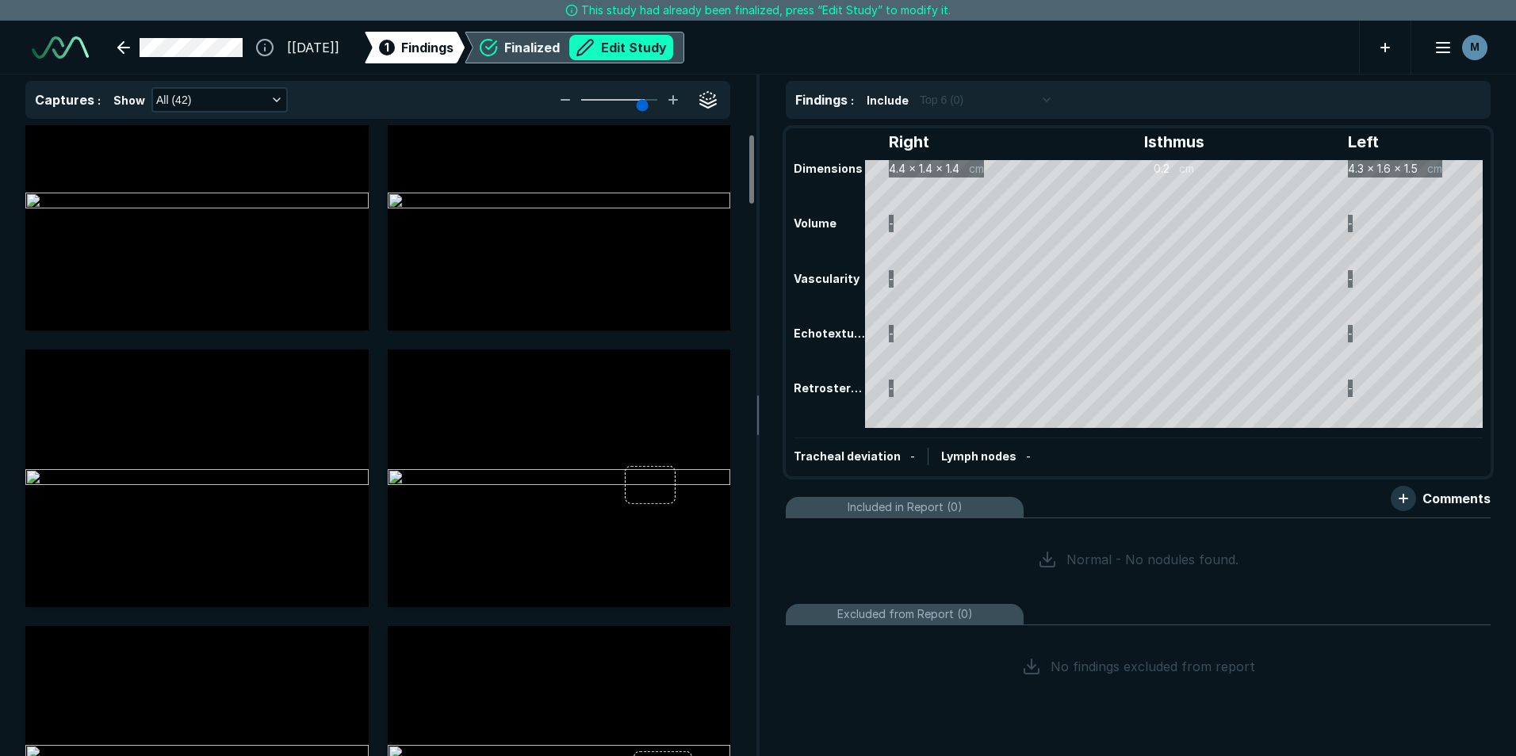
scroll to position [79, 0]
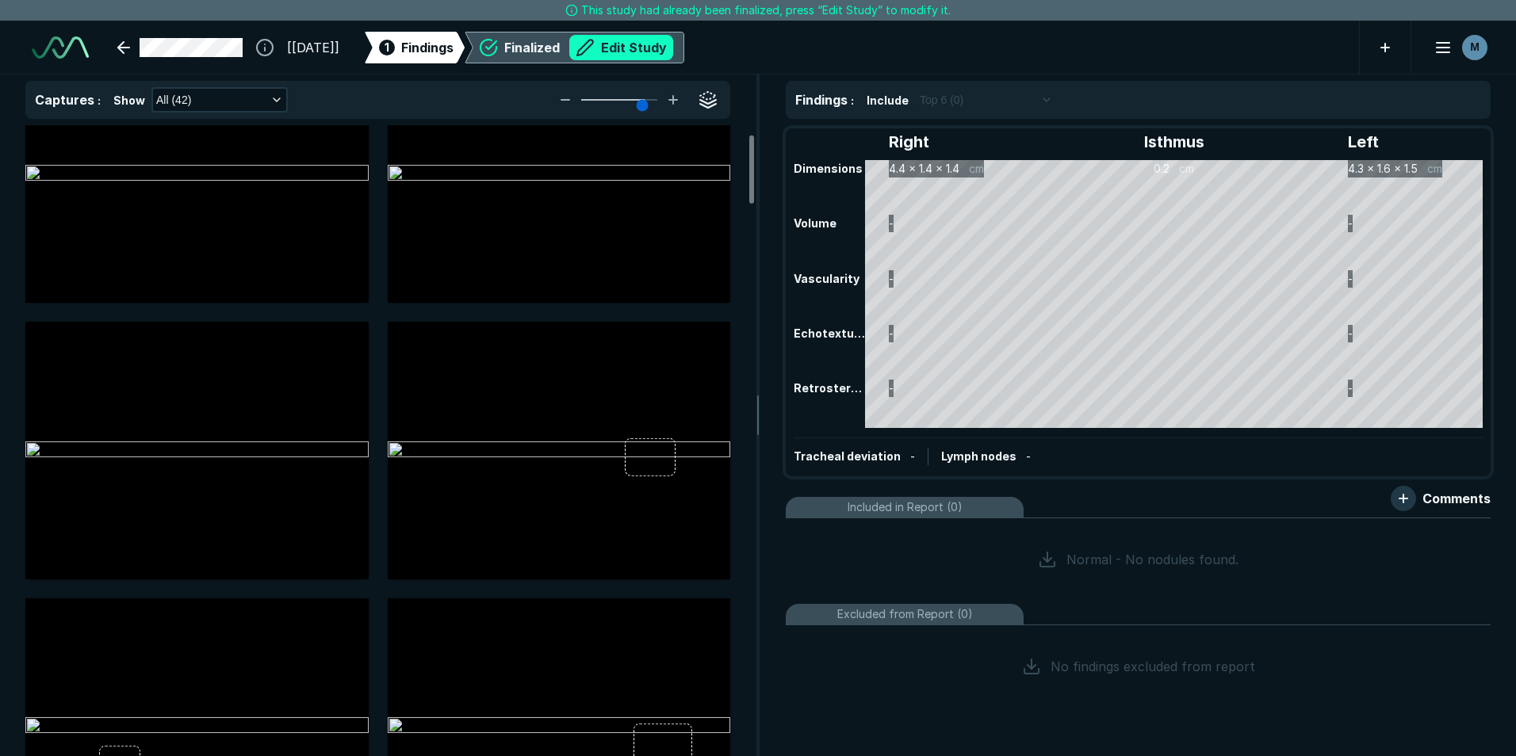
click at [657, 44] on button "Edit Study" at bounding box center [621, 47] width 104 height 25
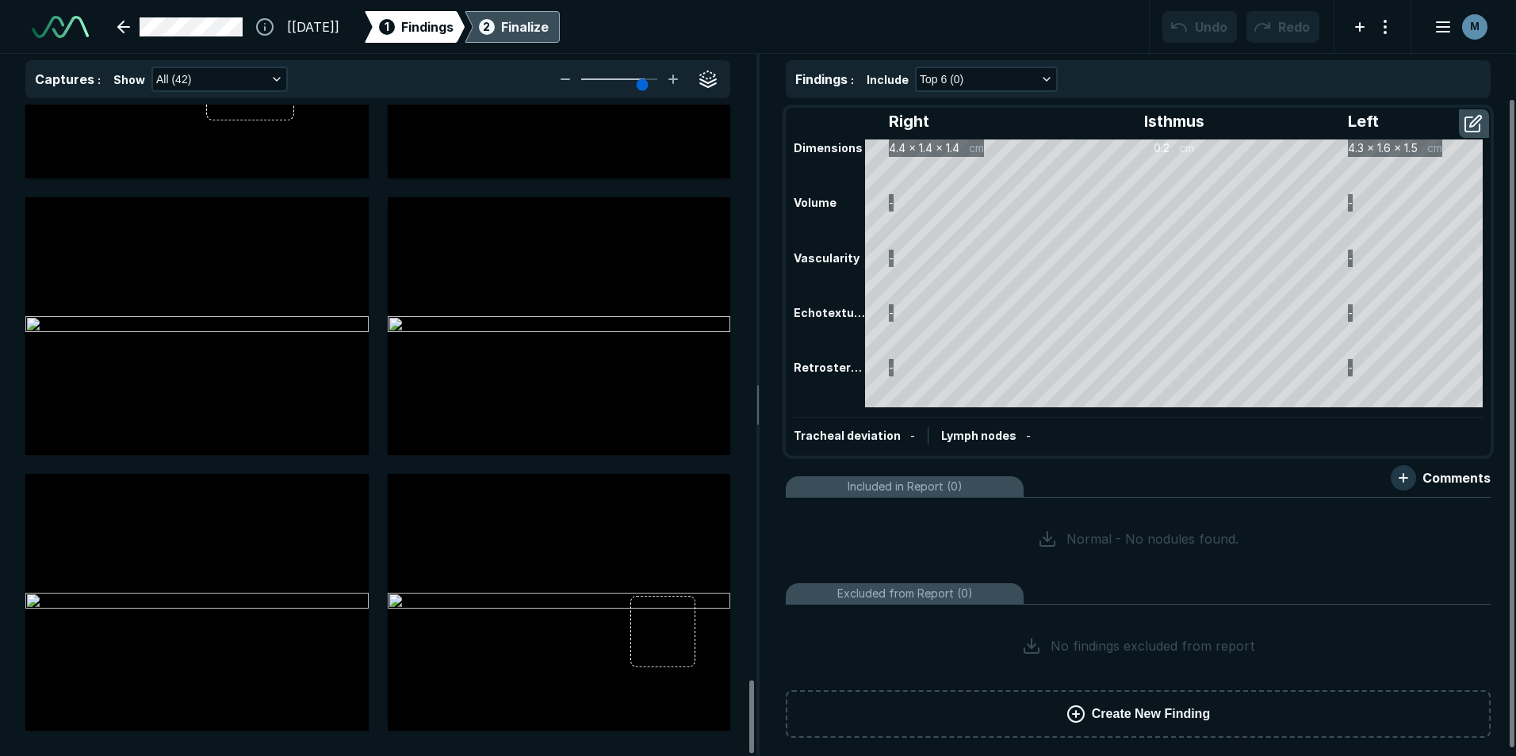
scroll to position [7, 0]
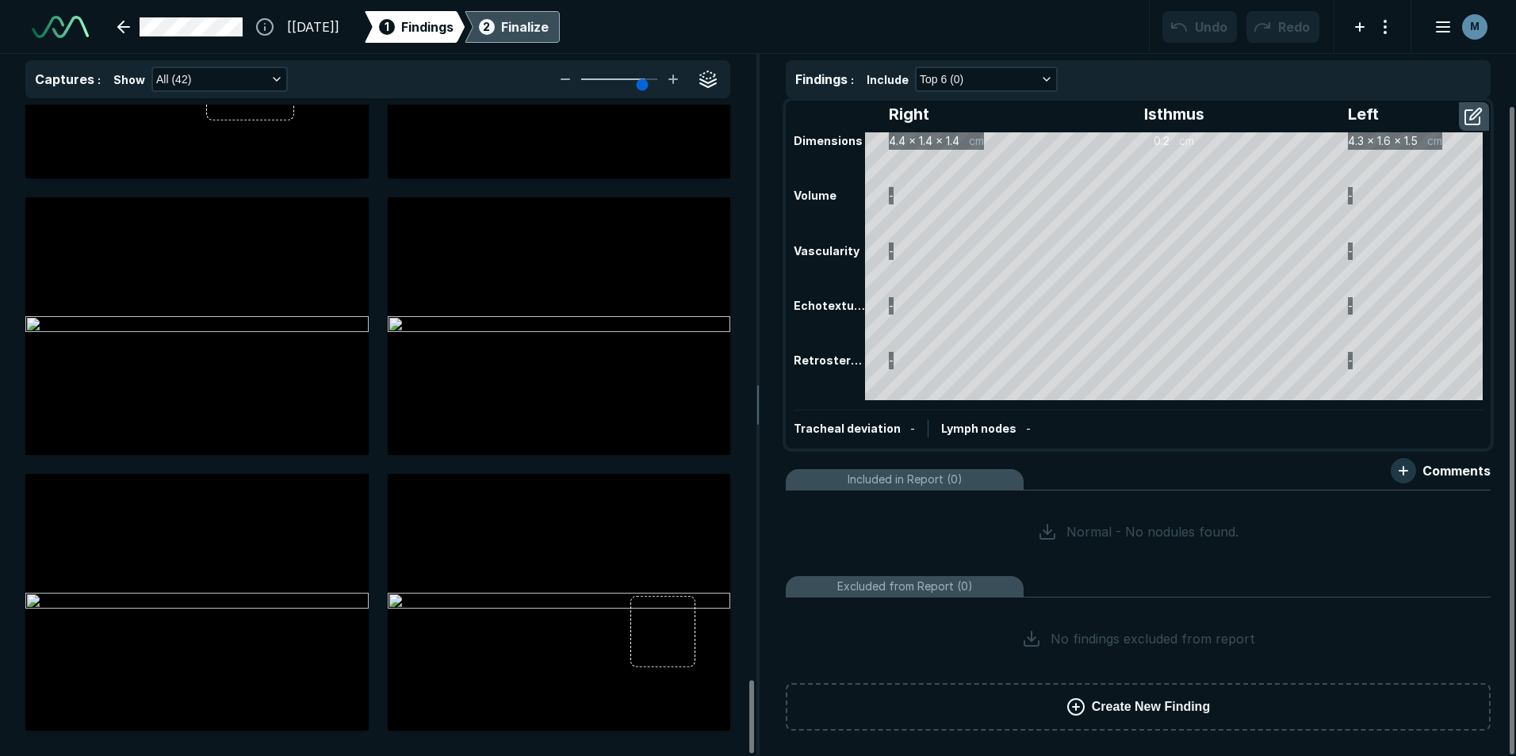
click at [1125, 714] on span "Create New Finding" at bounding box center [1151, 707] width 118 height 19
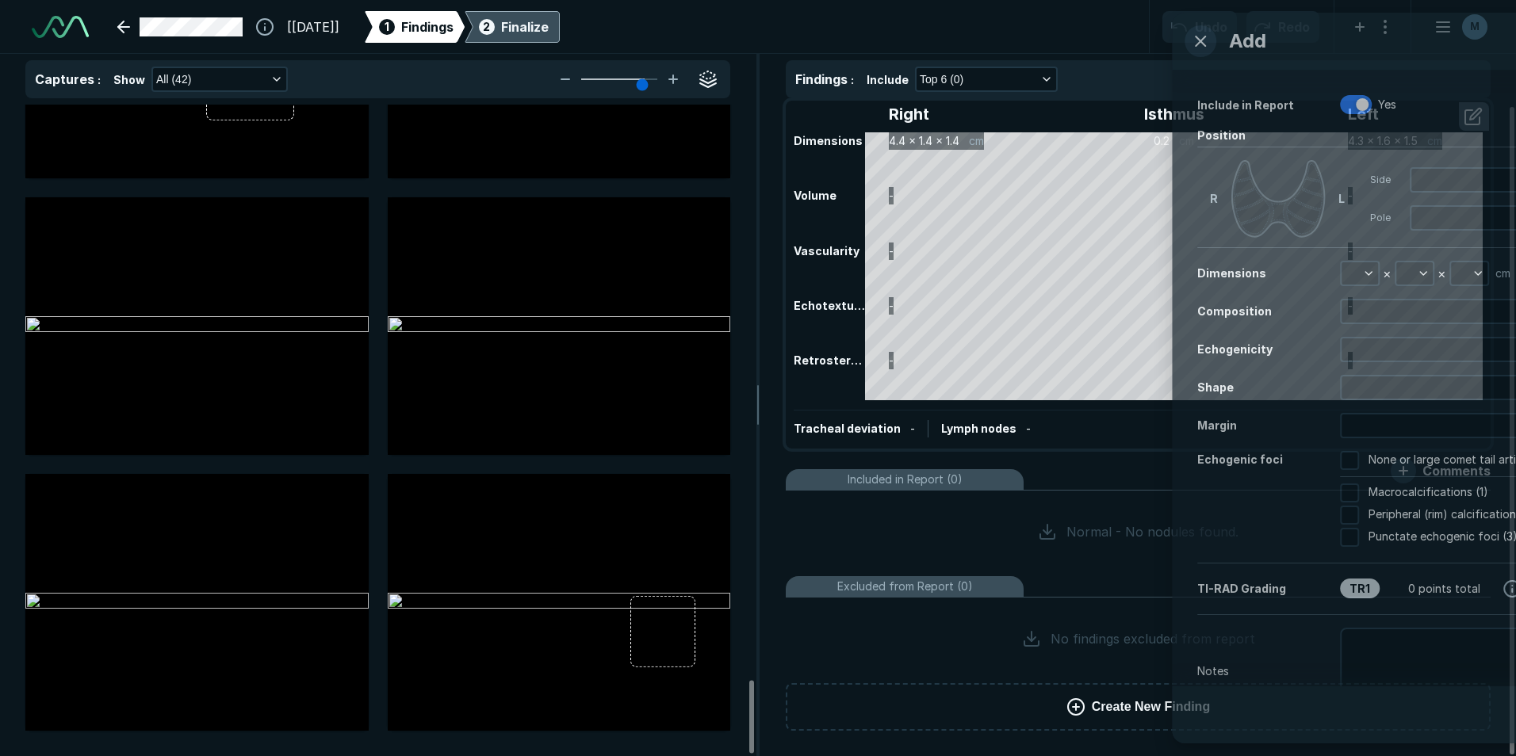
scroll to position [4526, 4068]
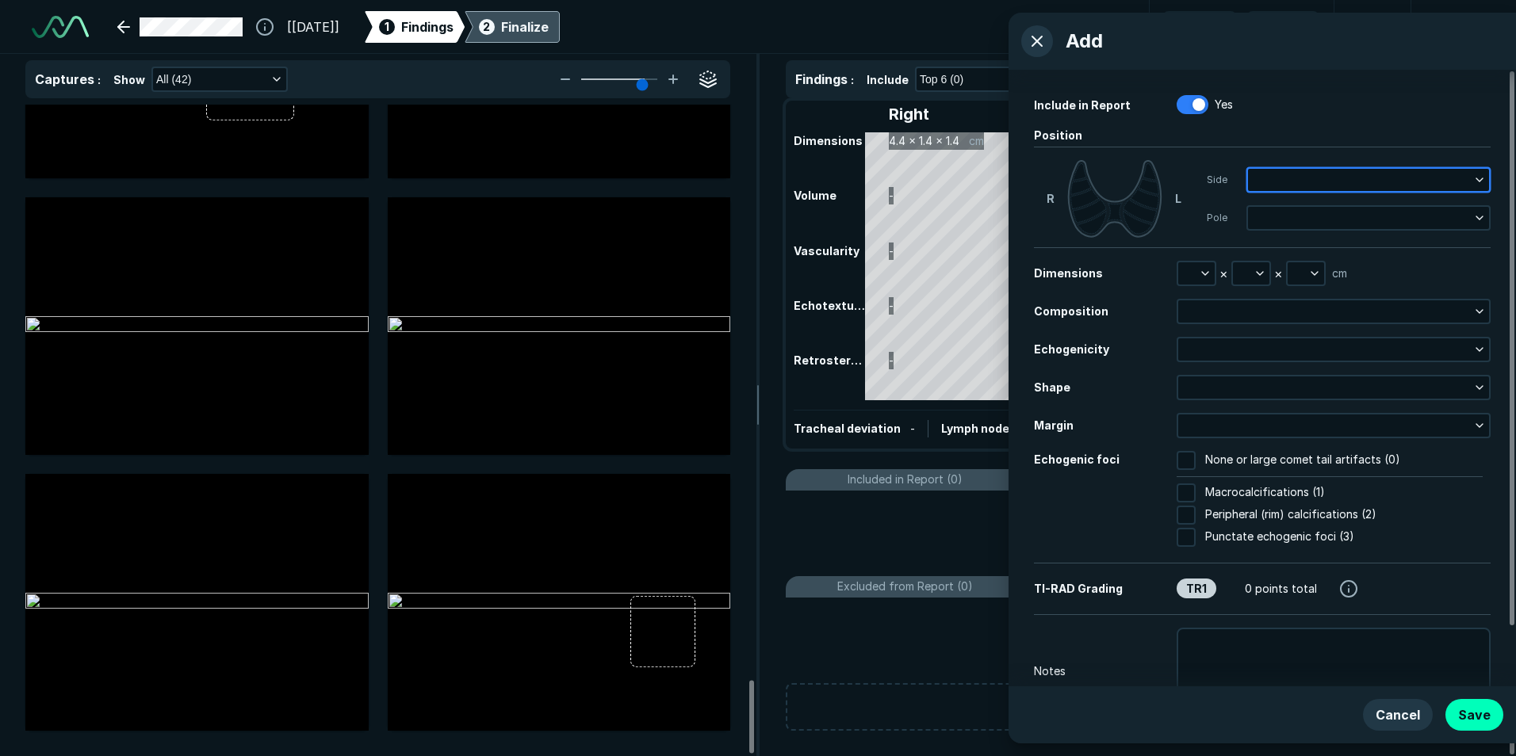
click at [1294, 185] on button "button" at bounding box center [1368, 180] width 241 height 22
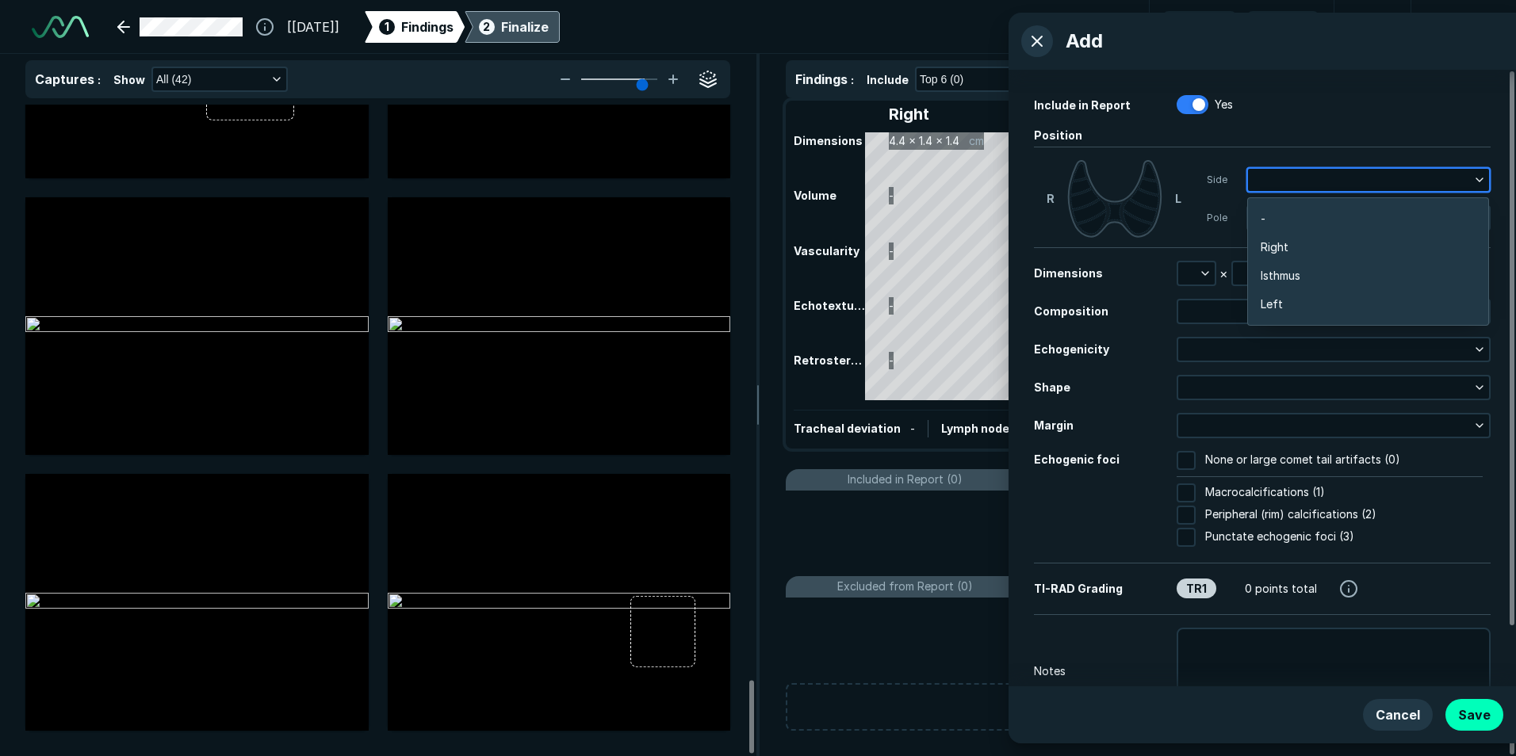
scroll to position [2518, 3120]
click at [1271, 298] on span "Left" at bounding box center [1272, 304] width 22 height 17
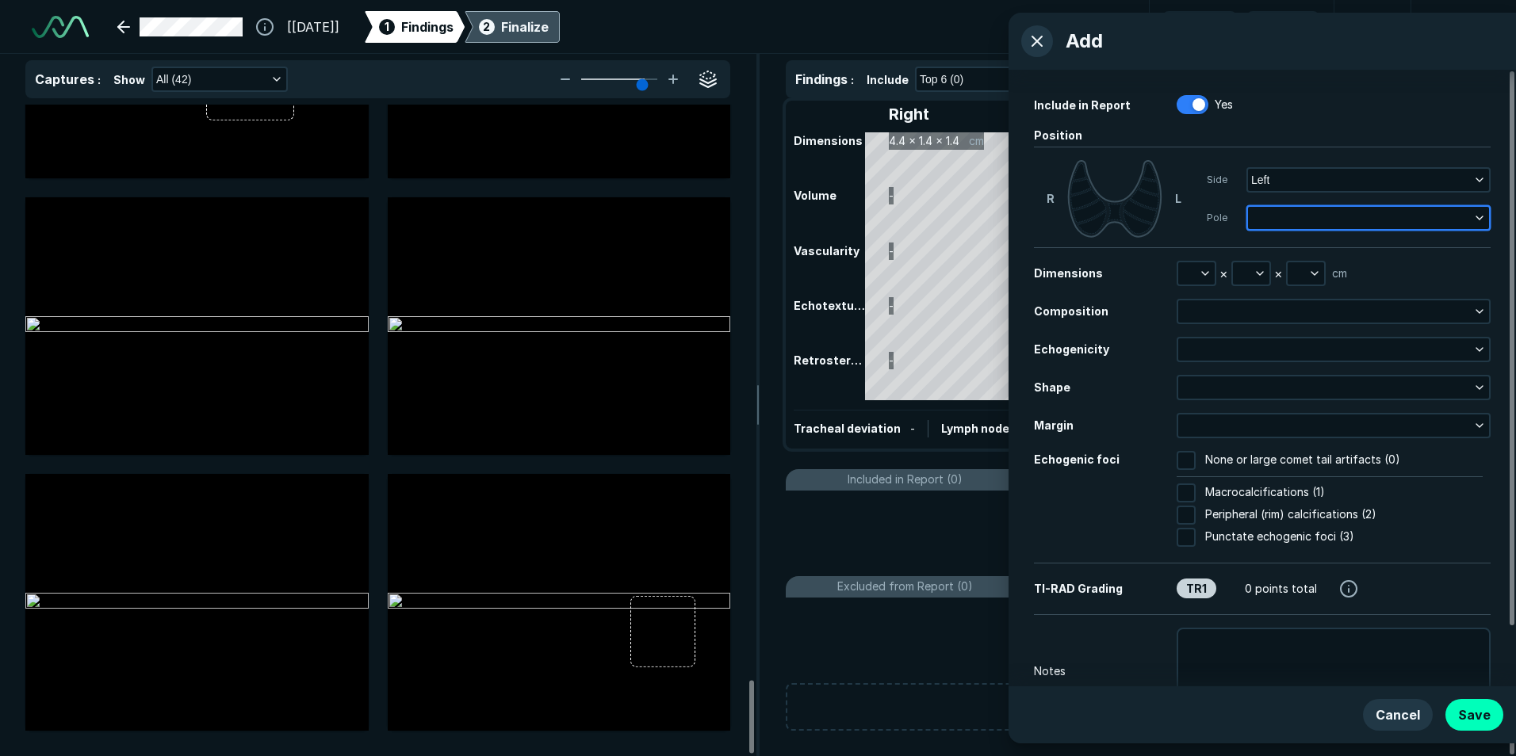
click at [1266, 220] on button "button" at bounding box center [1368, 218] width 241 height 22
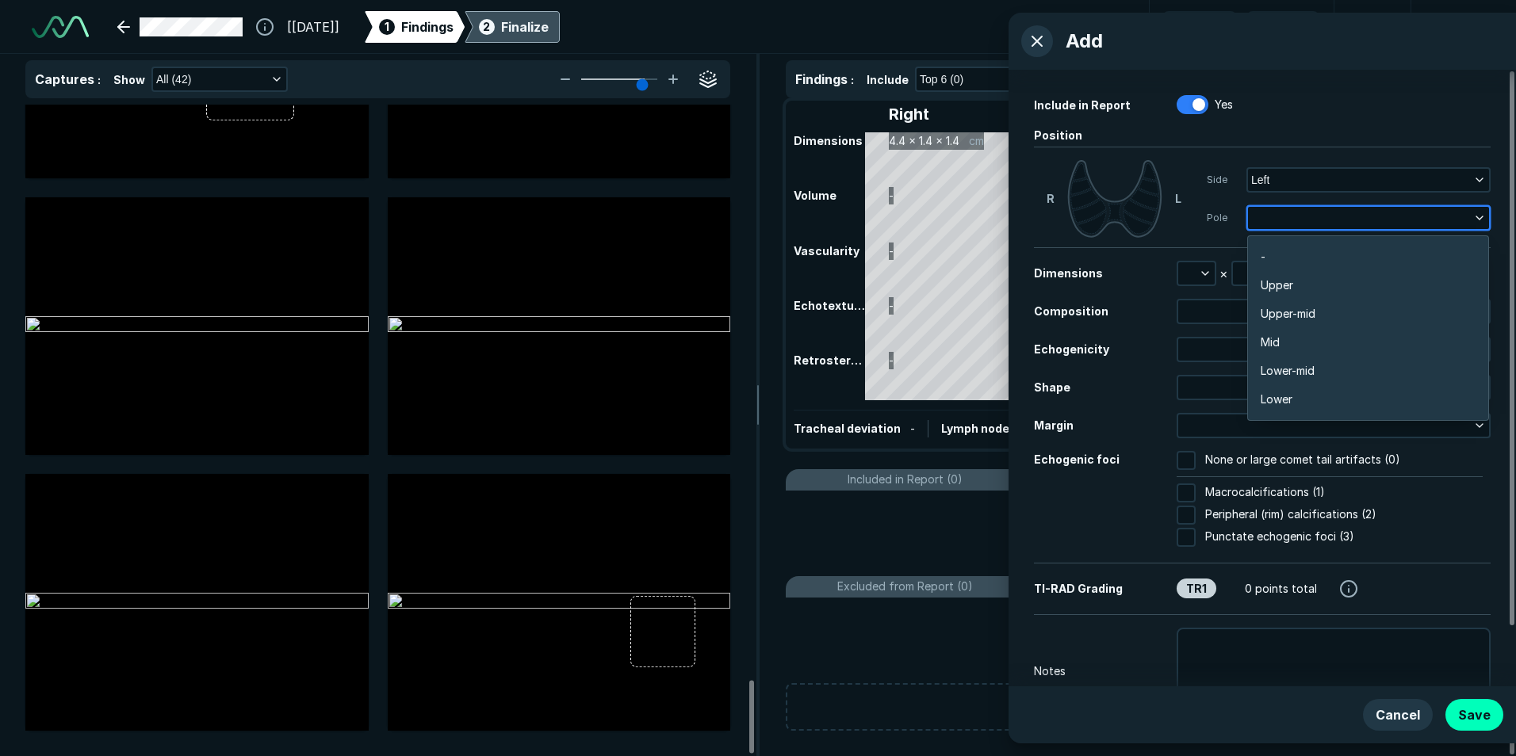
scroll to position [2775, 3120]
click at [1284, 333] on li "Mid" at bounding box center [1368, 342] width 240 height 29
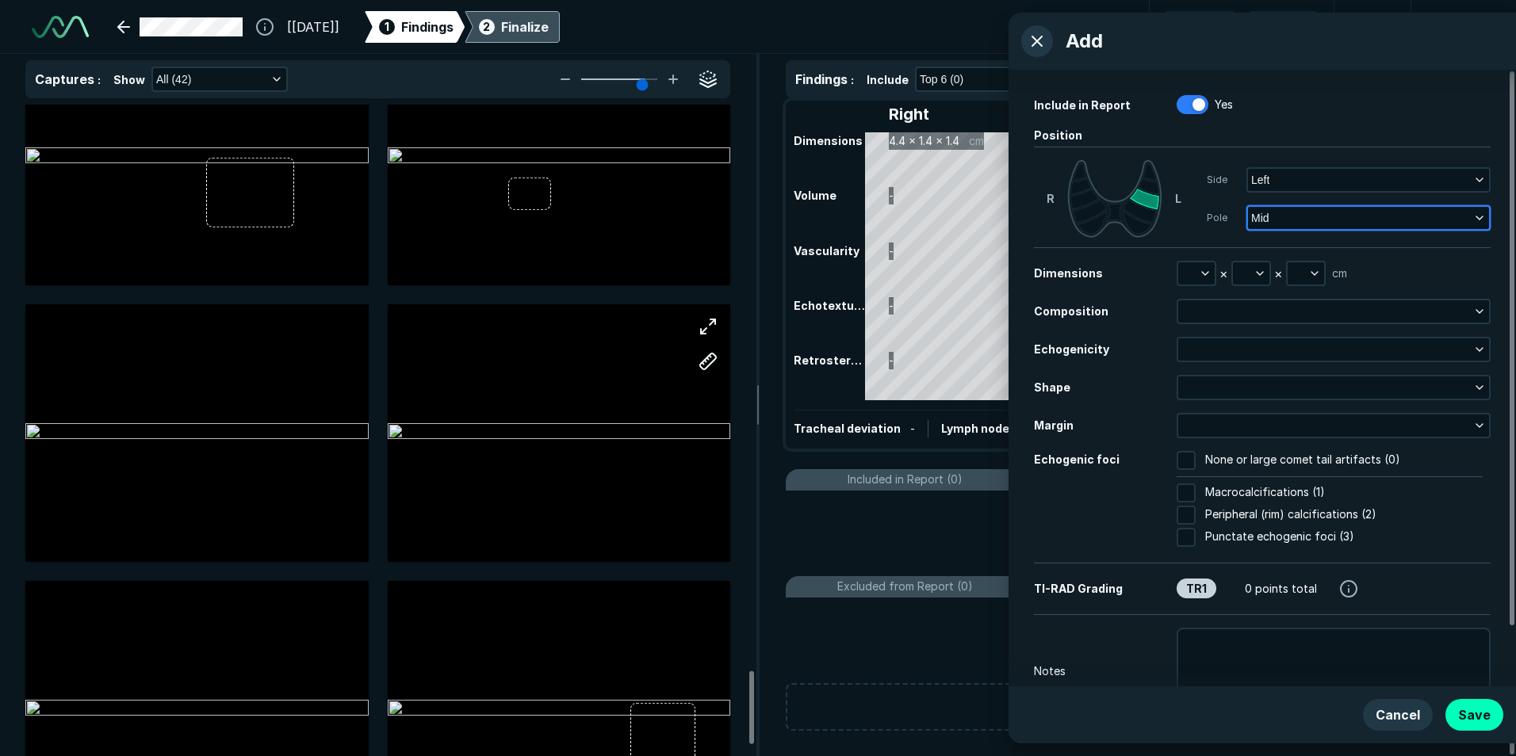
scroll to position [5077, 0]
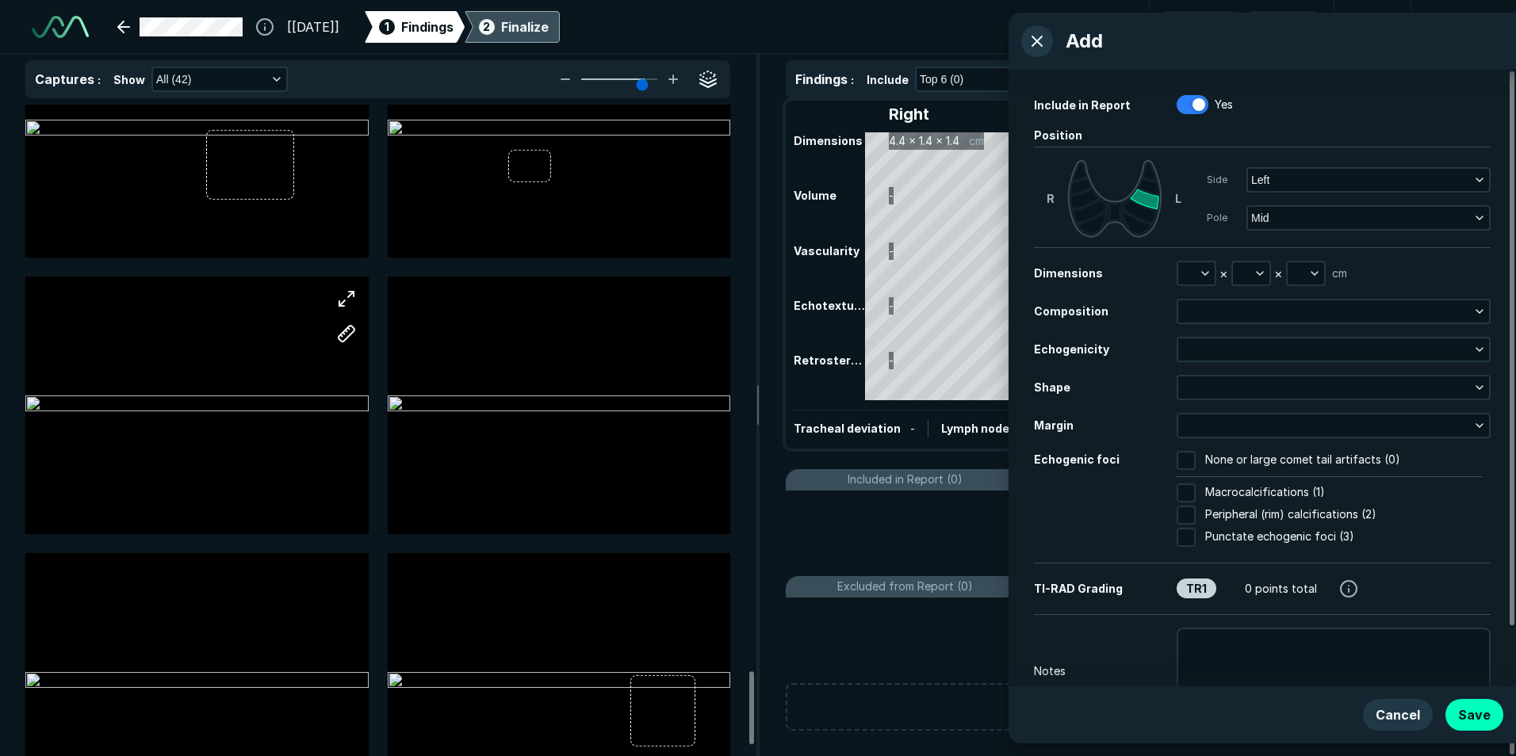
click at [223, 399] on div at bounding box center [196, 405] width 343 height 257
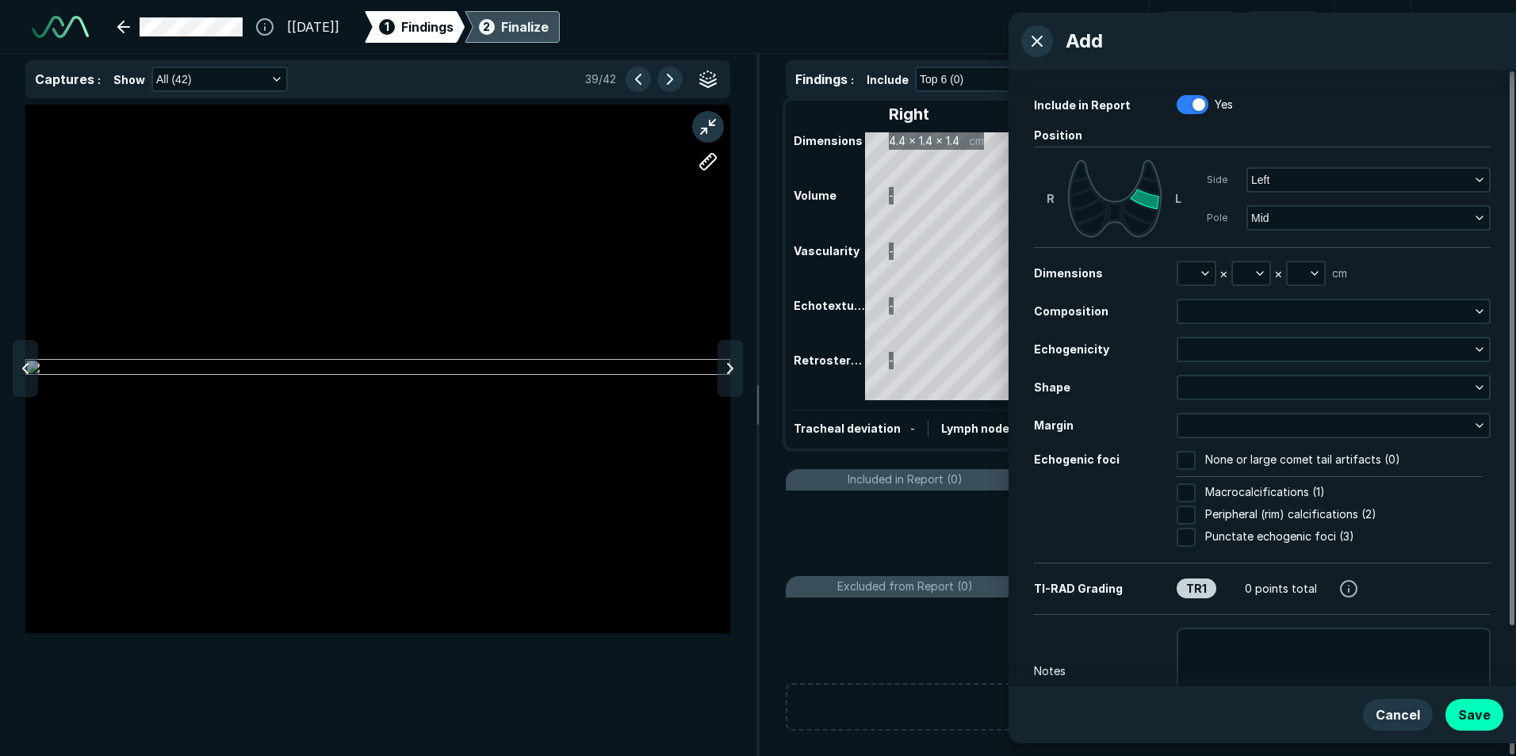
scroll to position [4797, 5185]
click at [720, 363] on div at bounding box center [730, 368] width 25 height 57
click at [1208, 270] on icon "button" at bounding box center [1205, 273] width 13 height 13
drag, startPoint x: 1207, startPoint y: 354, endPoint x: 1211, endPoint y: 337, distance: 17.1
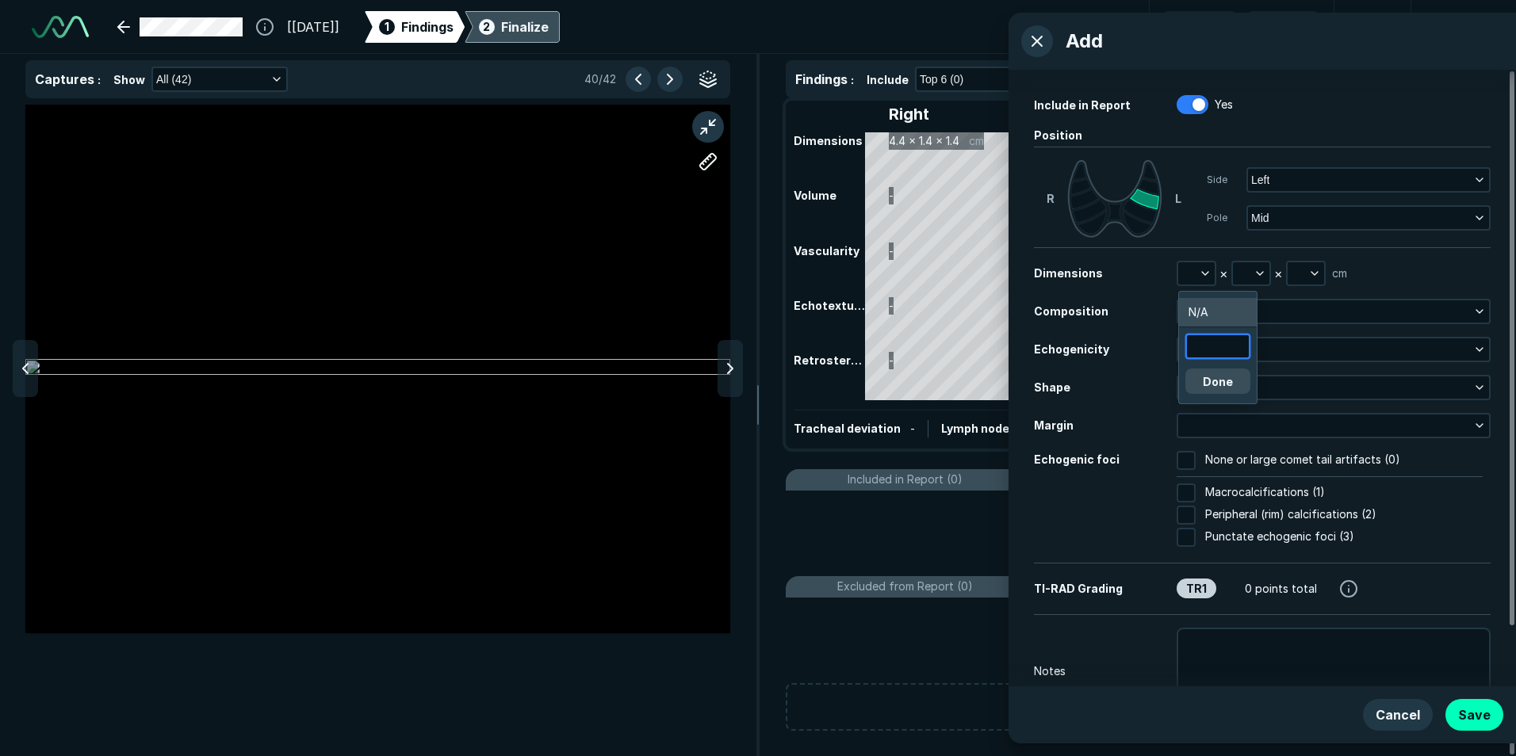
click at [1207, 353] on input "text" at bounding box center [1218, 346] width 62 height 22
type input "1.5"
click at [1216, 385] on button "Done" at bounding box center [1217, 381] width 65 height 25
click at [1256, 277] on icon "button" at bounding box center [1260, 273] width 13 height 13
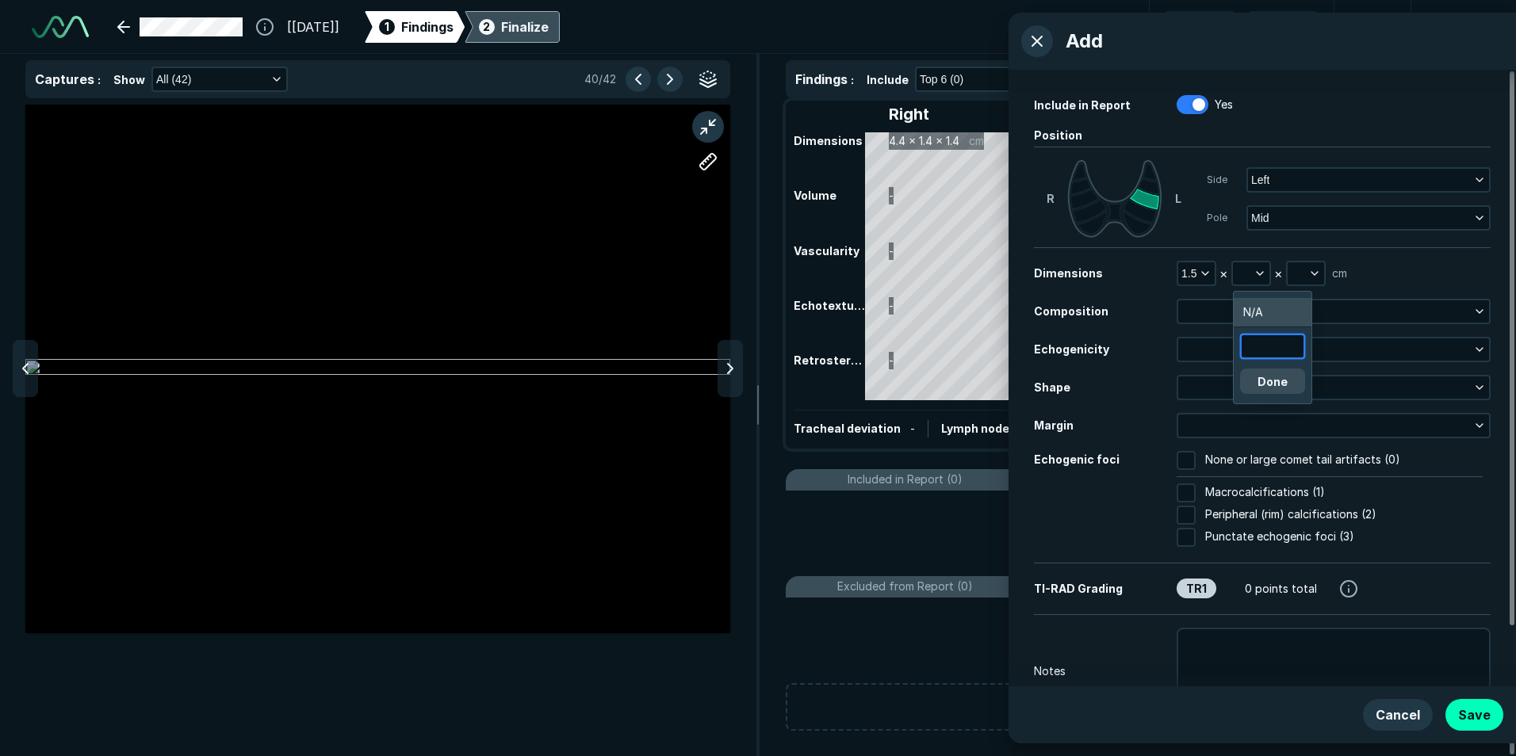
click at [1251, 351] on input "text" at bounding box center [1273, 346] width 62 height 22
type input "1.2"
click at [1258, 374] on button "Done" at bounding box center [1272, 381] width 65 height 25
click at [1317, 279] on icon "button" at bounding box center [1314, 273] width 13 height 13
click at [1306, 354] on input "text" at bounding box center [1327, 346] width 62 height 22
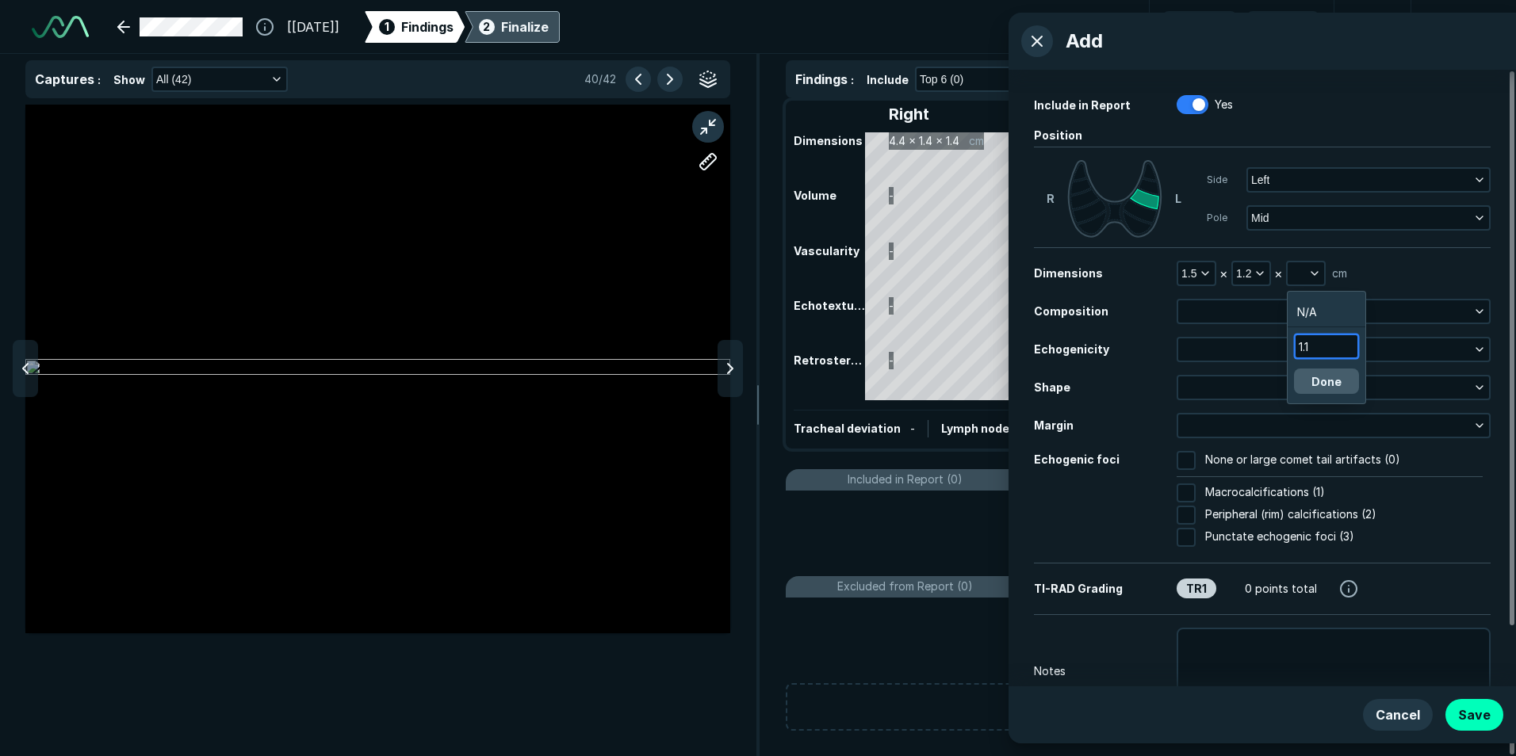
type input "1.1"
click at [1313, 372] on button "Done" at bounding box center [1326, 381] width 65 height 25
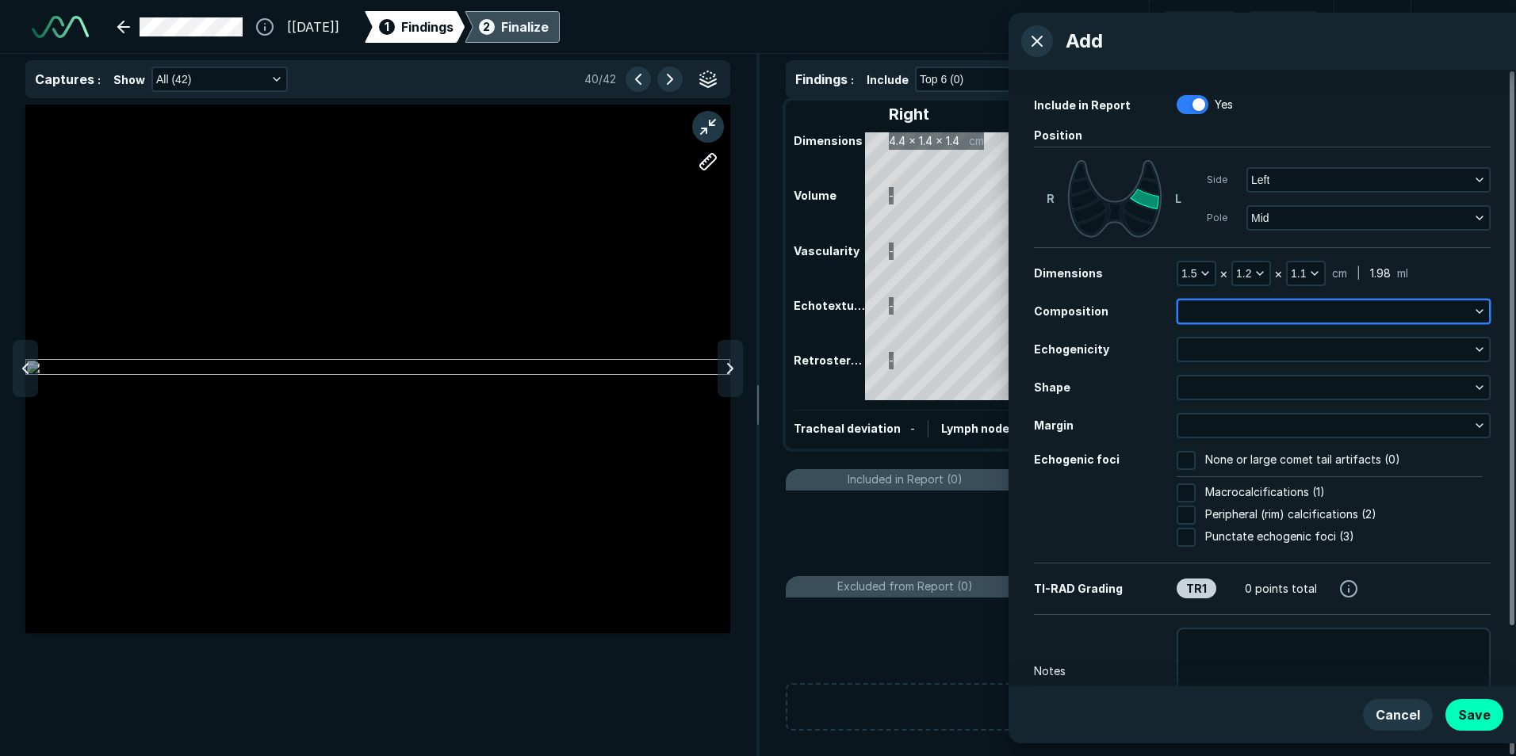
click at [1240, 303] on button "button" at bounding box center [1333, 312] width 311 height 22
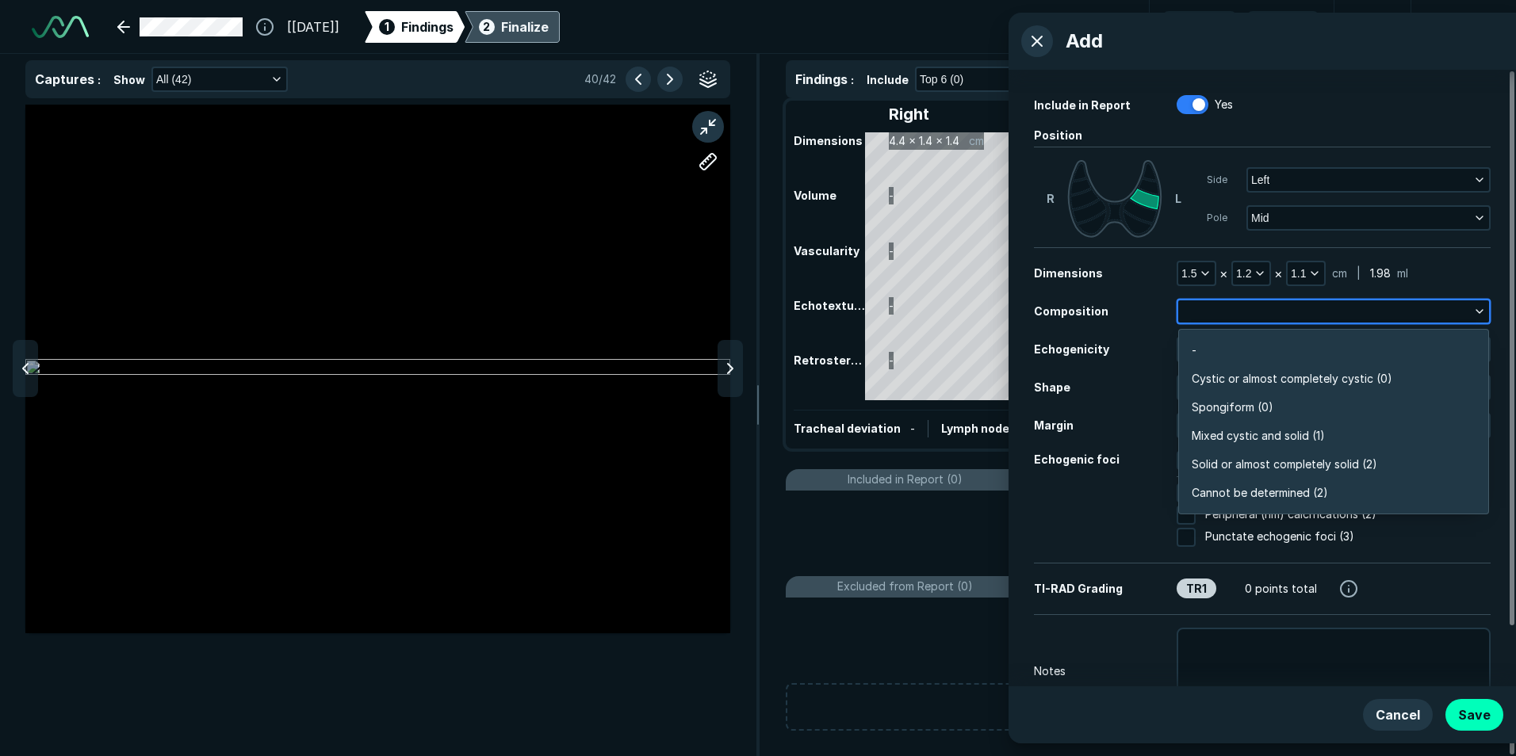
scroll to position [2775, 3430]
click at [1239, 406] on span "Spongiform (0)" at bounding box center [1233, 407] width 82 height 17
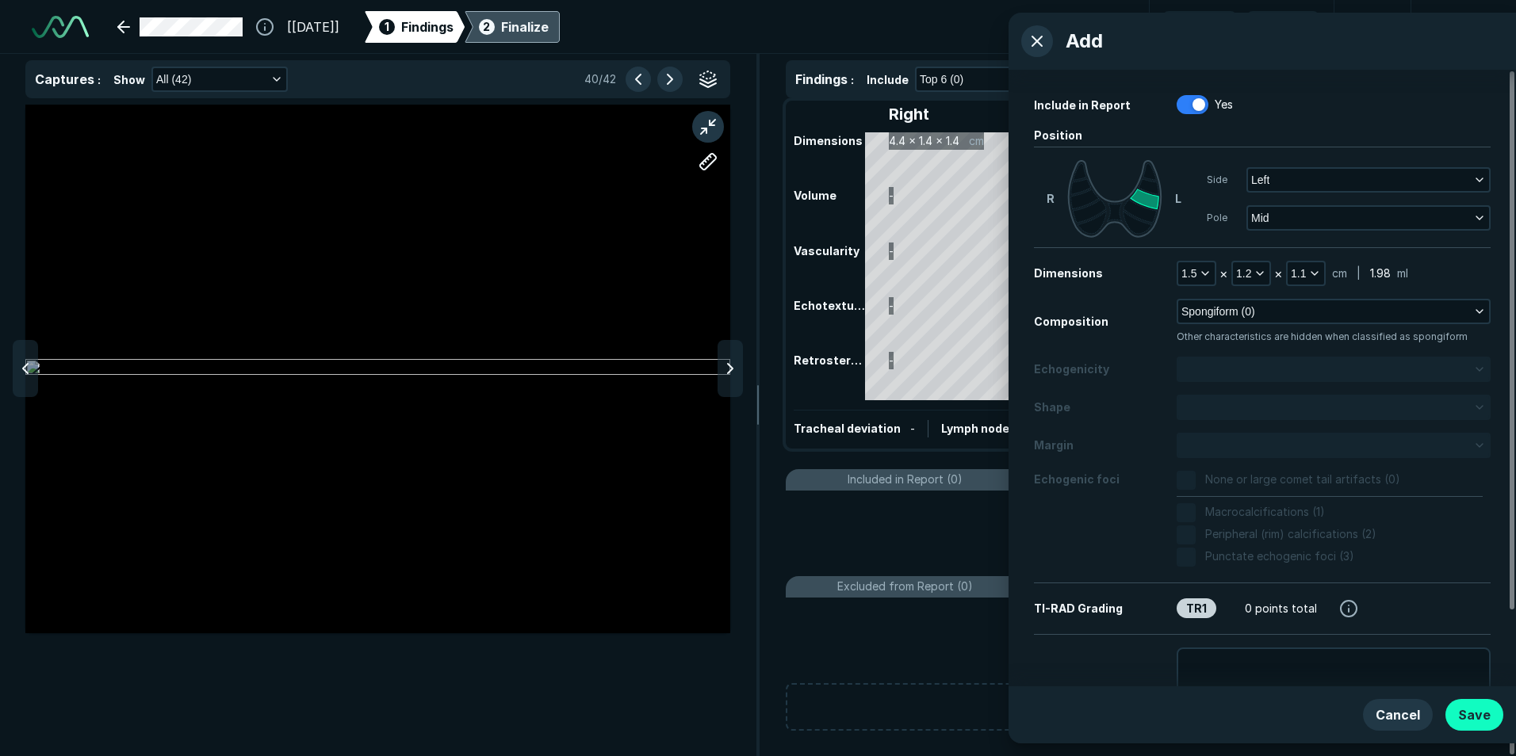
click at [1458, 703] on button "Save" at bounding box center [1475, 715] width 58 height 32
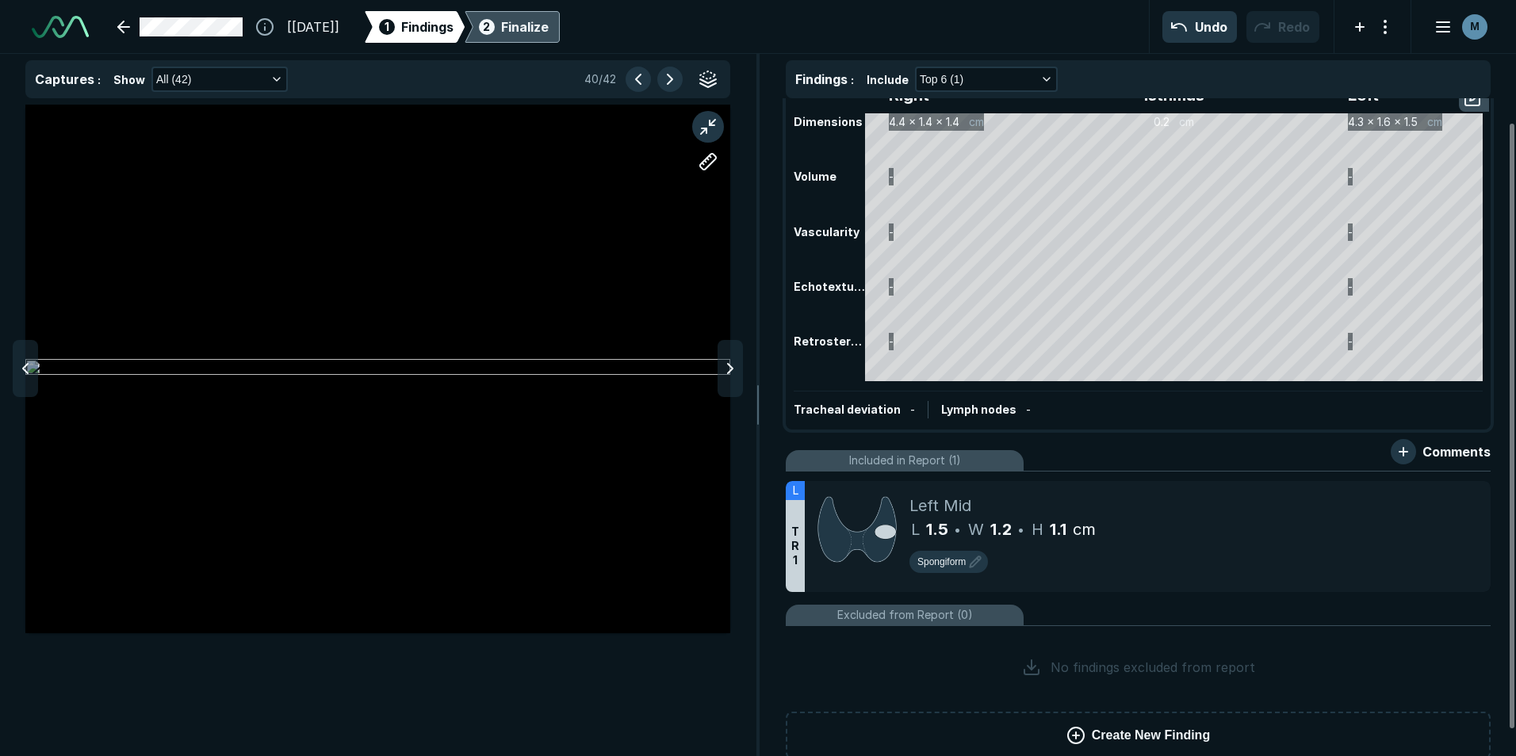
scroll to position [0, 0]
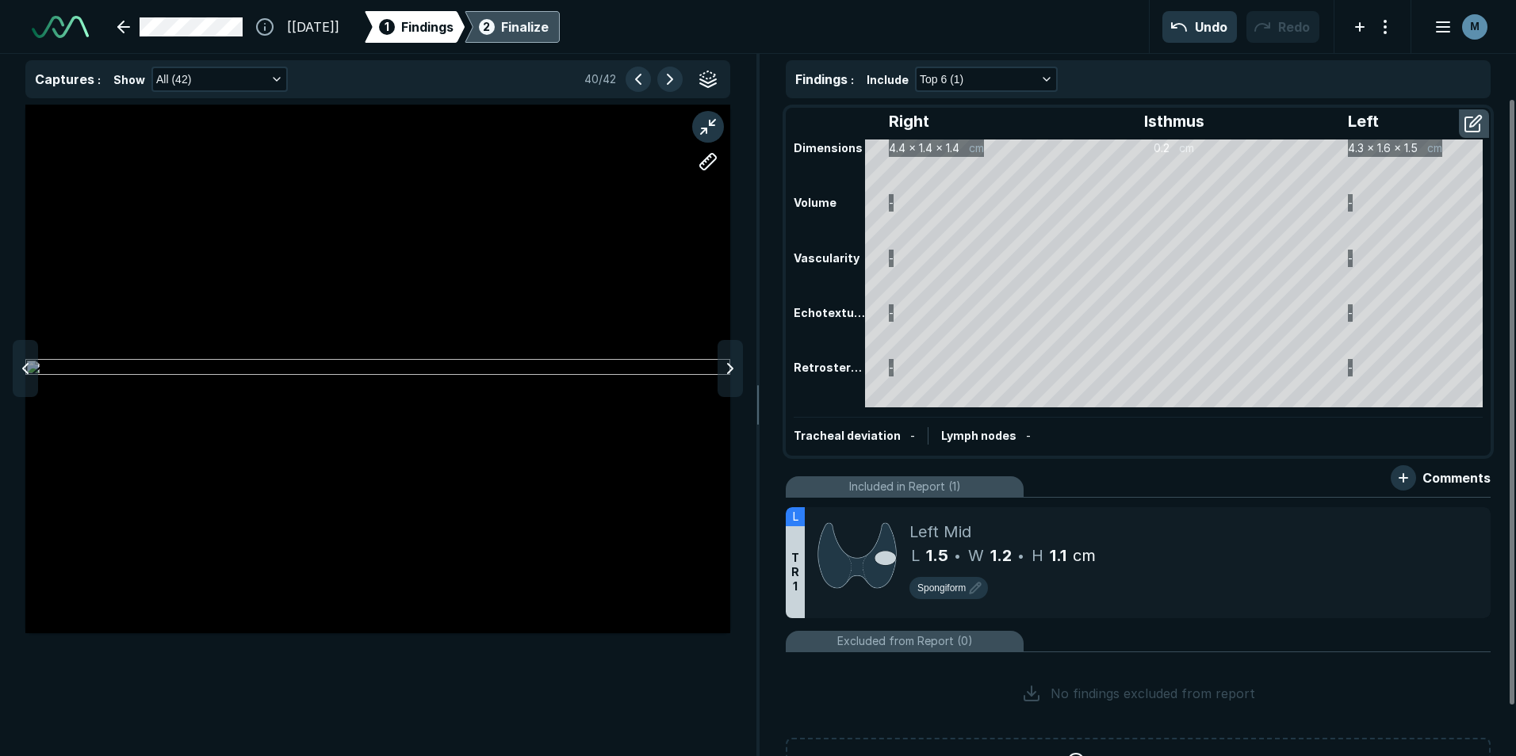
click at [549, 27] on div "Finalize" at bounding box center [525, 26] width 48 height 19
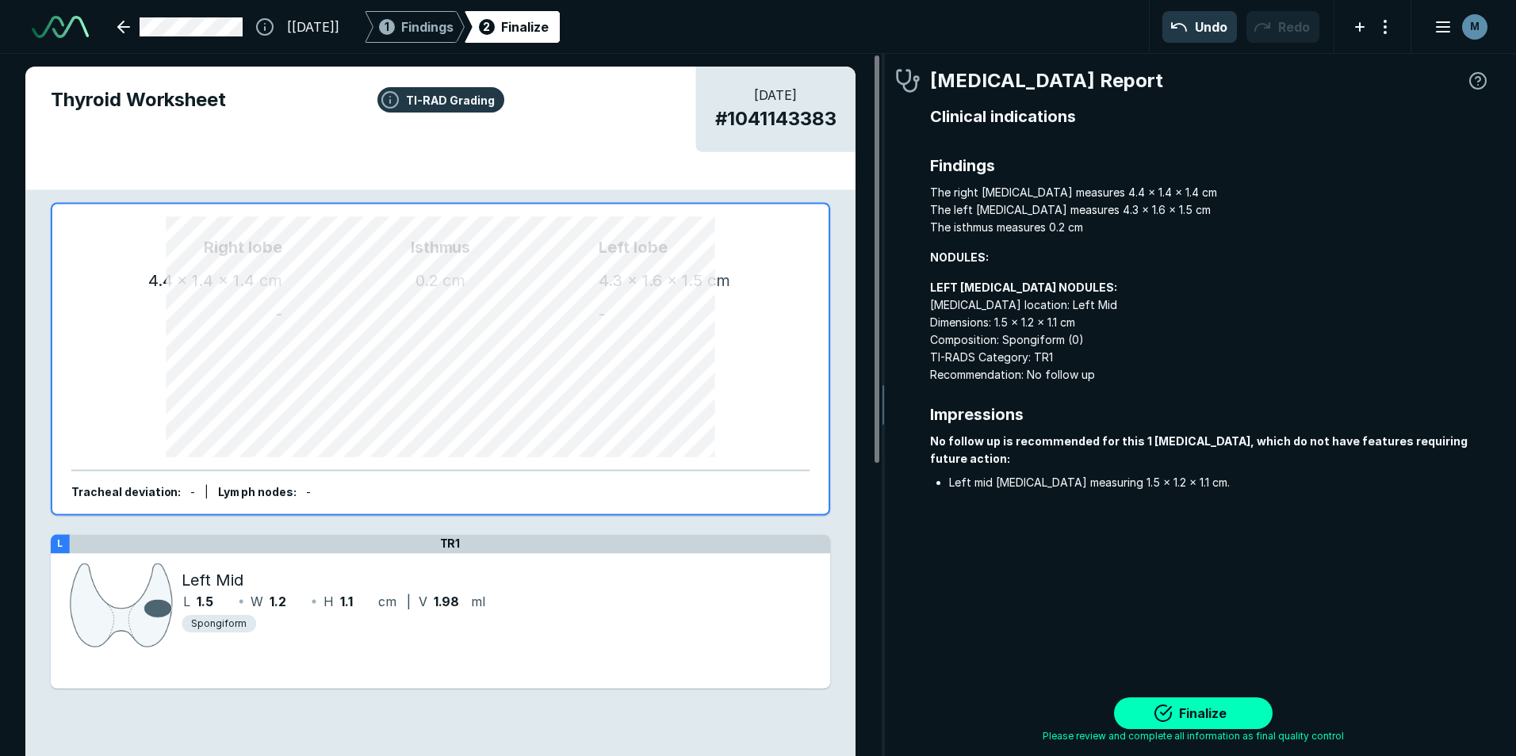
scroll to position [5108, 4693]
click at [1179, 712] on button "Finalize" at bounding box center [1193, 714] width 159 height 32
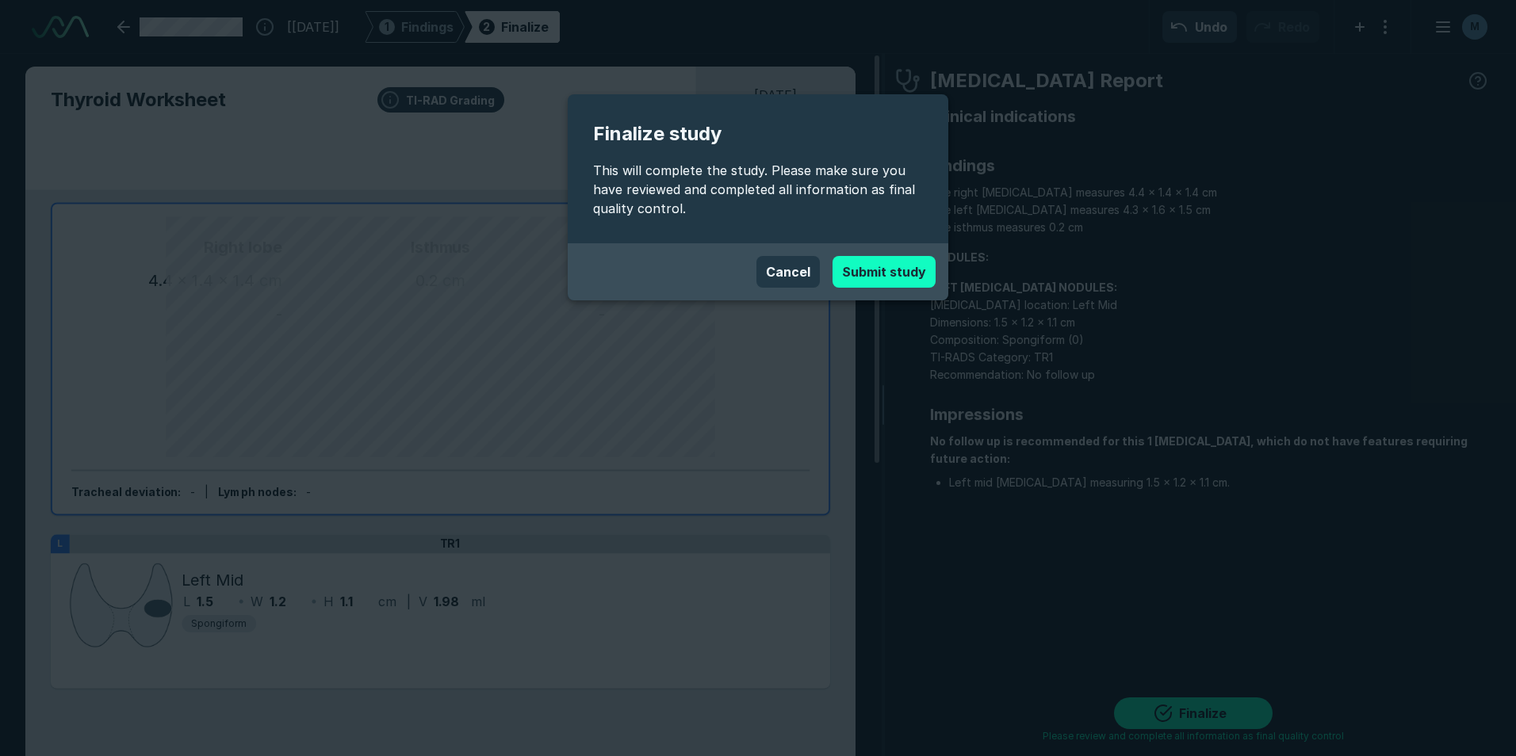
click at [904, 268] on button "Submit study" at bounding box center [884, 272] width 103 height 32
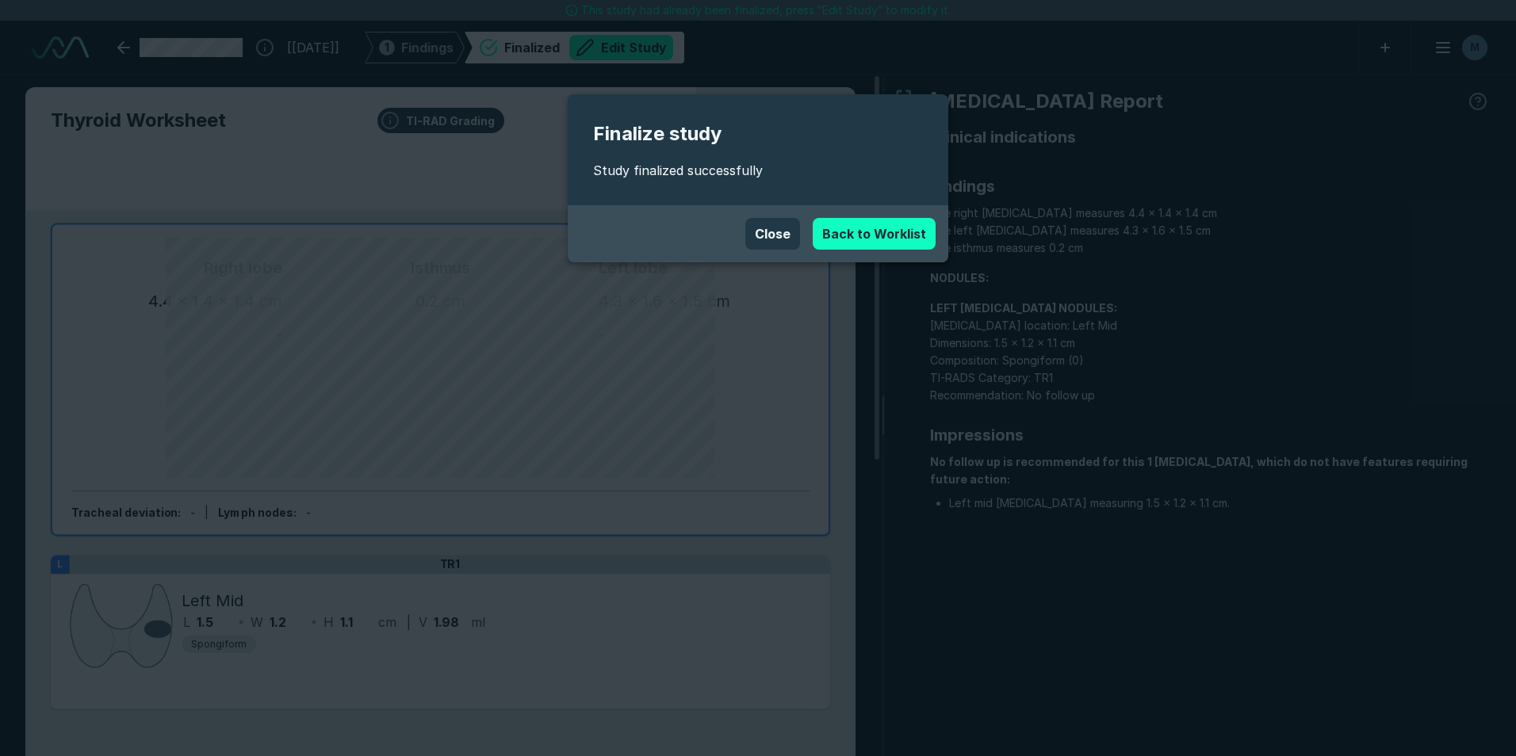
click at [899, 228] on link "Back to Worklist" at bounding box center [874, 234] width 123 height 32
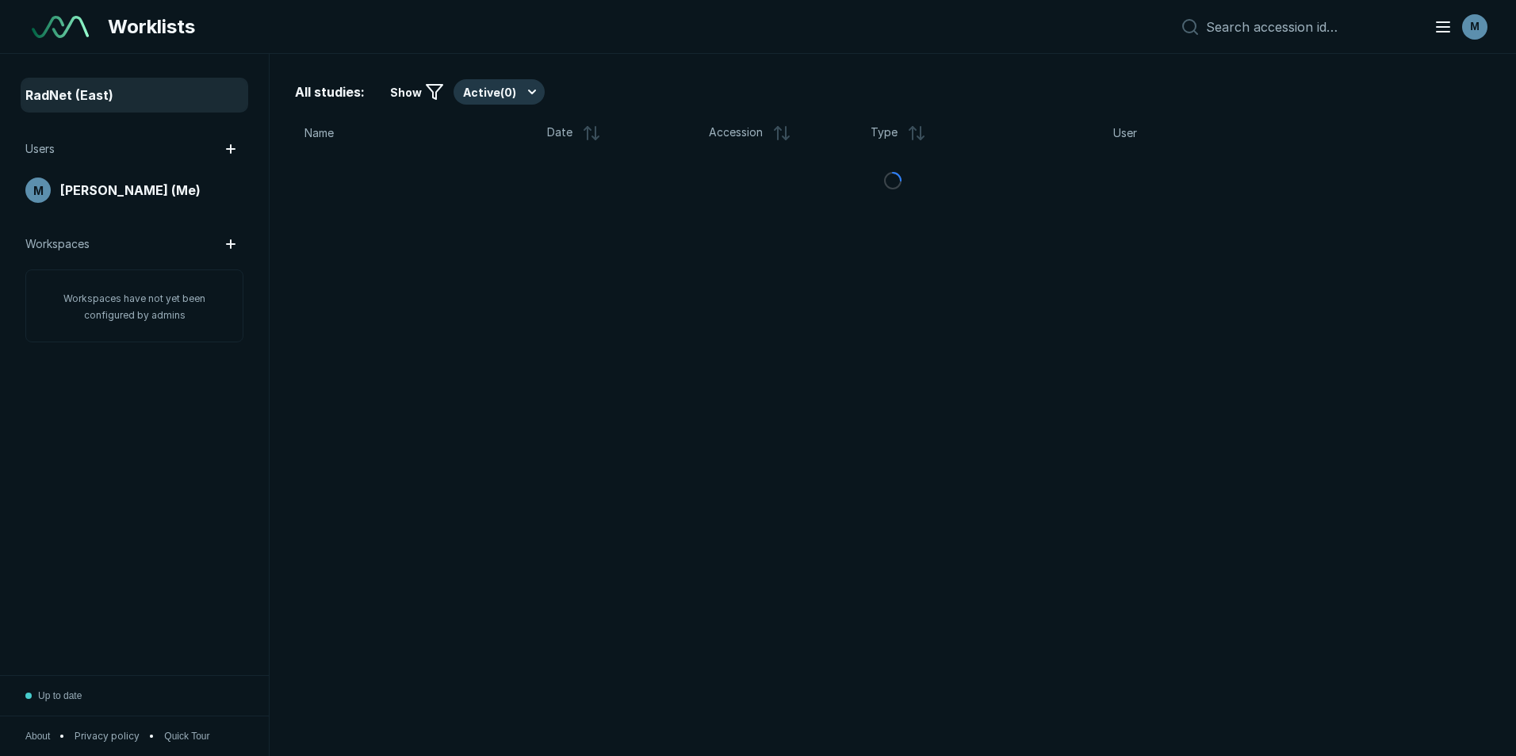
scroll to position [4912, 7394]
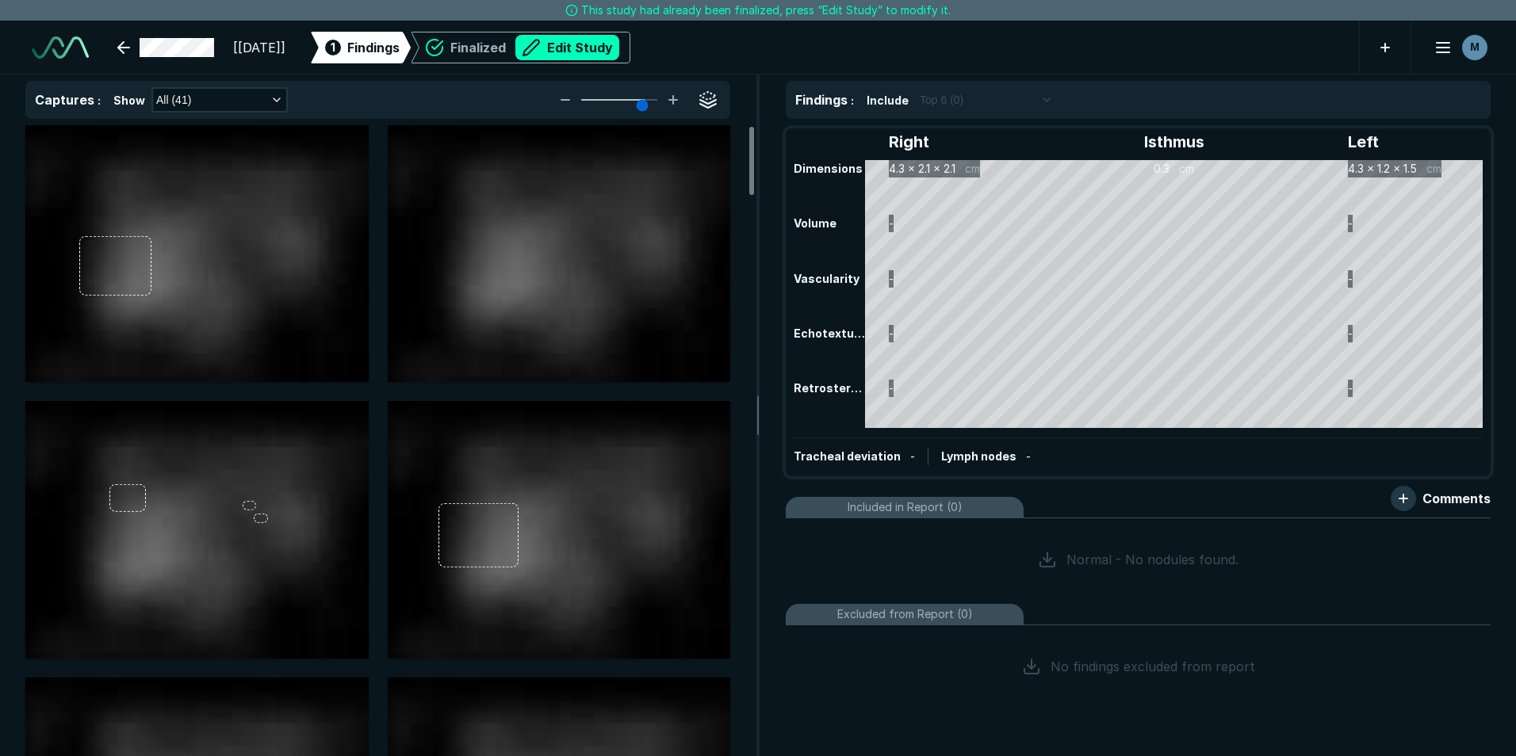
scroll to position [5073, 8861]
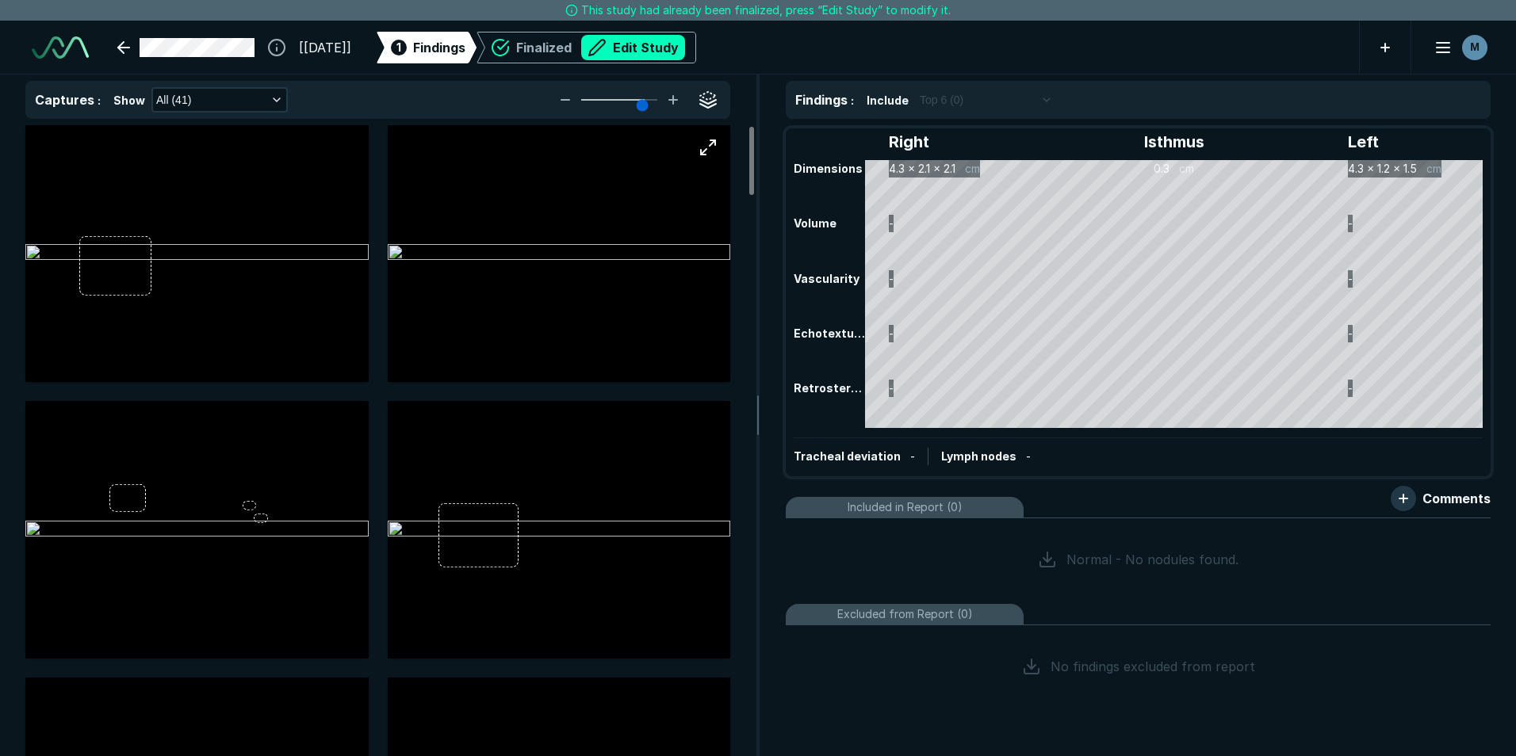
drag, startPoint x: 675, startPoint y: 44, endPoint x: 725, endPoint y: 116, distance: 87.1
click at [675, 44] on button "Edit Study" at bounding box center [633, 47] width 104 height 25
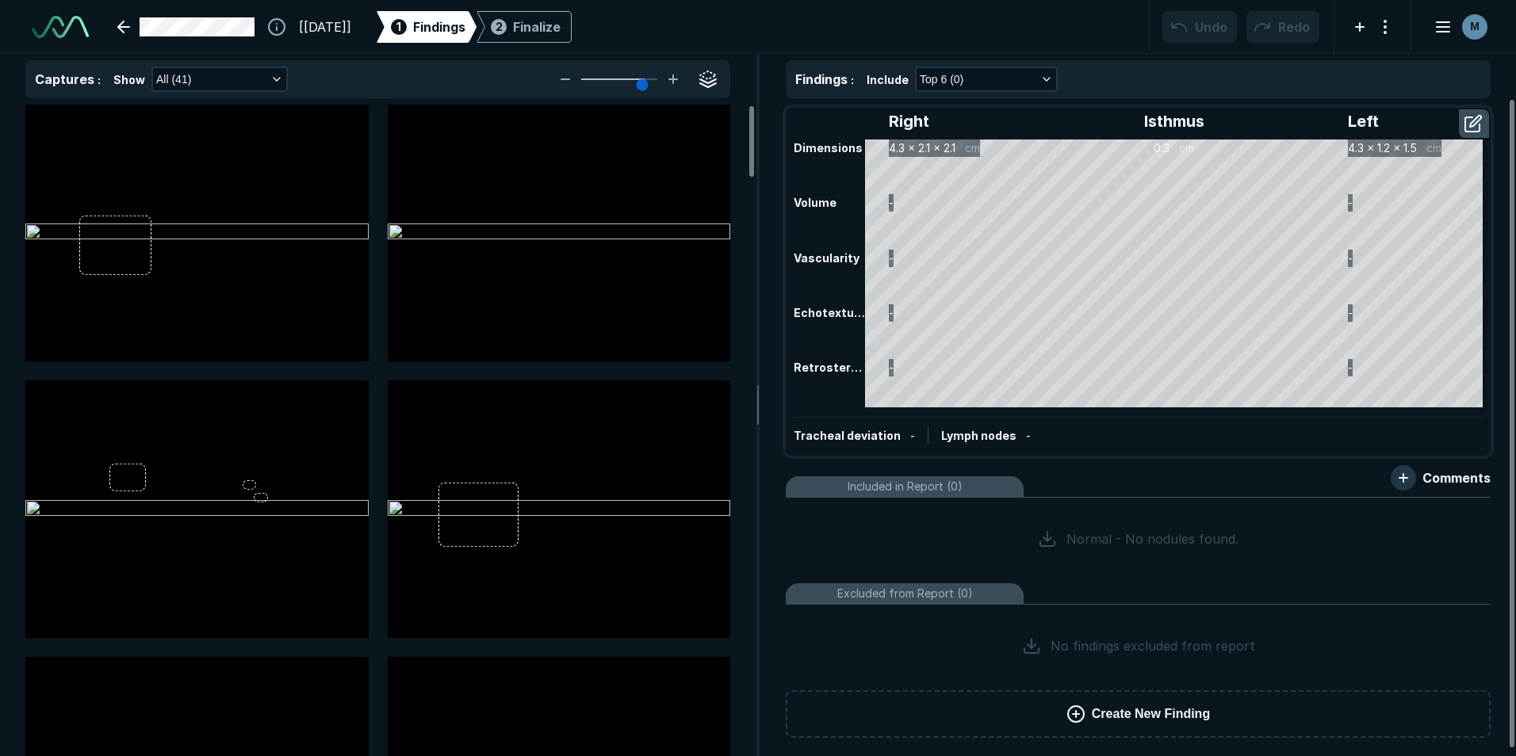
scroll to position [5165, 8861]
click at [1165, 720] on span "Create New Finding" at bounding box center [1151, 714] width 118 height 19
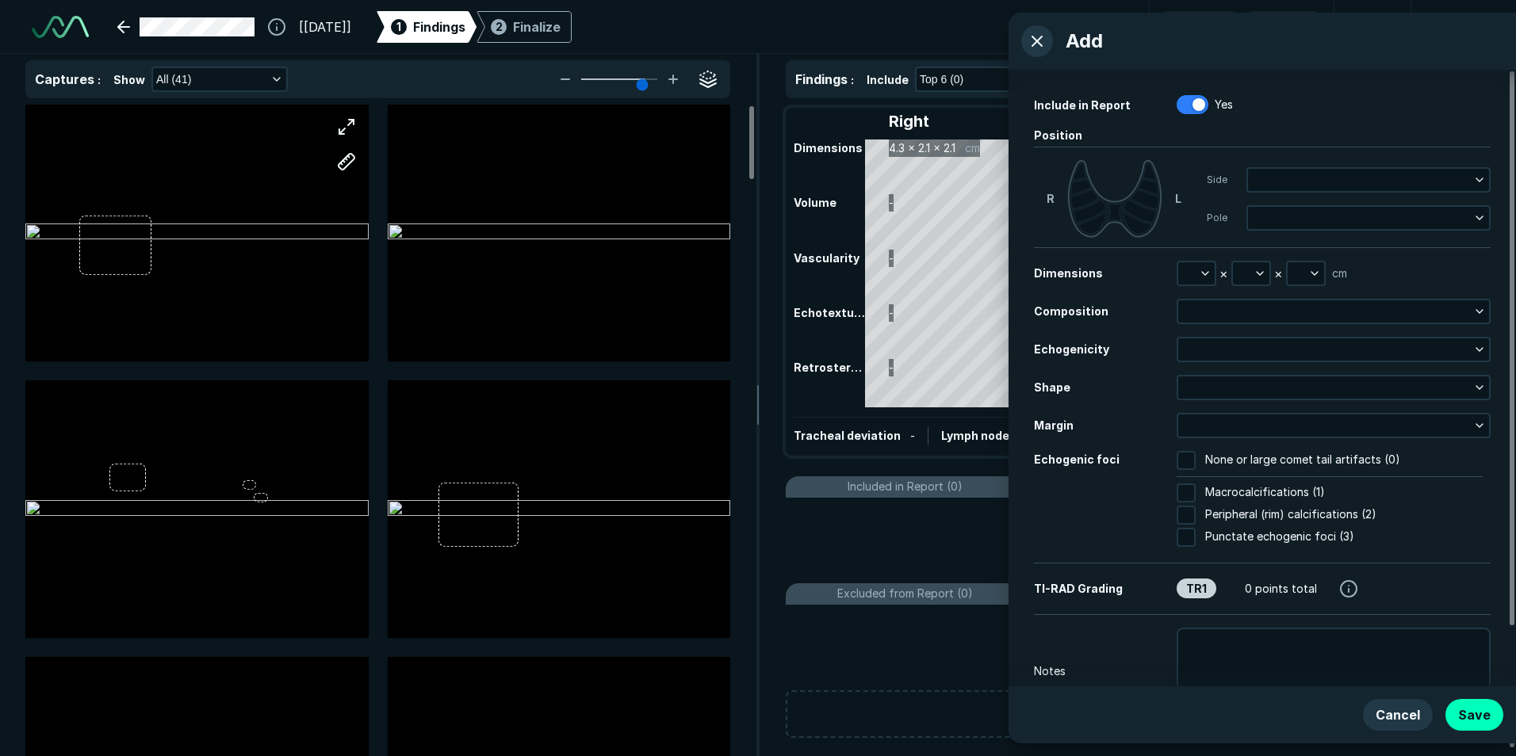
click at [203, 238] on div at bounding box center [196, 233] width 343 height 257
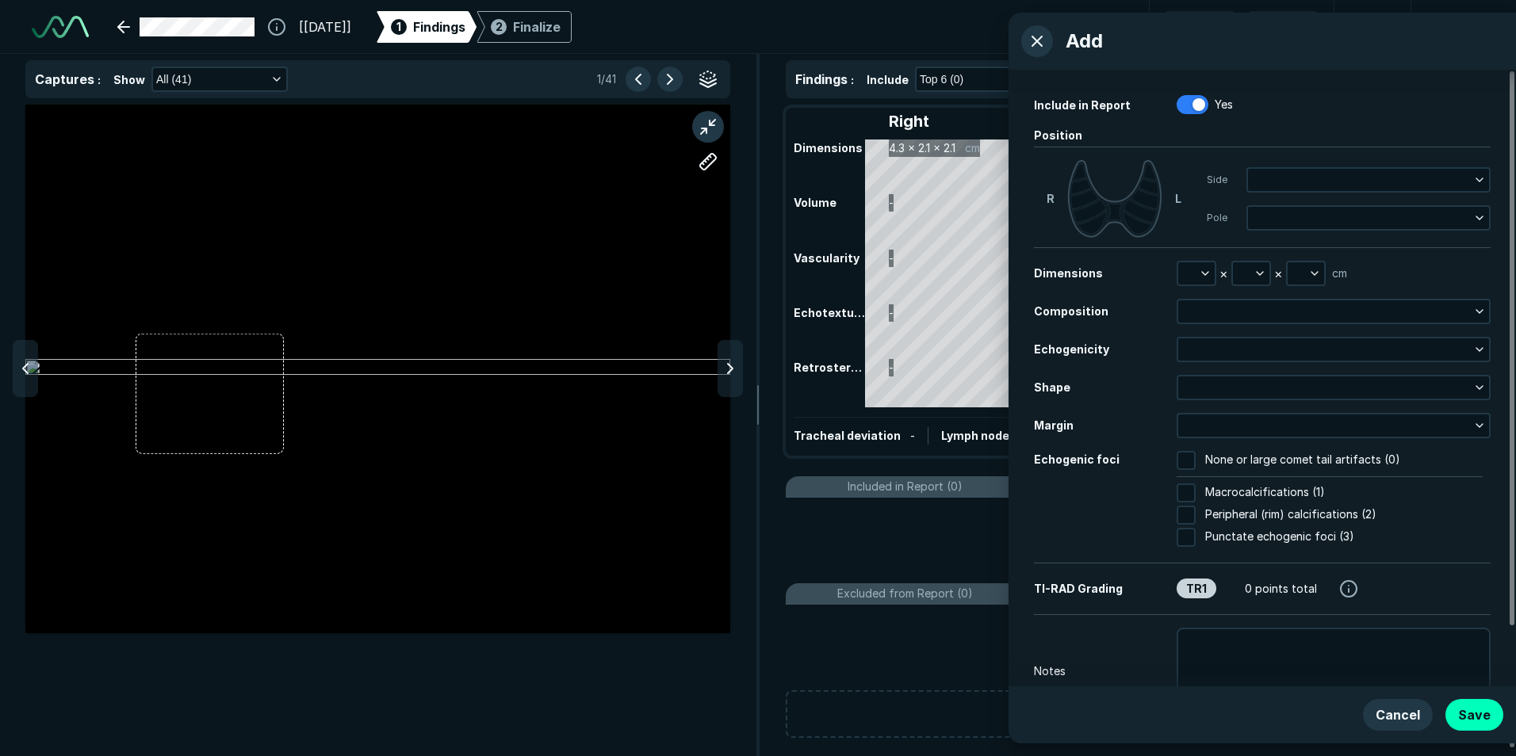
scroll to position [4797, 5185]
click at [726, 365] on icon at bounding box center [730, 368] width 19 height 19
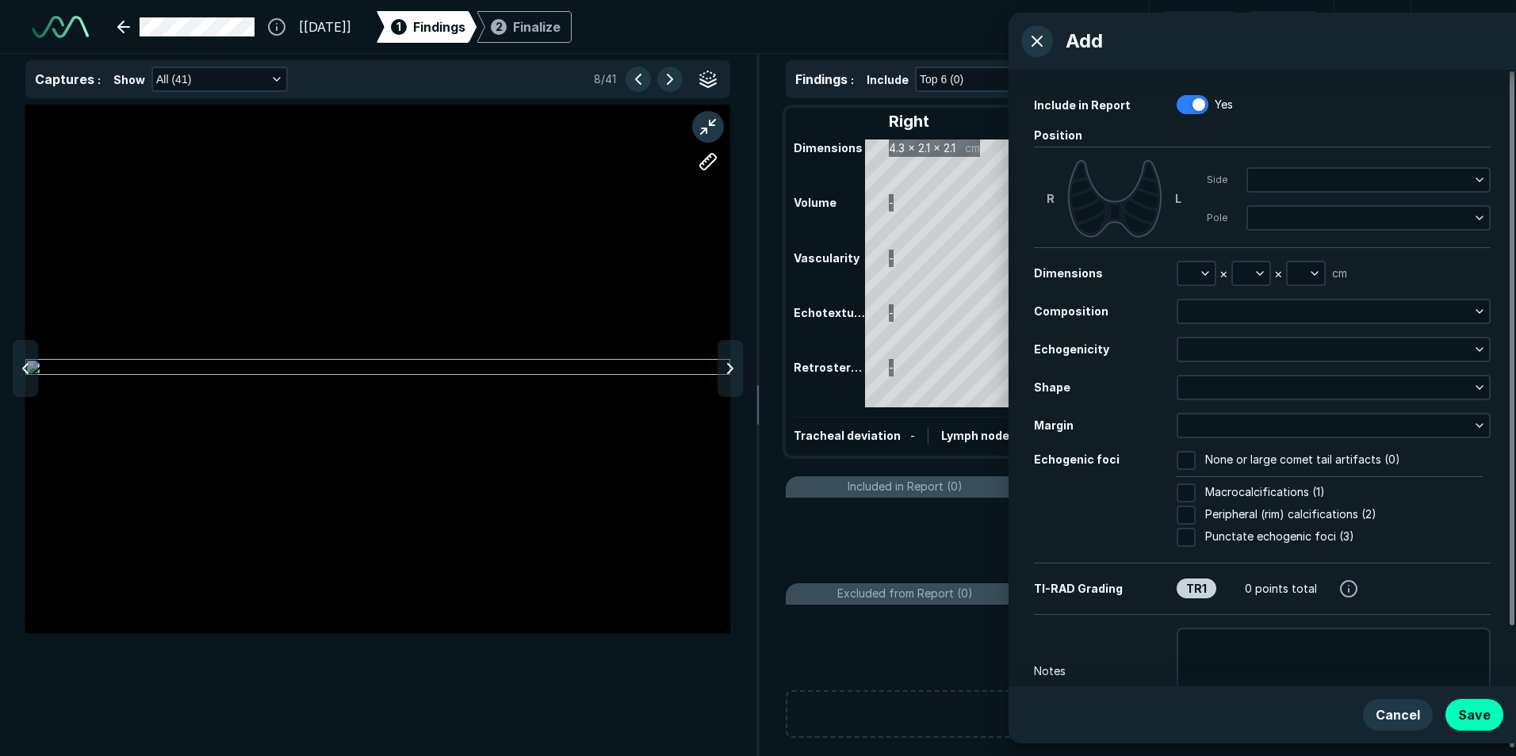
click at [726, 365] on icon at bounding box center [730, 368] width 19 height 19
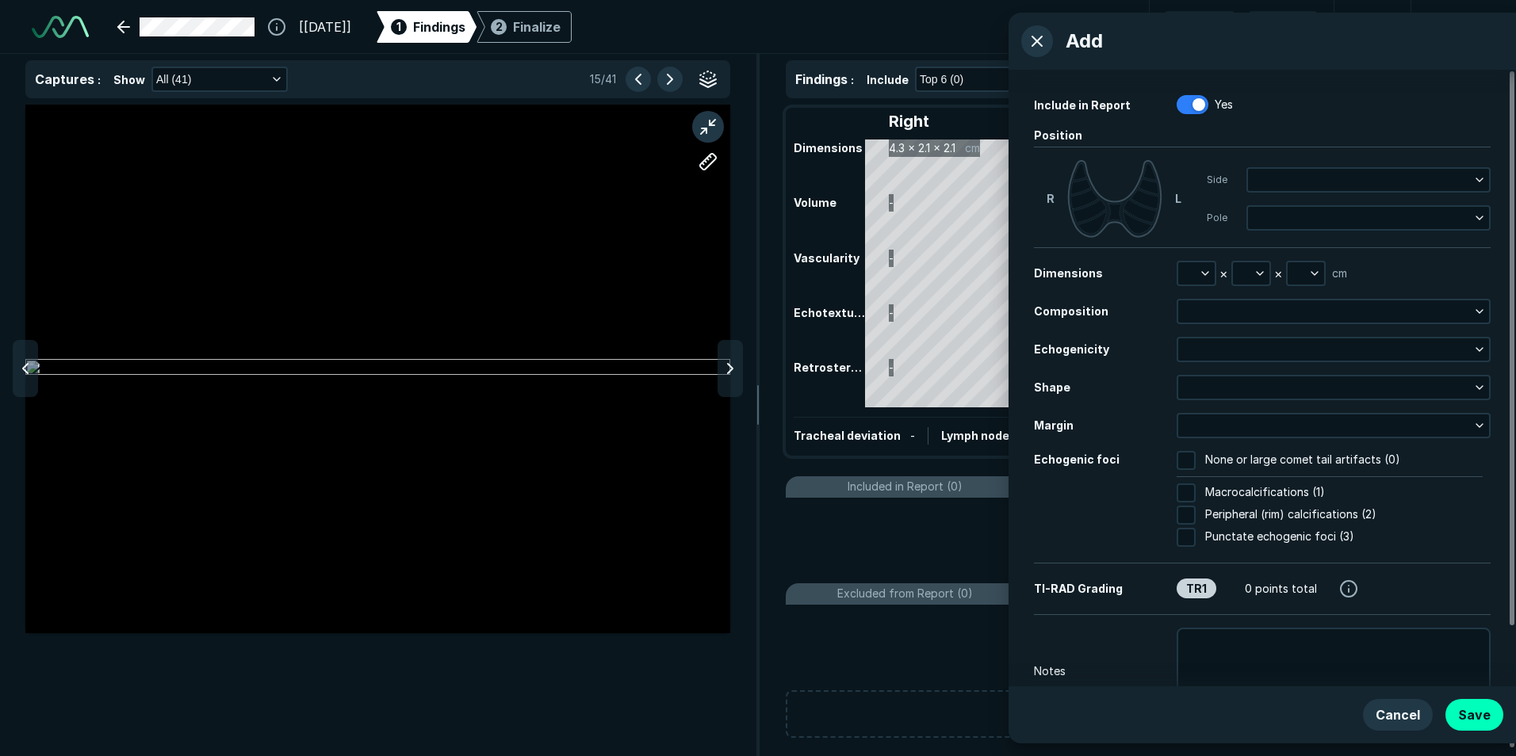
click at [726, 365] on icon at bounding box center [730, 368] width 19 height 19
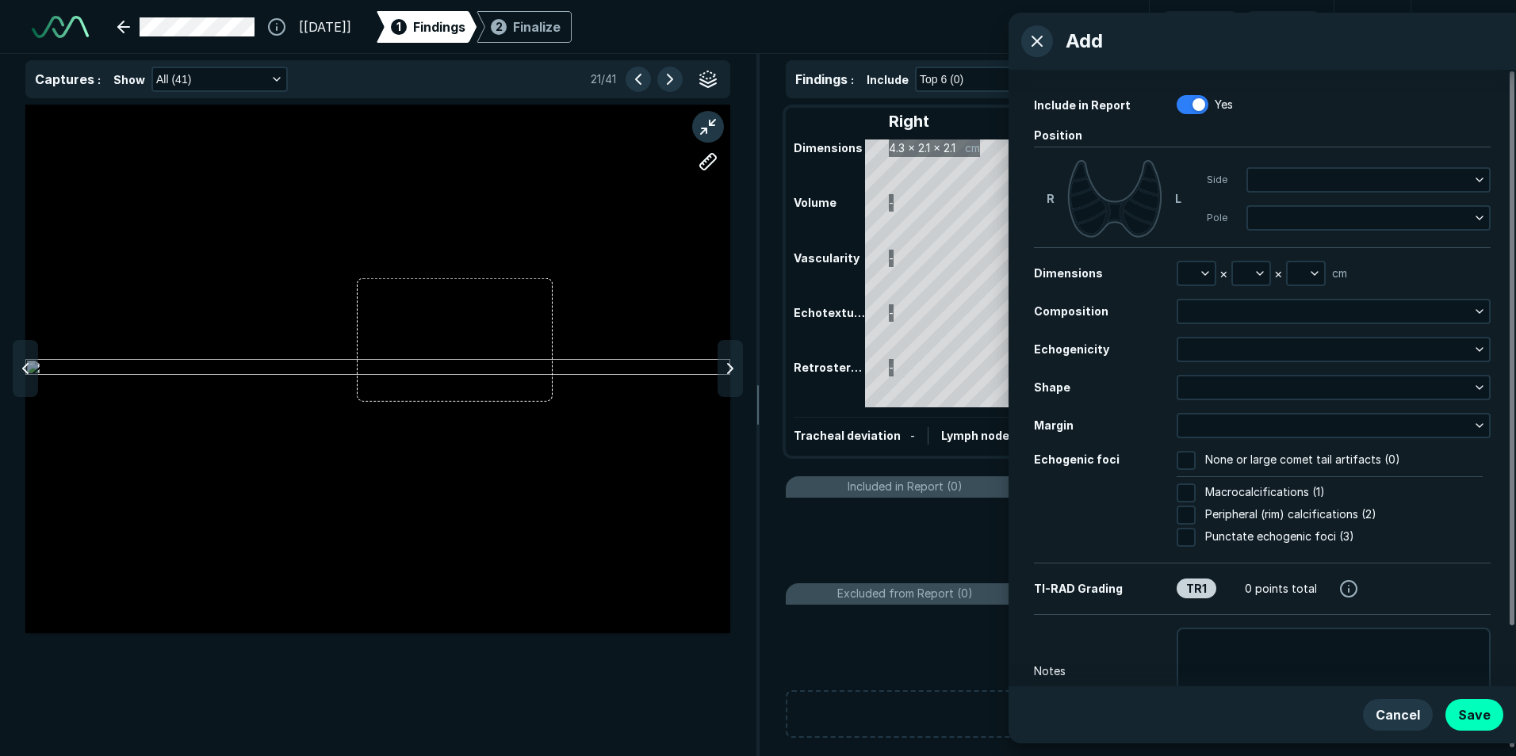
click at [726, 365] on icon at bounding box center [730, 368] width 19 height 19
click at [22, 370] on icon at bounding box center [25, 368] width 19 height 19
click at [1265, 175] on button "button" at bounding box center [1368, 180] width 241 height 22
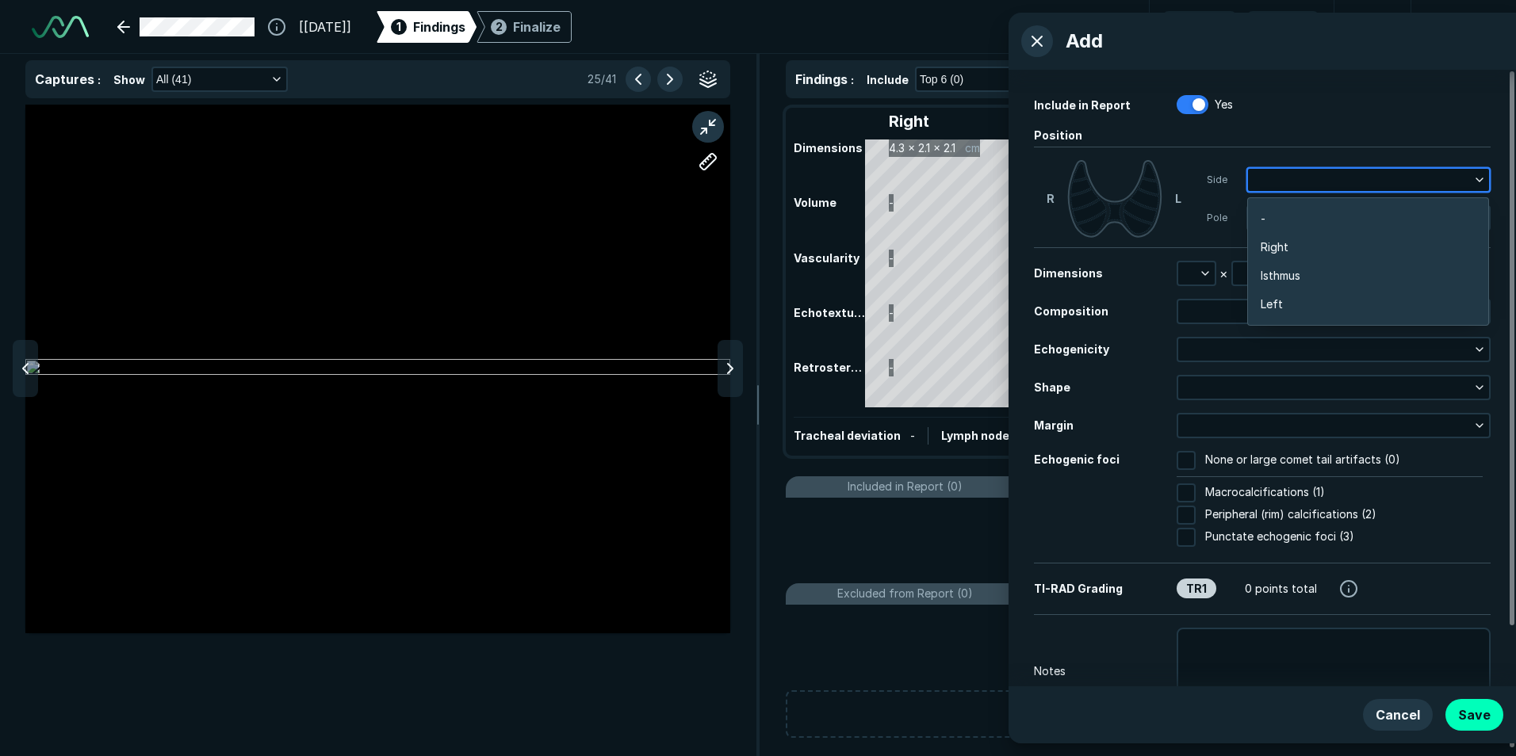
scroll to position [2518, 3120]
click at [1276, 239] on span "Right" at bounding box center [1275, 247] width 28 height 17
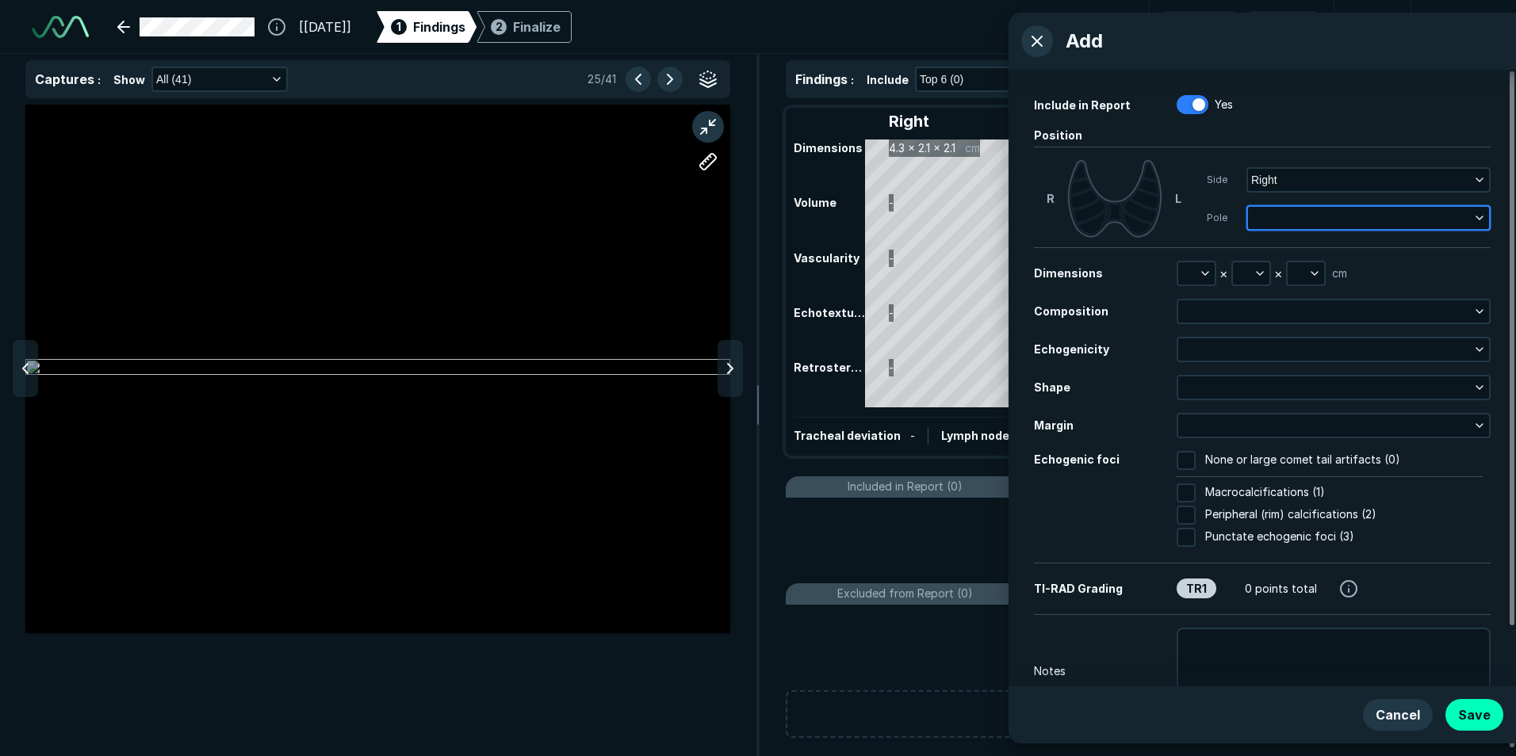
click at [1256, 213] on button "button" at bounding box center [1368, 218] width 241 height 22
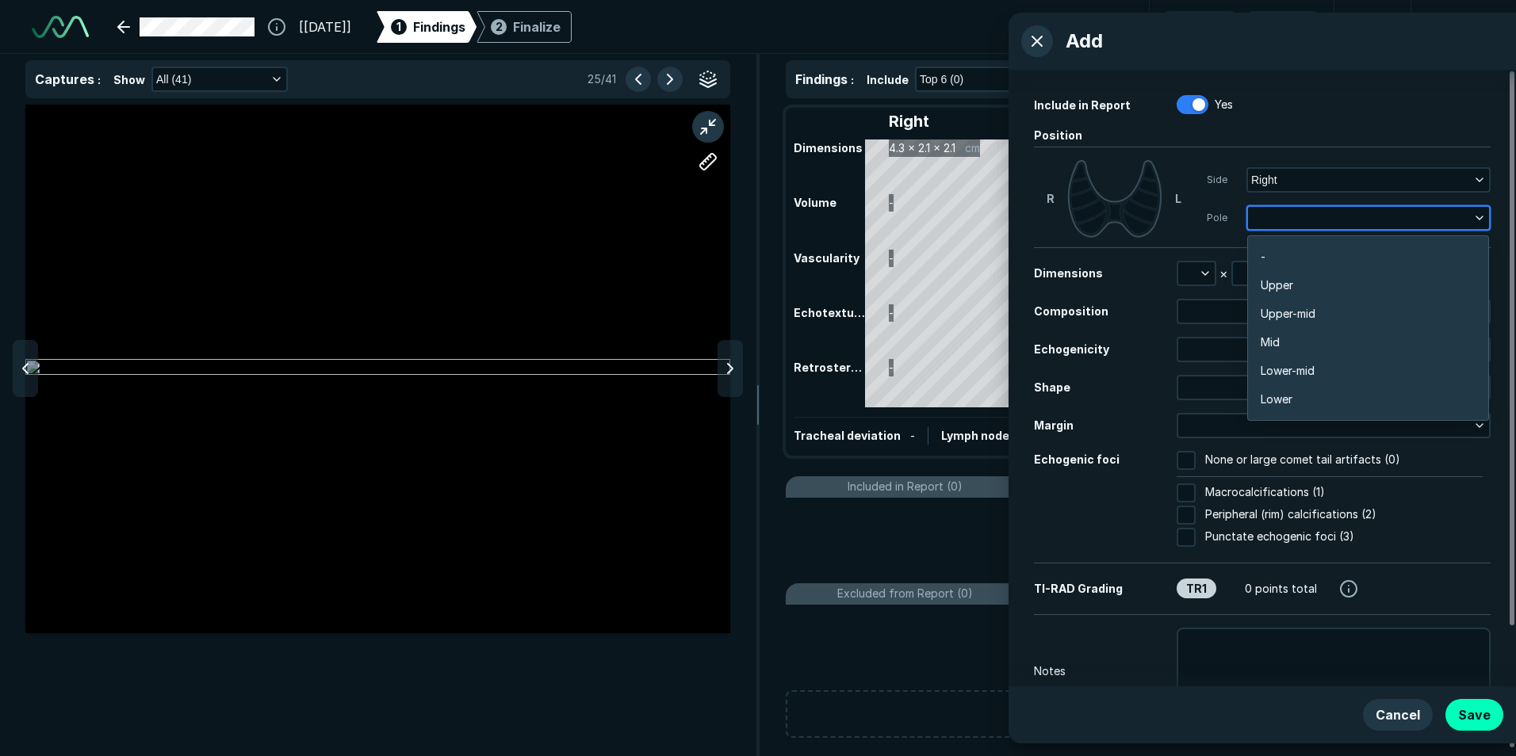
scroll to position [2775, 3120]
click at [1280, 339] on span "Mid" at bounding box center [1270, 342] width 19 height 17
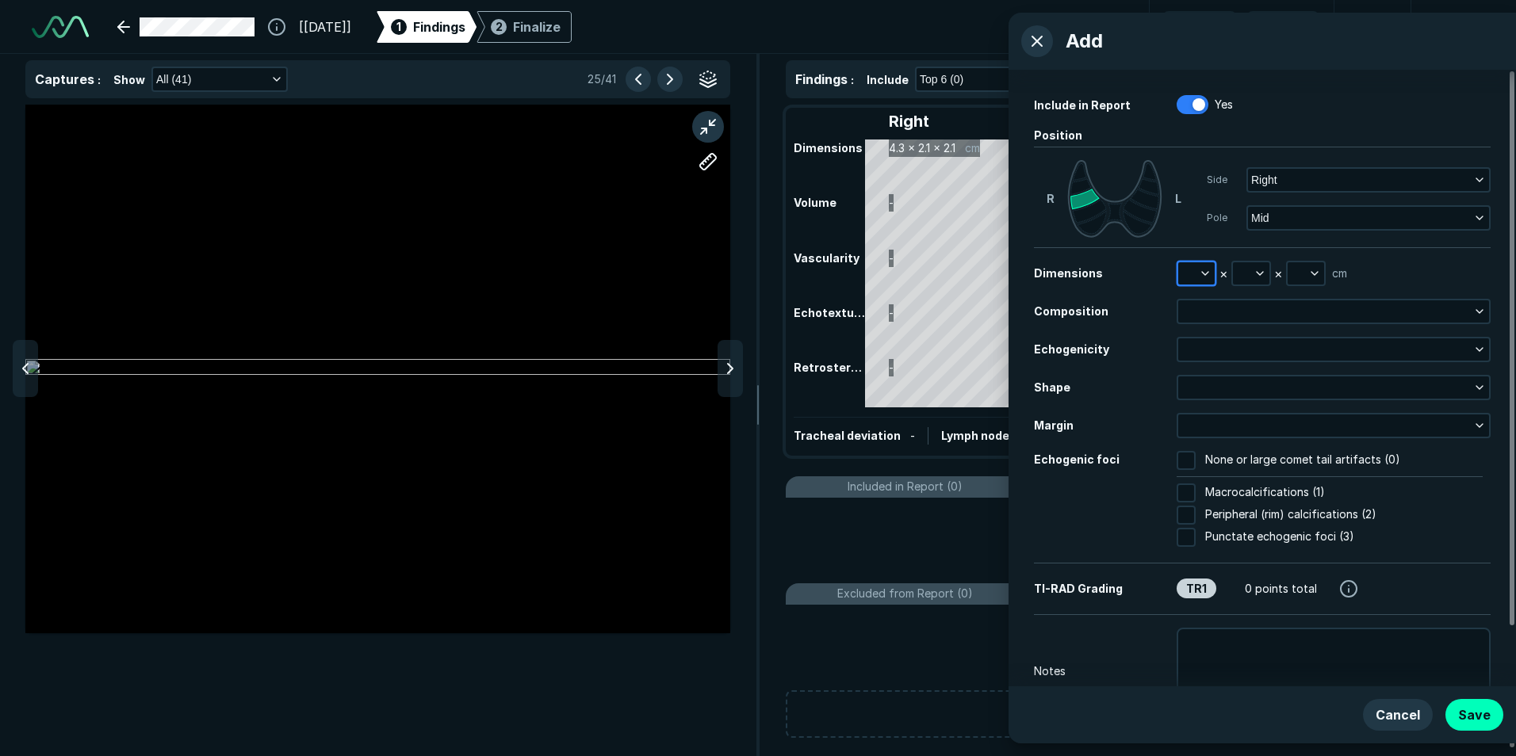
click at [1192, 271] on button "button" at bounding box center [1196, 273] width 36 height 22
click at [1214, 339] on input "text" at bounding box center [1218, 346] width 62 height 22
type input "2.1"
click at [1202, 389] on button "Done" at bounding box center [1217, 381] width 65 height 25
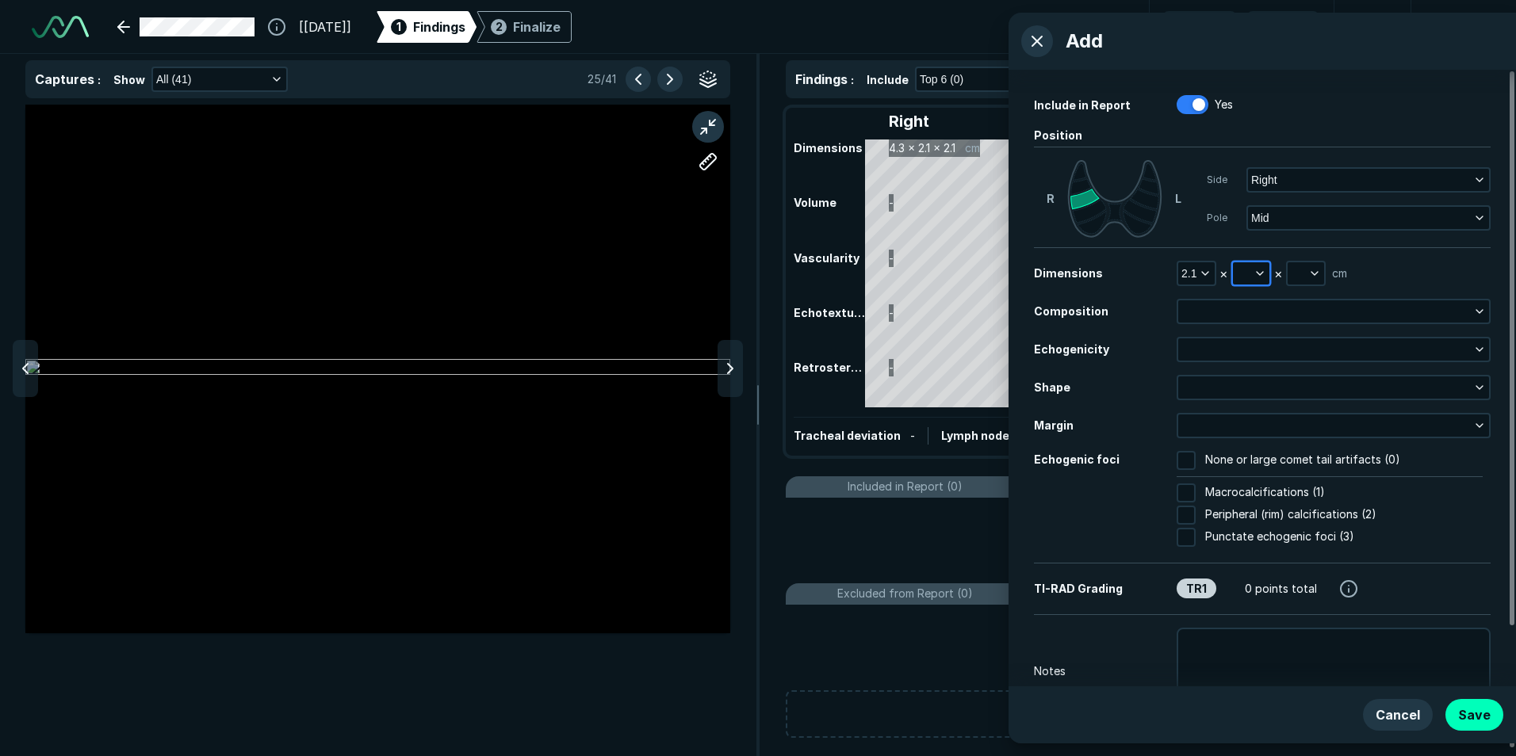
click at [1258, 272] on icon "button" at bounding box center [1260, 273] width 13 height 13
click at [1260, 343] on input "text" at bounding box center [1273, 346] width 62 height 22
type input "2.0"
drag, startPoint x: 1273, startPoint y: 402, endPoint x: 1293, endPoint y: 342, distance: 63.7
click at [1273, 397] on div "N/A 2.0 Done" at bounding box center [1272, 347] width 79 height 113
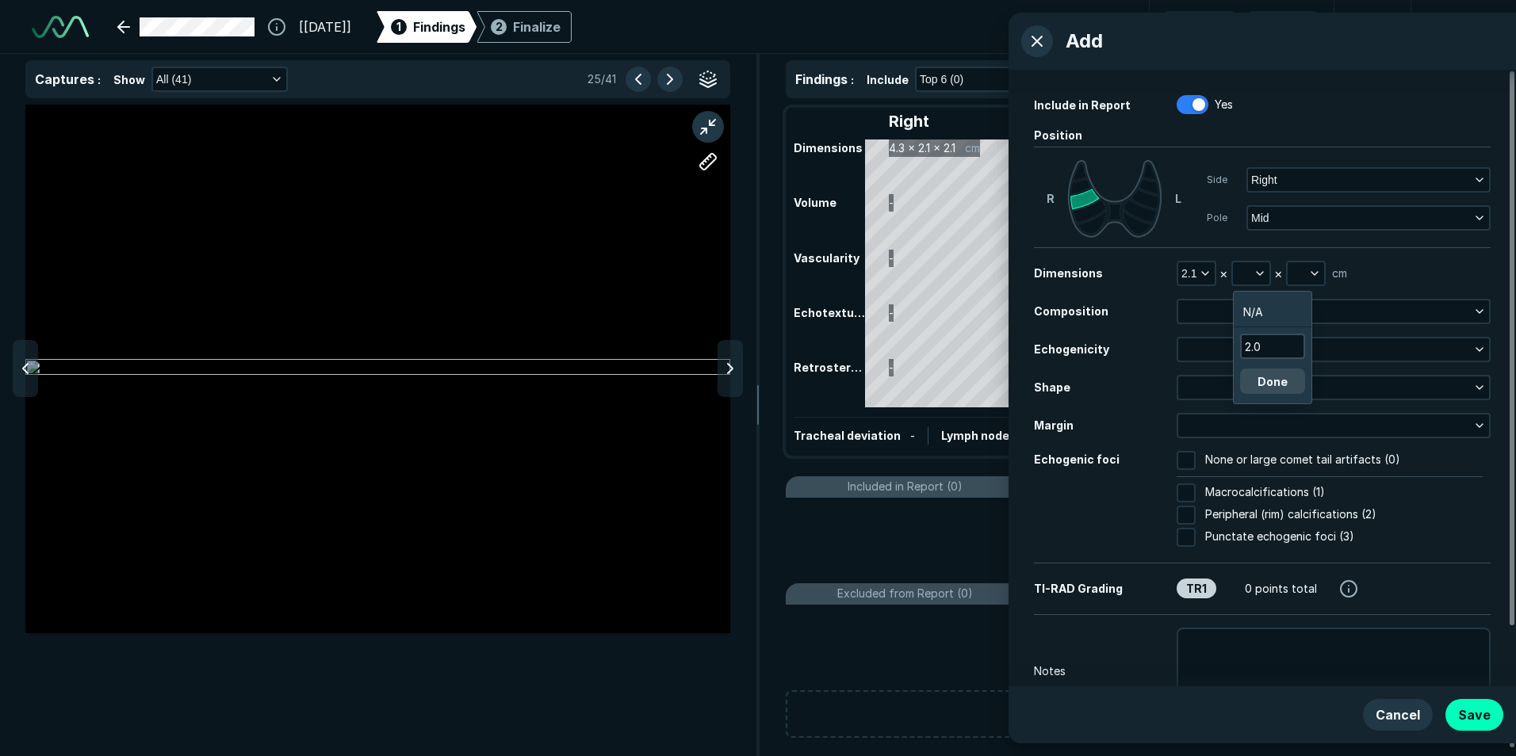
click at [1285, 379] on button "Done" at bounding box center [1272, 381] width 65 height 25
click at [1316, 275] on icon "button" at bounding box center [1314, 273] width 13 height 13
click at [1315, 353] on input "text" at bounding box center [1327, 346] width 62 height 22
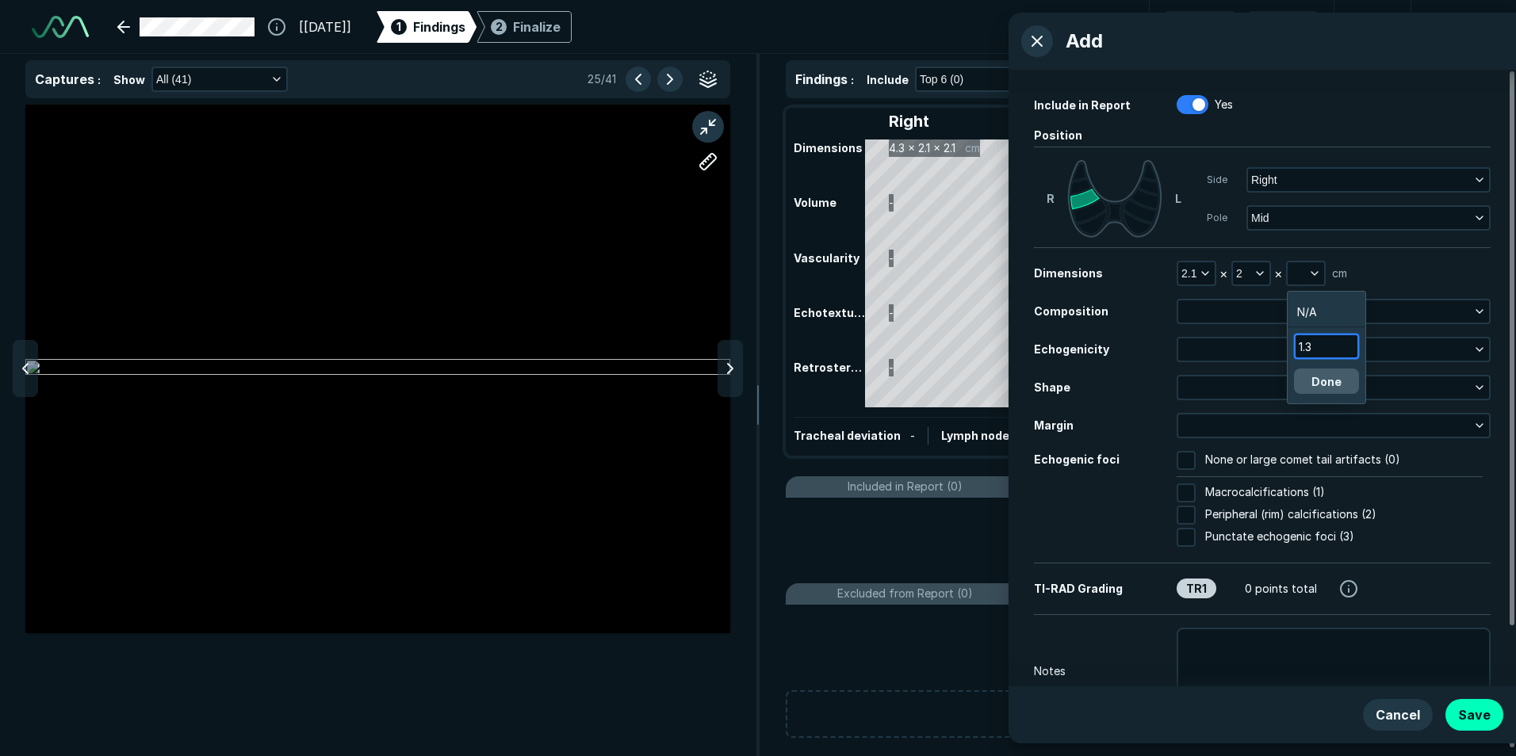
type input "1.3"
click at [1314, 376] on button "Done" at bounding box center [1326, 381] width 65 height 25
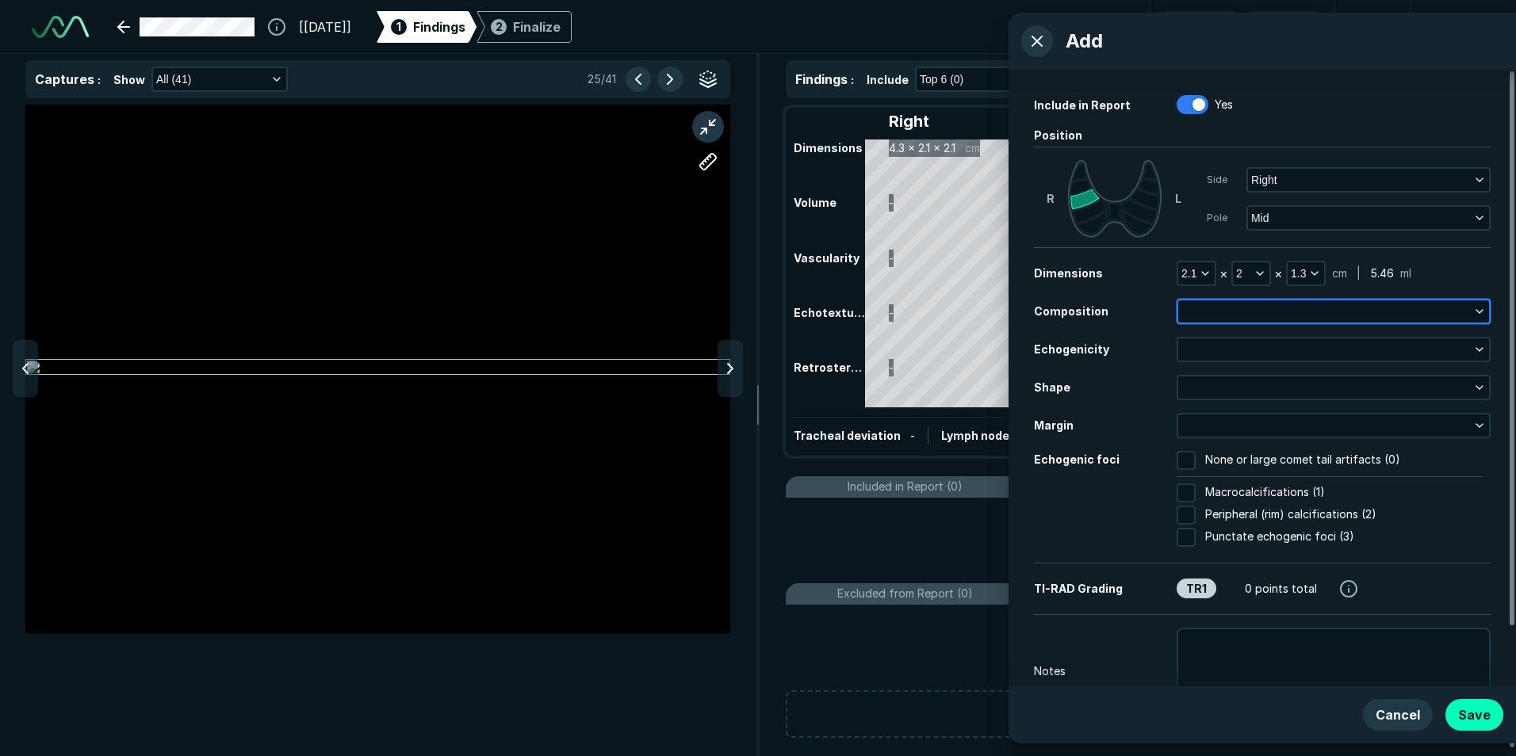
click at [1228, 315] on button "button" at bounding box center [1333, 312] width 311 height 22
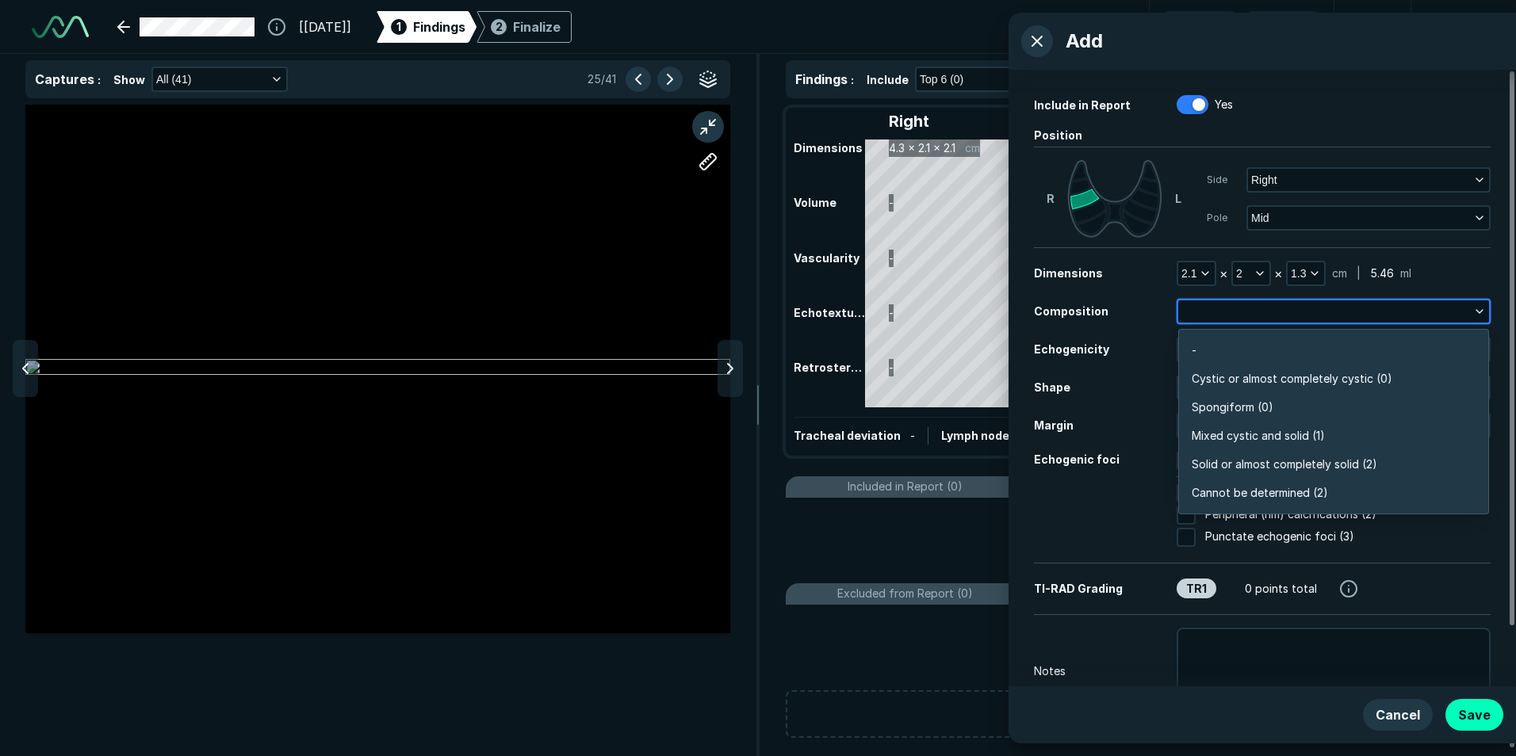
scroll to position [2775, 3430]
click at [1216, 413] on span "Spongiform (0)" at bounding box center [1233, 407] width 82 height 17
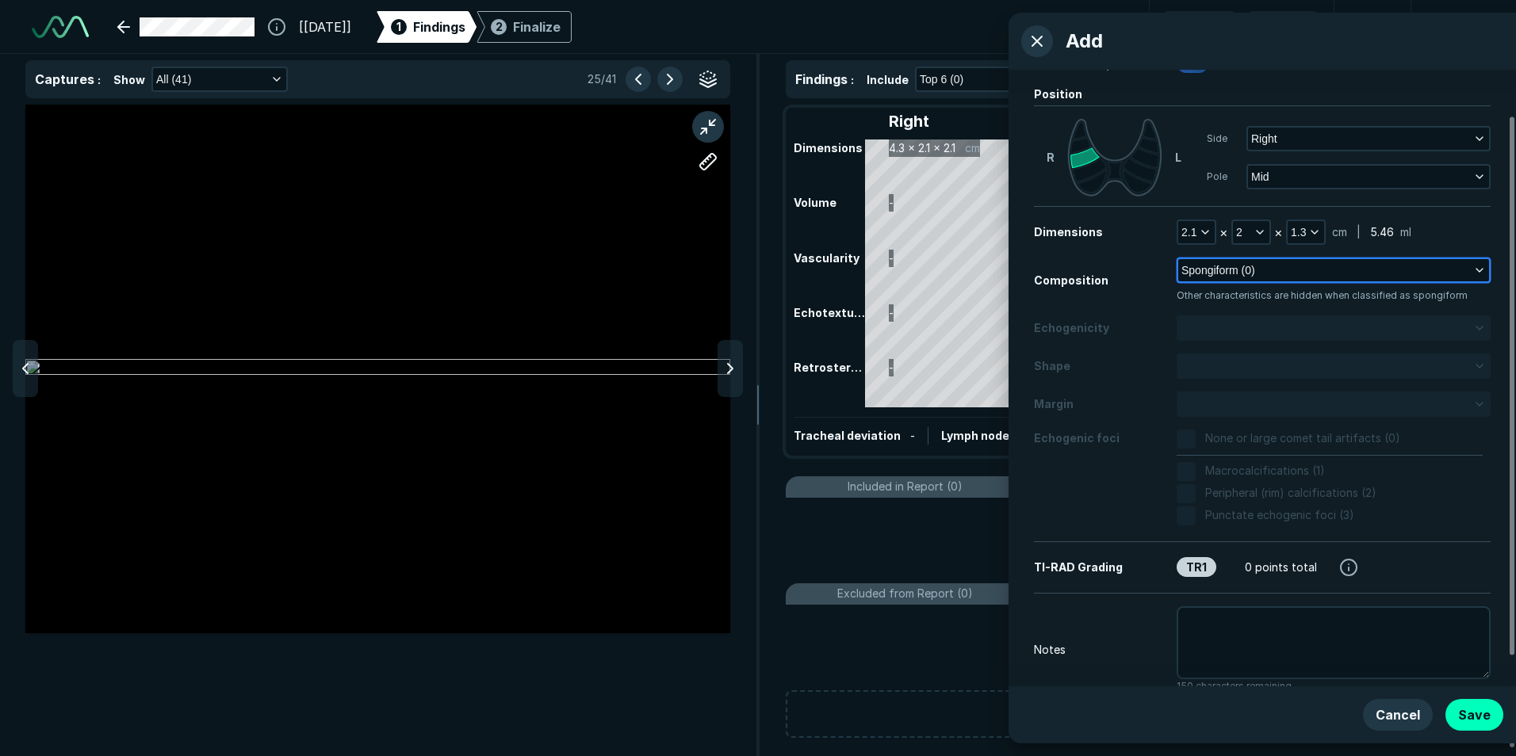
scroll to position [86, 0]
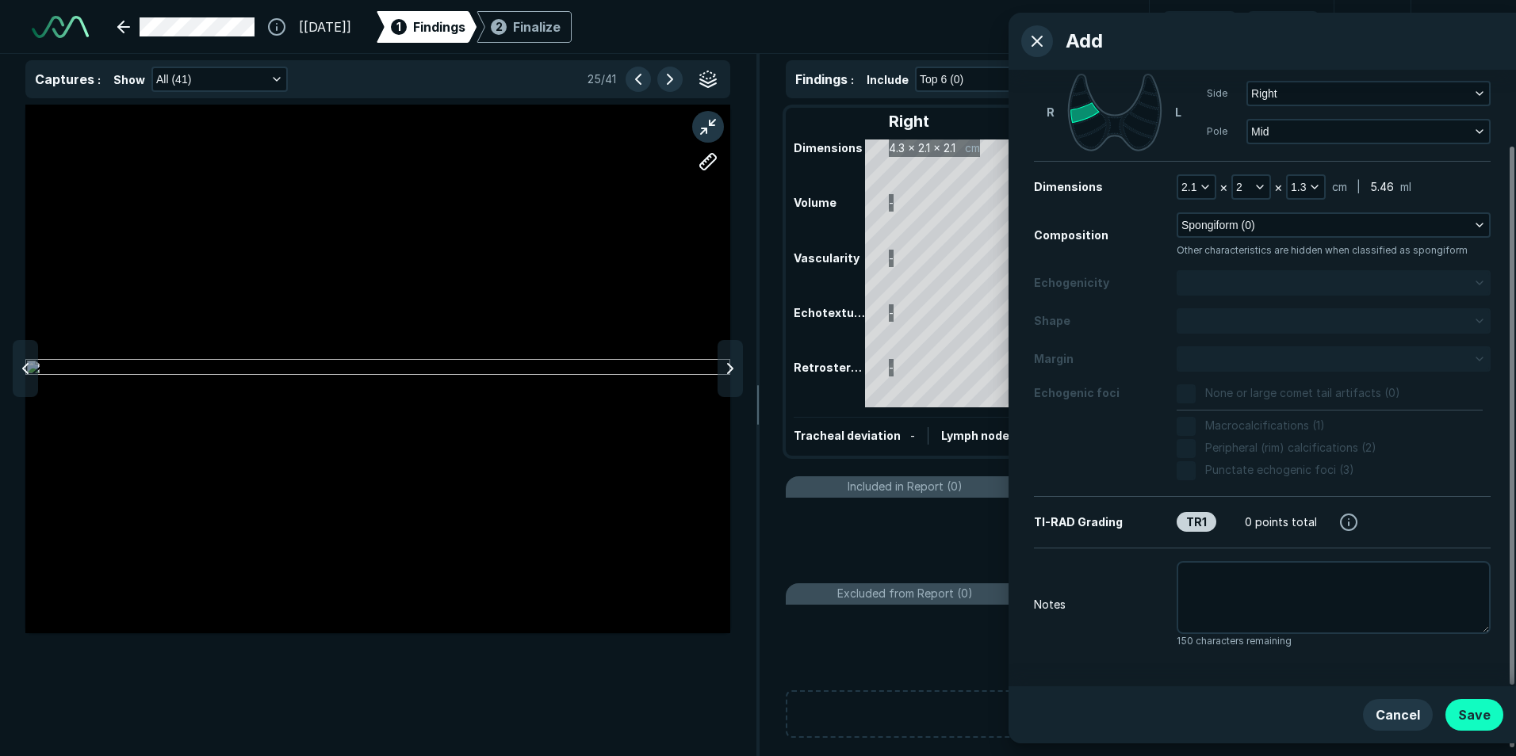
click at [1468, 718] on button "Save" at bounding box center [1475, 715] width 58 height 32
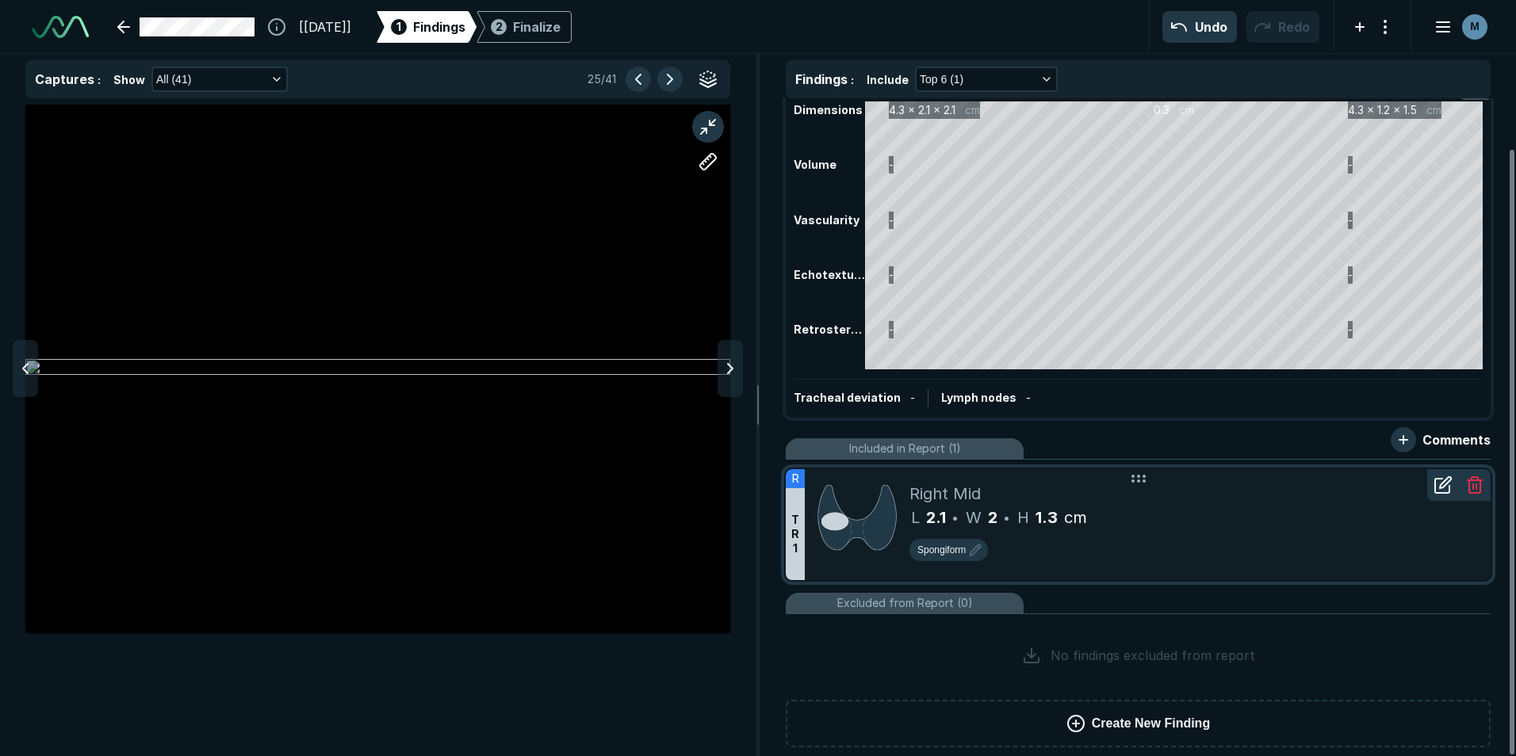
scroll to position [55, 0]
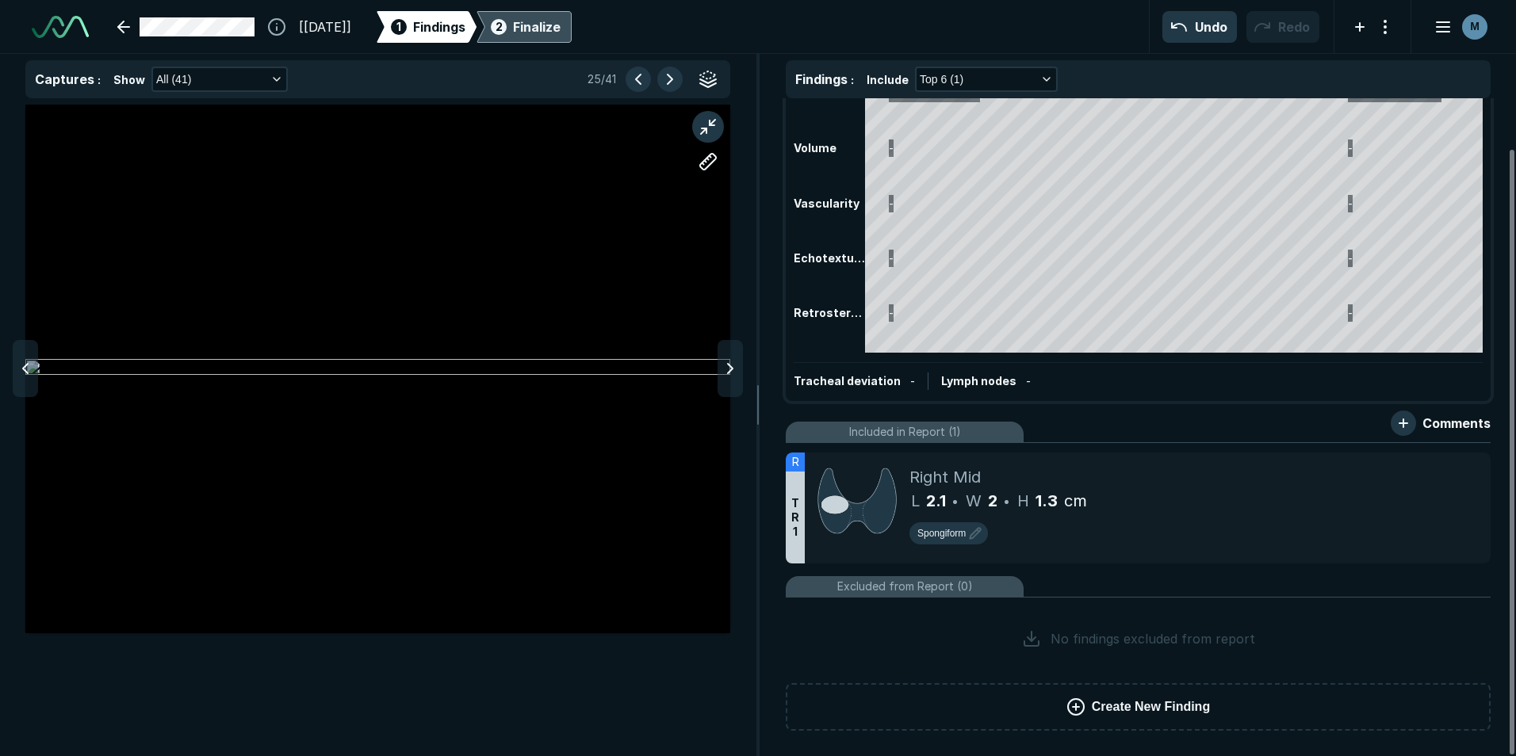
click at [557, 24] on div "Finalize" at bounding box center [537, 26] width 48 height 19
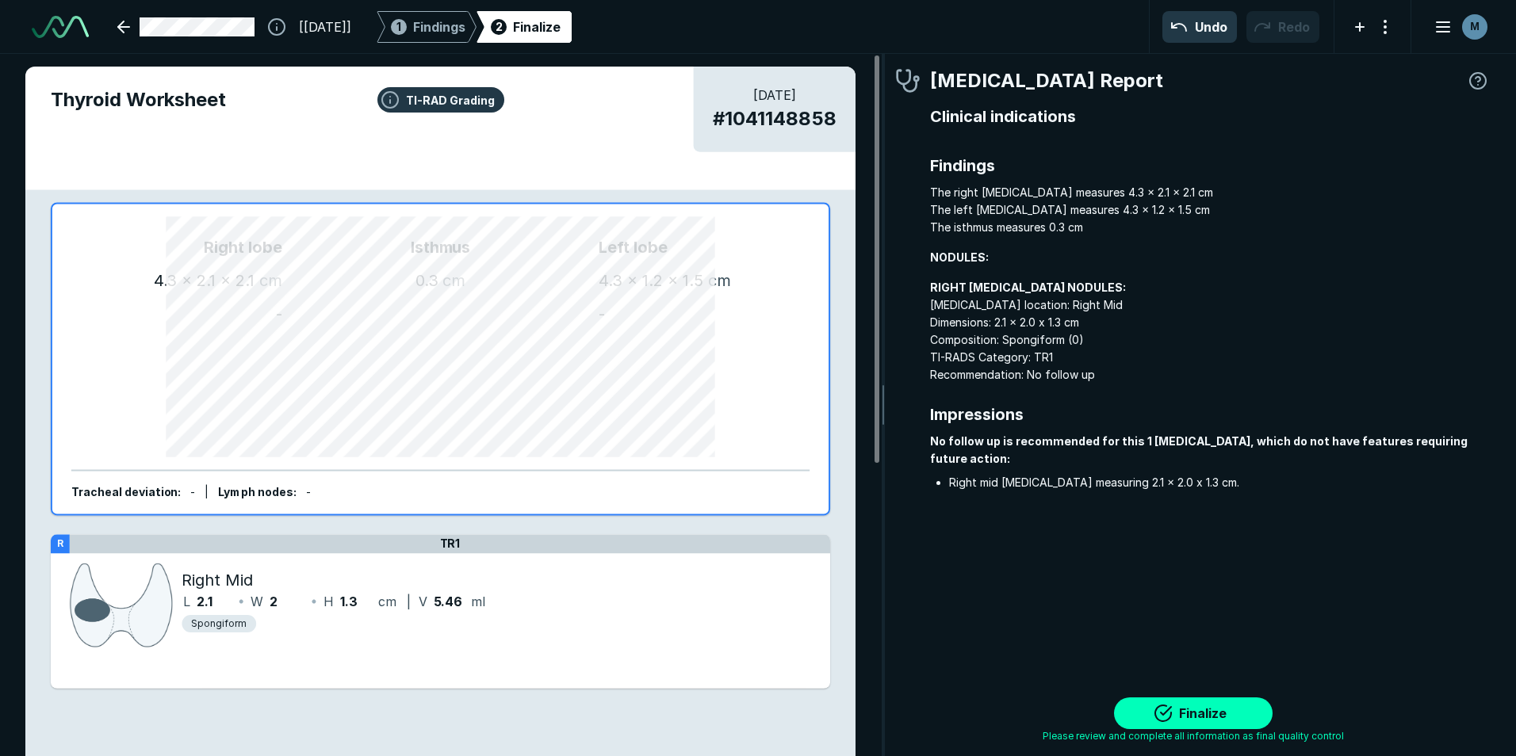
scroll to position [5108, 4693]
click at [1204, 709] on button "Finalize" at bounding box center [1193, 714] width 159 height 32
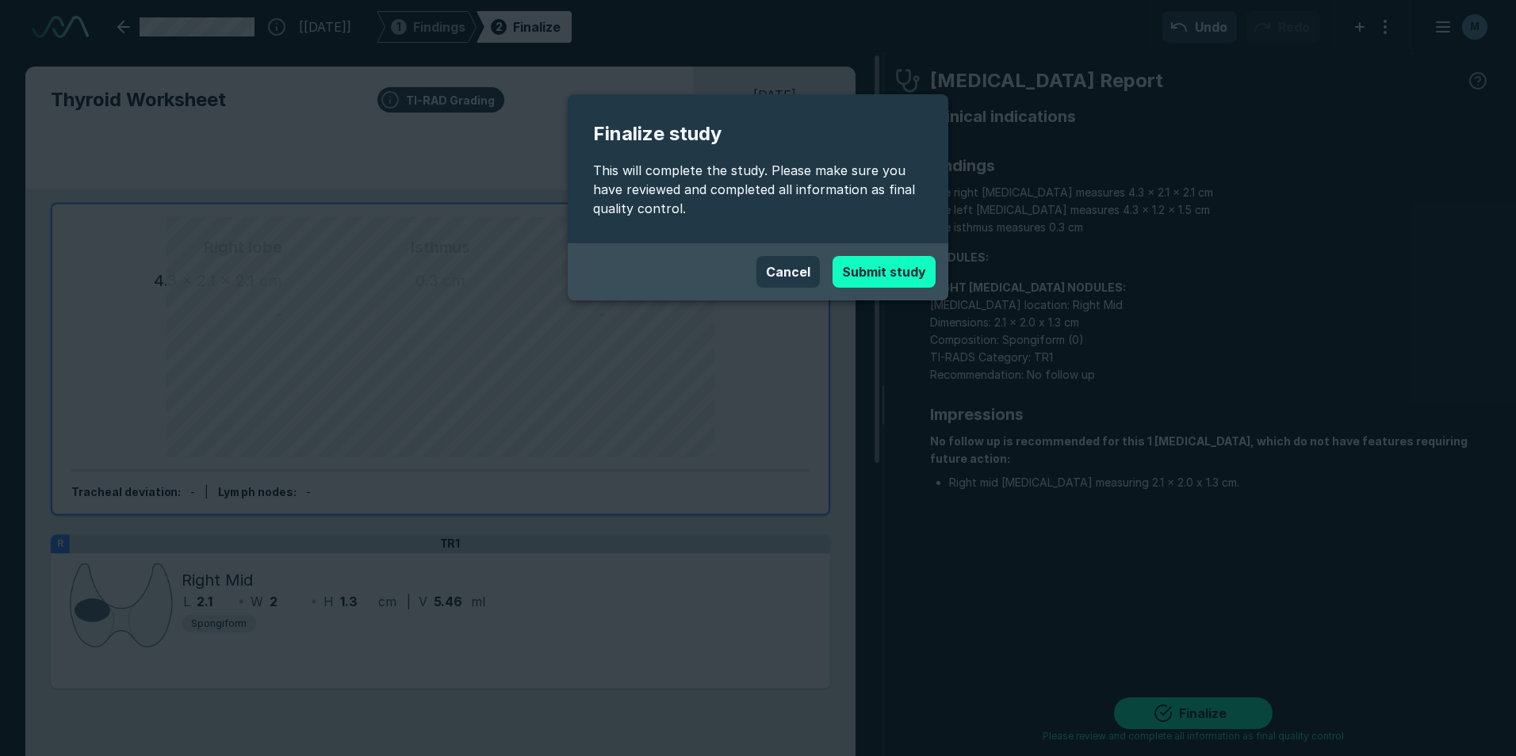
click at [900, 273] on button "Submit study" at bounding box center [884, 272] width 103 height 32
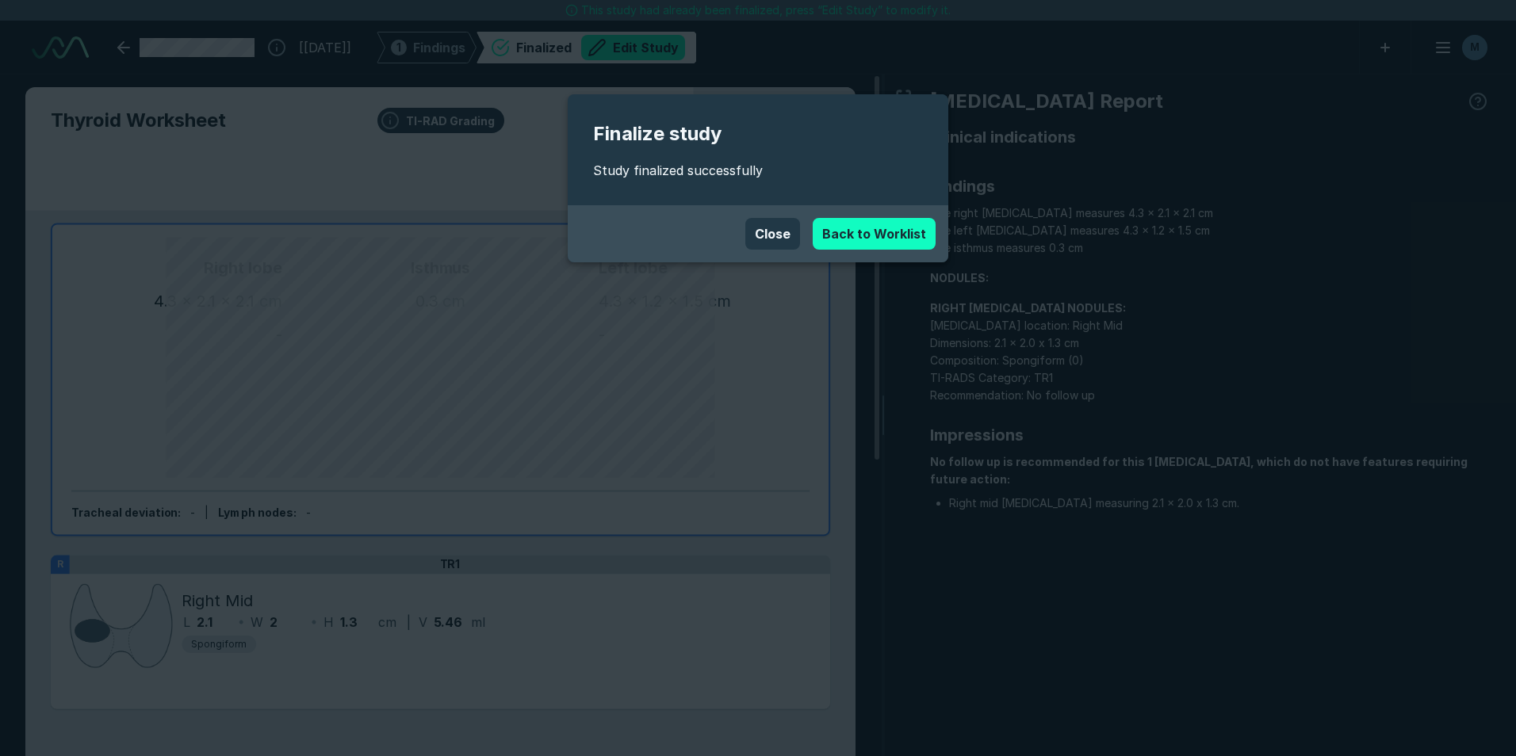
click at [844, 225] on link "Back to Worklist" at bounding box center [874, 234] width 123 height 32
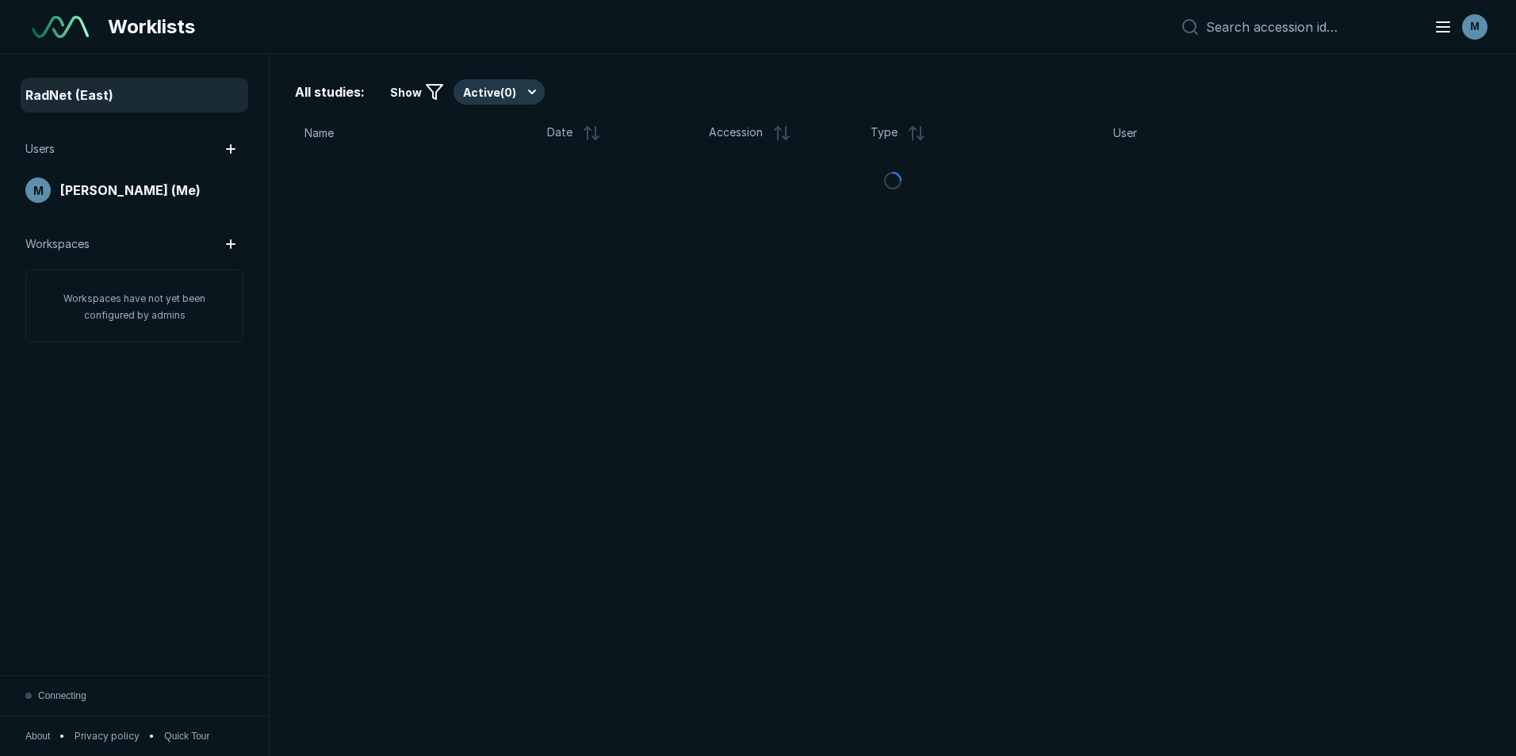
scroll to position [4912, 7394]
